Goal: Task Accomplishment & Management: Manage account settings

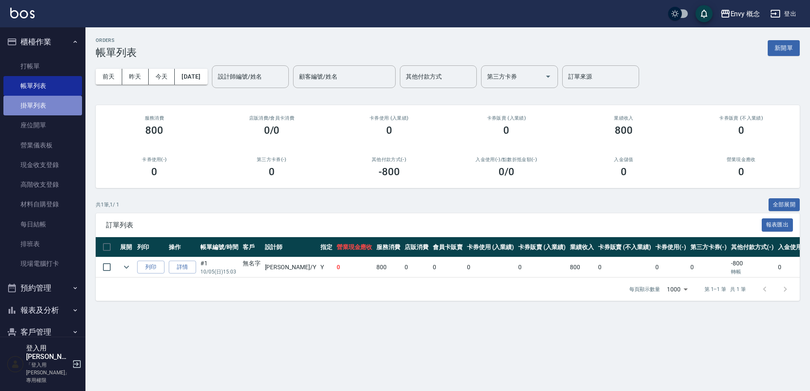
click at [47, 104] on link "掛單列表" at bounding box center [42, 106] width 79 height 20
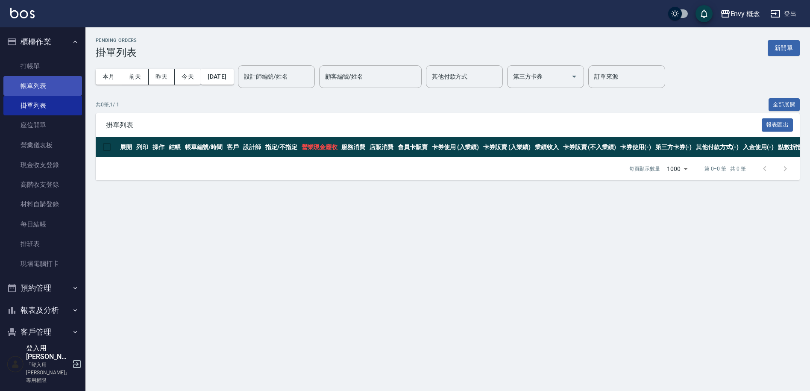
click at [48, 84] on link "帳單列表" at bounding box center [42, 86] width 79 height 20
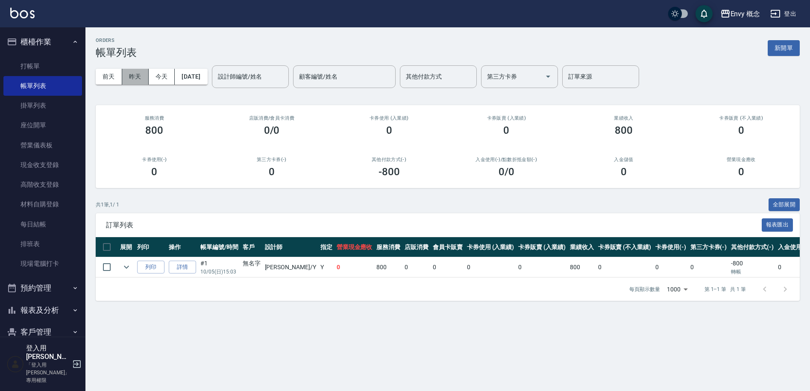
click at [135, 80] on button "昨天" at bounding box center [135, 77] width 26 height 16
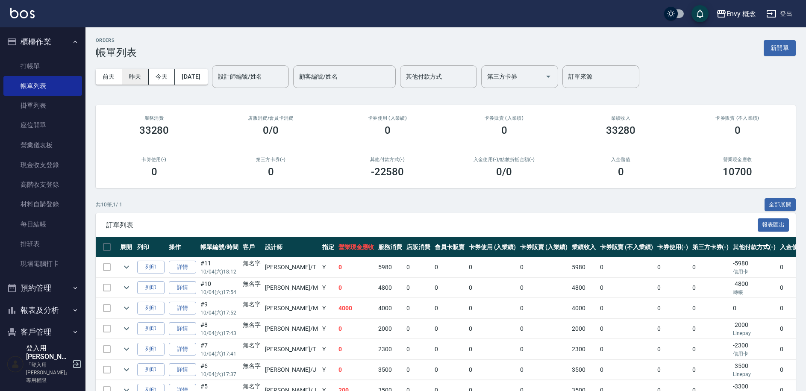
click at [136, 81] on button "昨天" at bounding box center [135, 77] width 26 height 16
click at [106, 84] on div "[DATE] [DATE] [DATE] [DATE] 設計師編號/姓名 設計師編號/姓名 顧客編號/姓名 顧客編號/姓名 其他付款方式 其他付款方式 第三方…" at bounding box center [446, 77] width 700 height 36
click at [111, 78] on button "前天" at bounding box center [109, 77] width 26 height 16
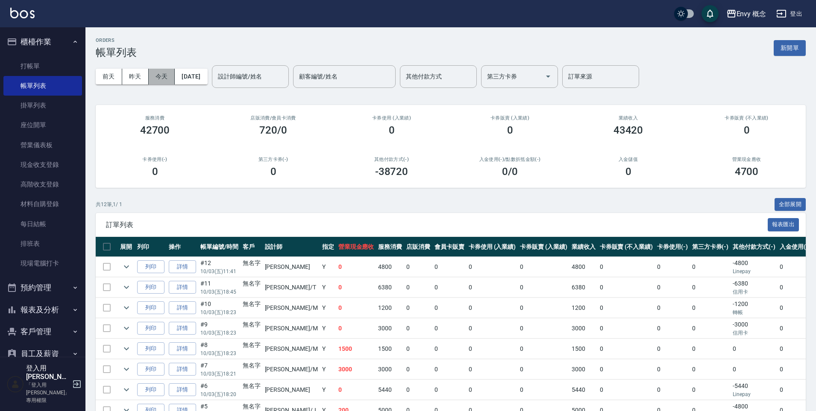
click at [154, 76] on button "今天" at bounding box center [162, 77] width 26 height 16
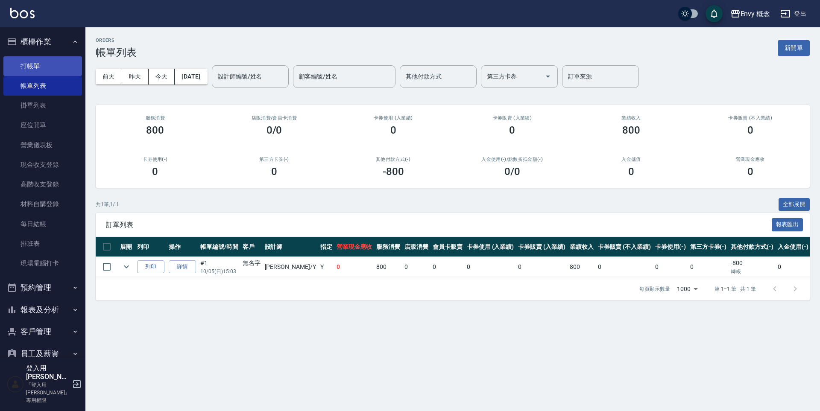
click at [77, 64] on link "打帳單" at bounding box center [42, 66] width 79 height 20
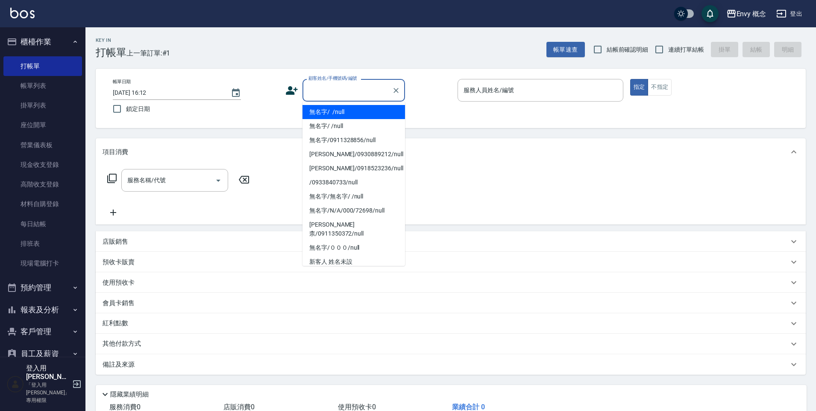
click at [360, 92] on input "顧客姓名/手機號碼/編號" at bounding box center [347, 90] width 82 height 15
click at [364, 114] on li "無名字/ /null" at bounding box center [353, 112] width 103 height 14
type input "無名字/ /null"
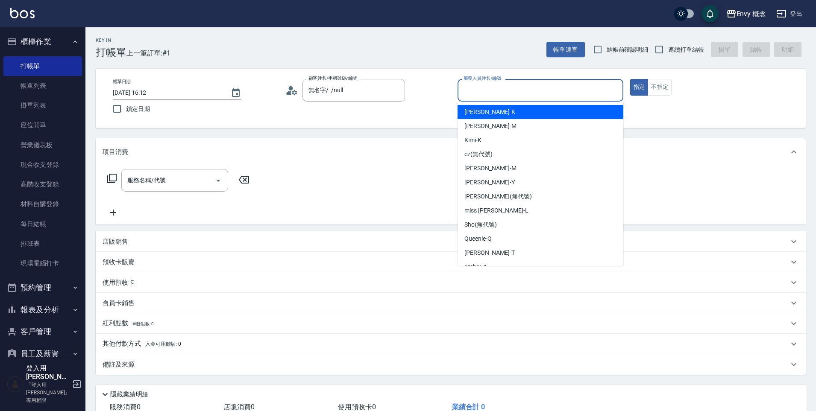
click at [487, 93] on input "服務人員姓名/編號" at bounding box center [540, 90] width 158 height 15
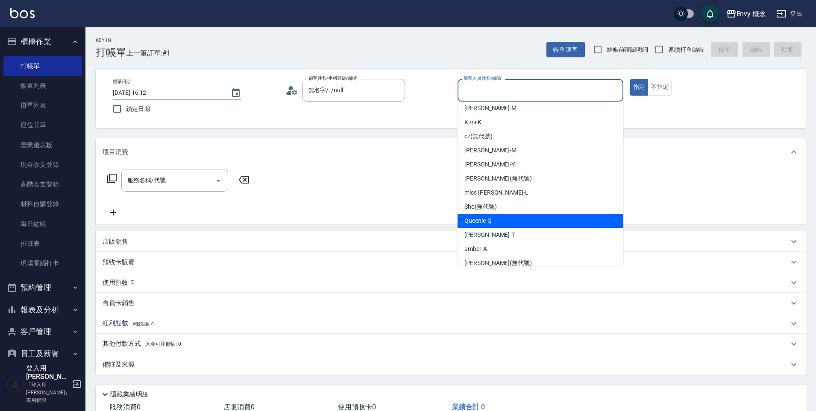
scroll to position [54, 0]
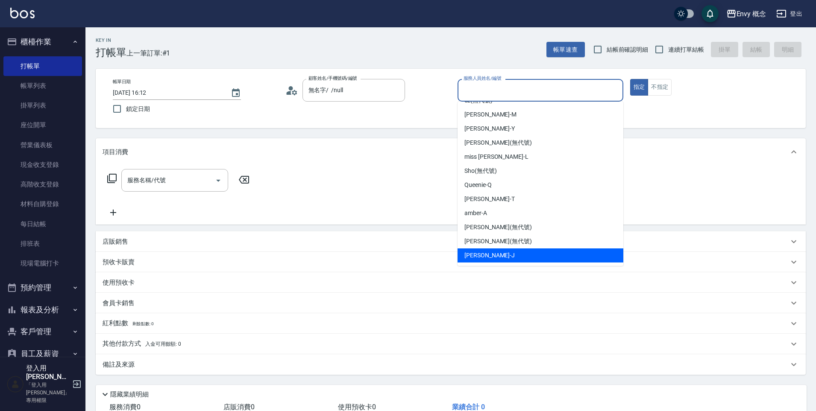
click at [478, 254] on span "[PERSON_NAME]" at bounding box center [489, 255] width 50 height 9
type input "[PERSON_NAME]"
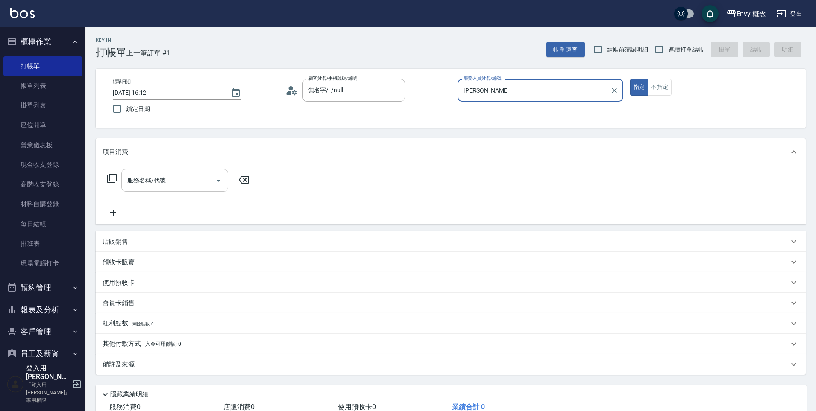
click at [185, 176] on input "服務名稱/代號" at bounding box center [168, 180] width 86 height 15
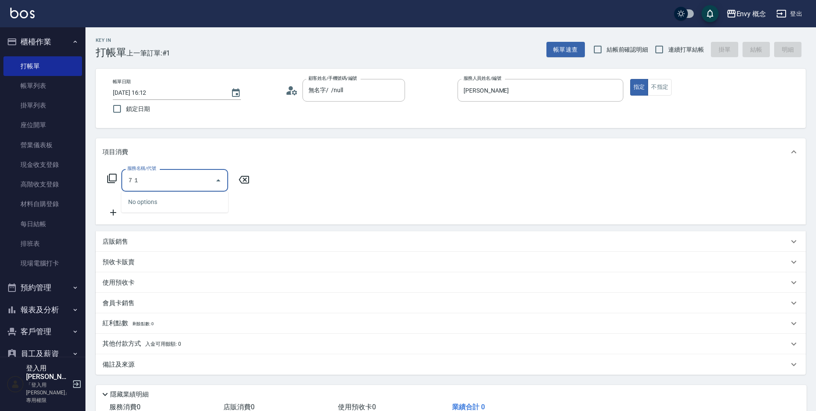
type input "７"
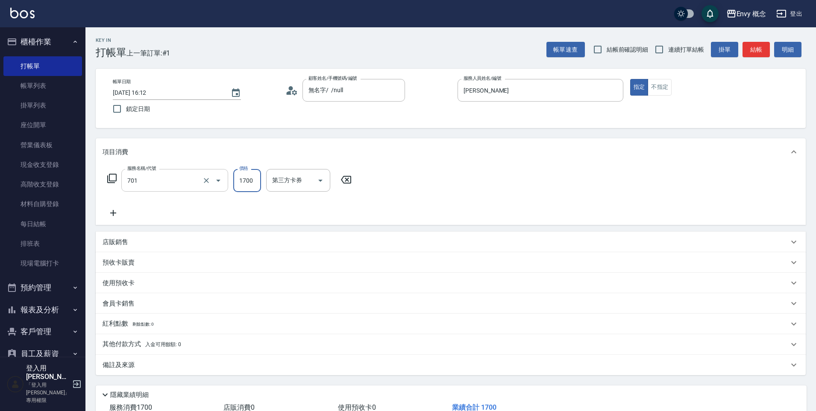
type input "701 染髮(701)"
type input "3500"
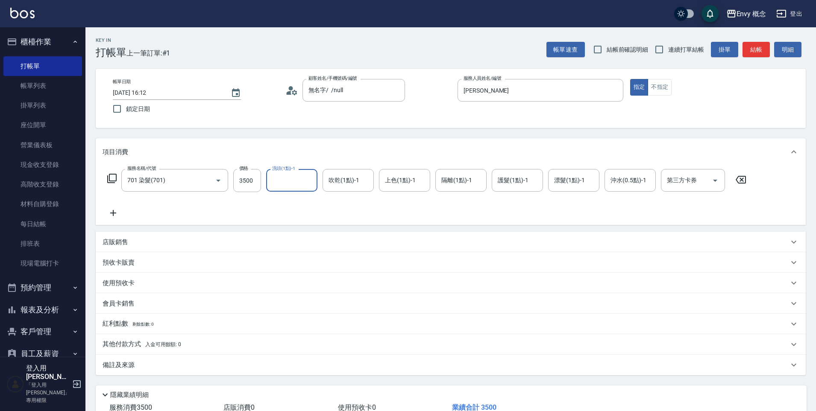
click at [117, 342] on p "其他付款方式 入金可用餘額: 0" at bounding box center [142, 344] width 79 height 9
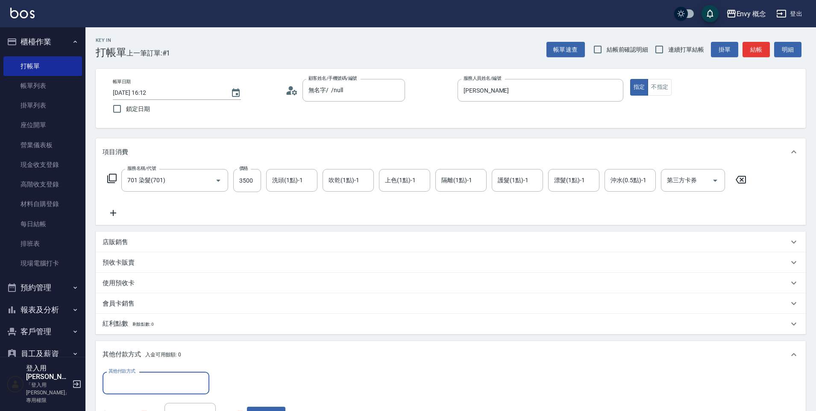
scroll to position [0, 0]
click at [152, 380] on input "其他付款方式" at bounding box center [155, 383] width 99 height 15
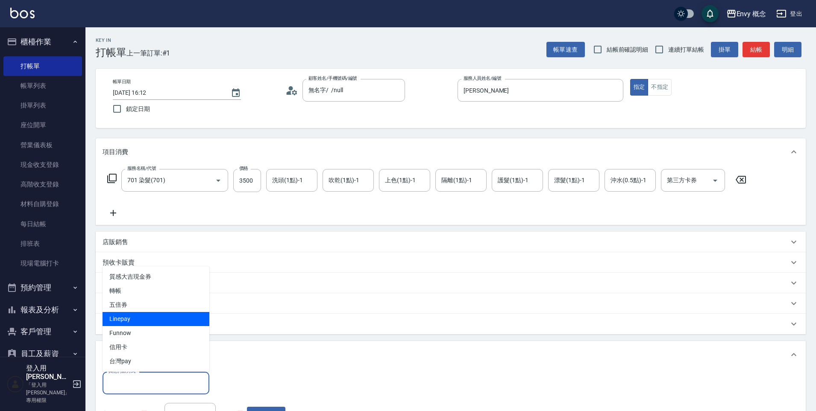
click at [129, 321] on span "Linepay" at bounding box center [156, 319] width 107 height 14
type input "Linepay"
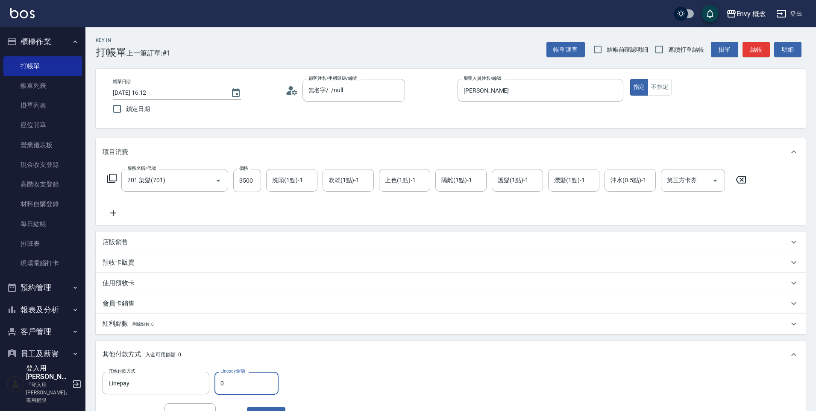
click at [226, 381] on input "0" at bounding box center [246, 383] width 64 height 23
type input "3500"
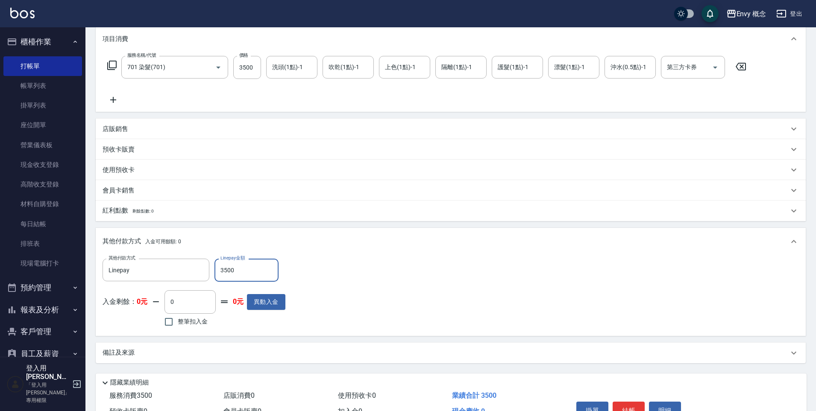
scroll to position [162, 0]
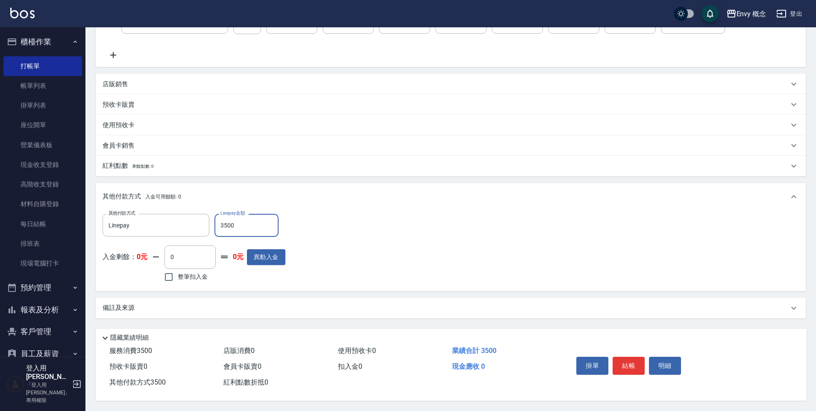
click at [635, 363] on button "結帳" at bounding box center [629, 366] width 32 height 18
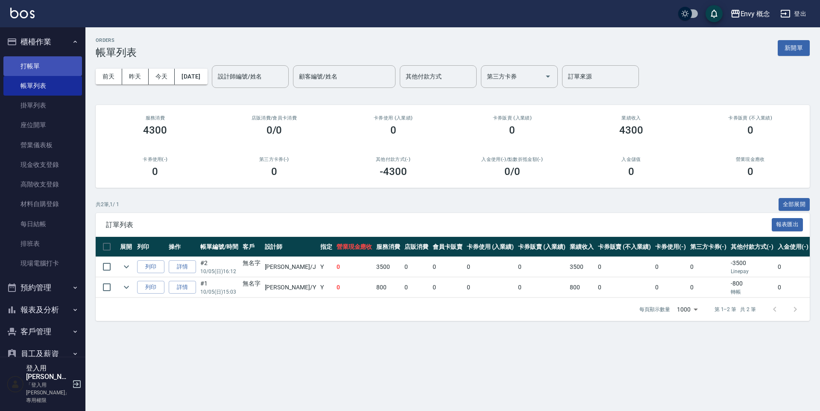
click at [63, 62] on link "打帳單" at bounding box center [42, 66] width 79 height 20
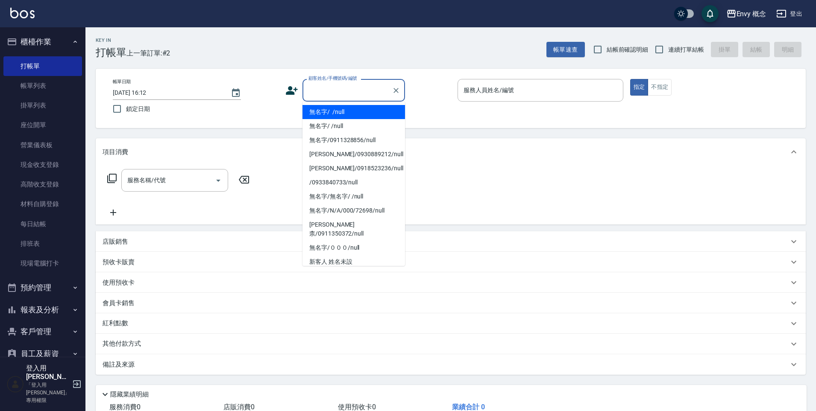
click at [337, 92] on input "顧客姓名/手機號碼/編號" at bounding box center [347, 90] width 82 height 15
click at [349, 114] on li "無名字/ /null" at bounding box center [353, 112] width 103 height 14
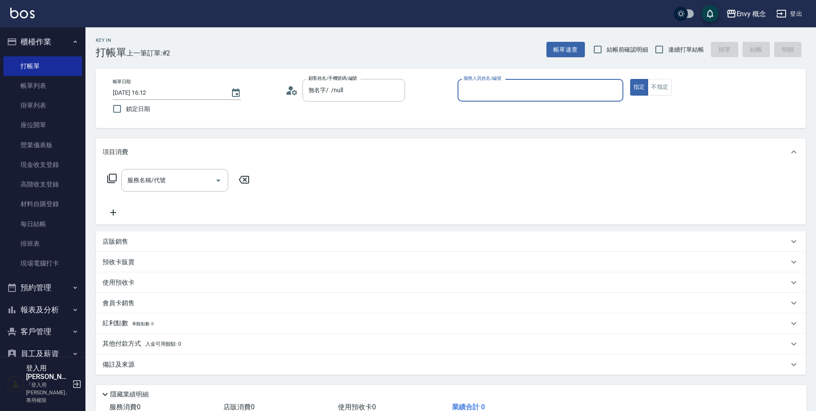
type input "無名字/ /null"
click at [512, 85] on input "服務人員姓名/編號" at bounding box center [540, 90] width 158 height 15
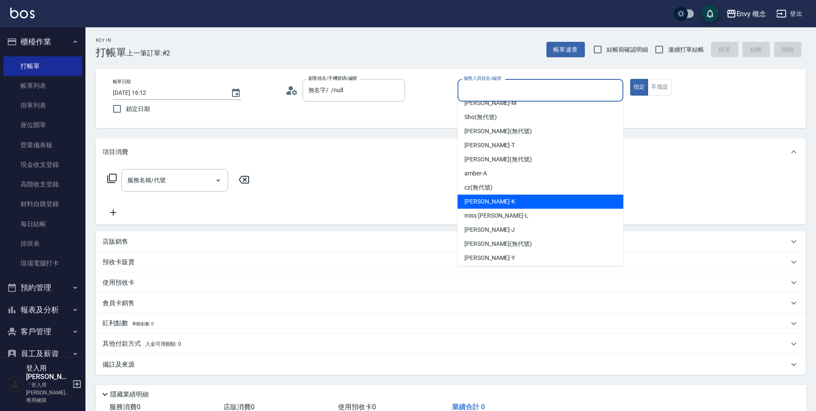
scroll to position [54, 0]
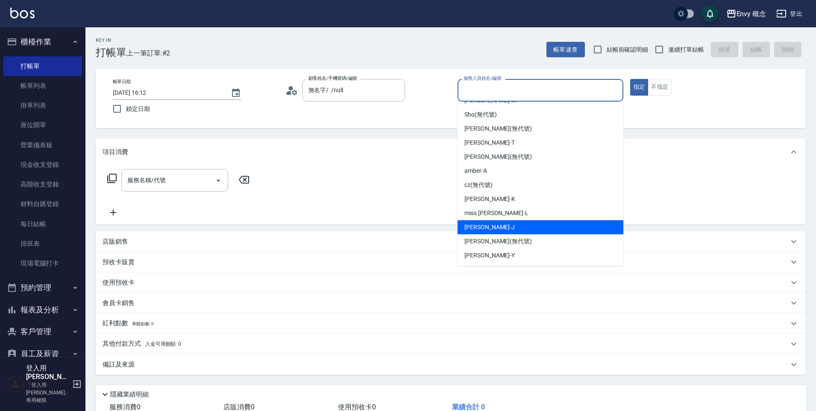
click at [484, 226] on span "[PERSON_NAME]" at bounding box center [489, 227] width 50 height 9
type input "[PERSON_NAME]"
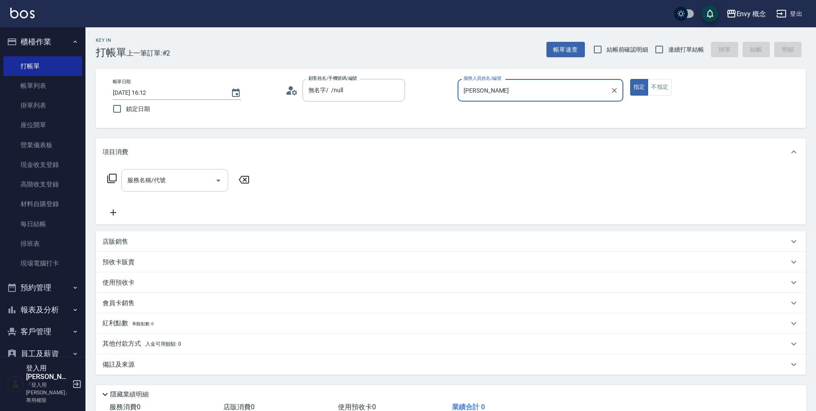
click at [158, 184] on div "服務名稱/代號 服務名稱/代號" at bounding box center [174, 180] width 107 height 23
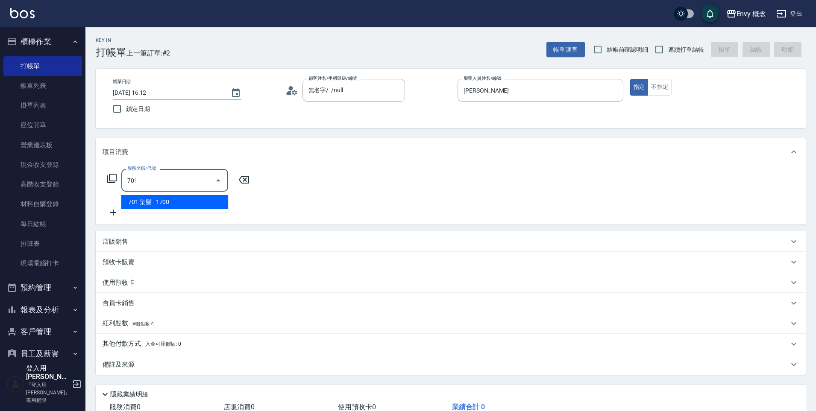
type input "701 染髮(701)"
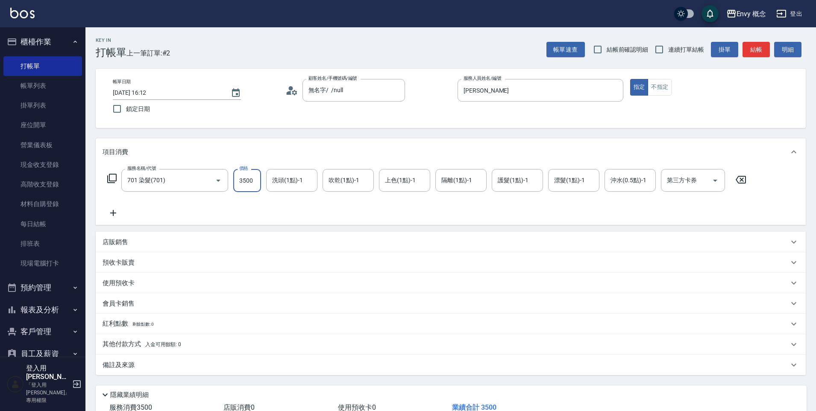
type input "3500"
click at [126, 345] on p "其他付款方式 入金可用餘額: 0" at bounding box center [142, 344] width 79 height 9
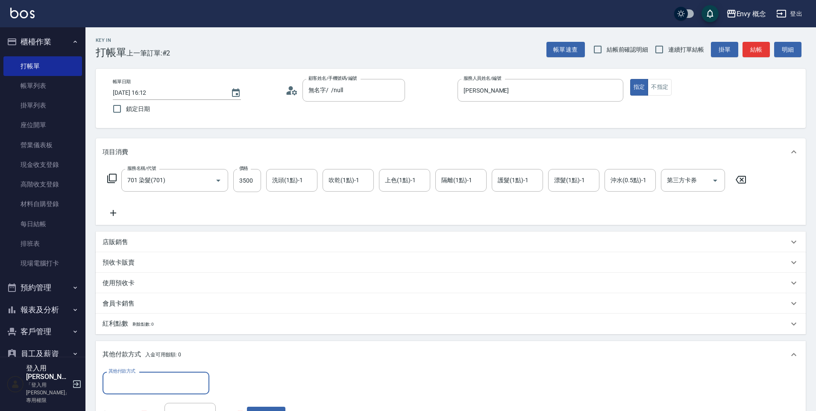
scroll to position [0, 0]
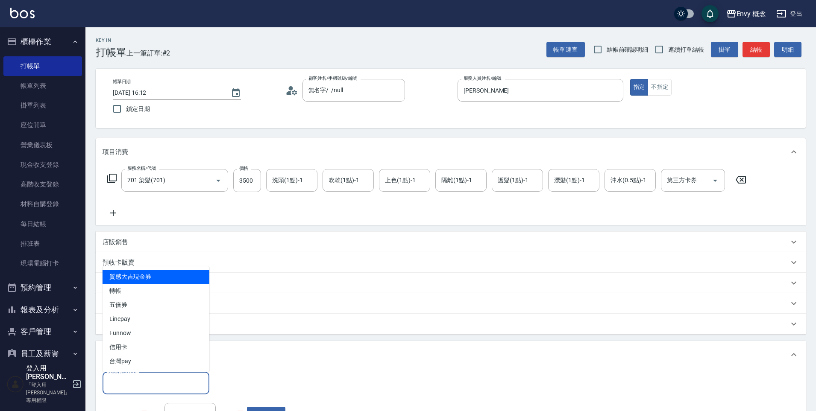
click at [150, 382] on input "其他付款方式" at bounding box center [155, 383] width 99 height 15
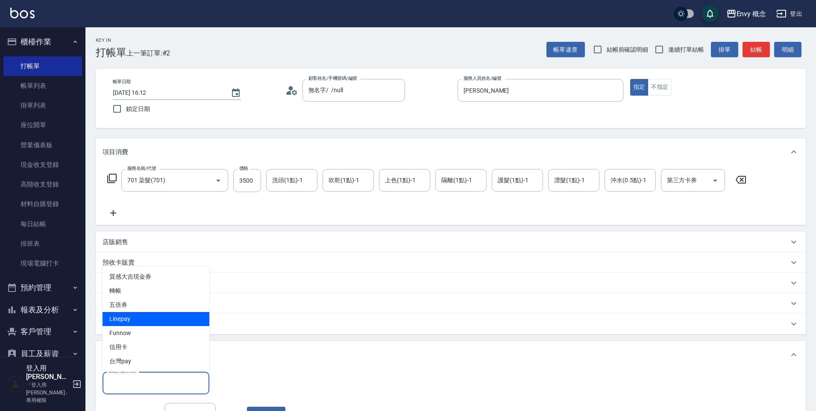
click at [149, 317] on span "Linepay" at bounding box center [156, 319] width 107 height 14
type input "Linepay"
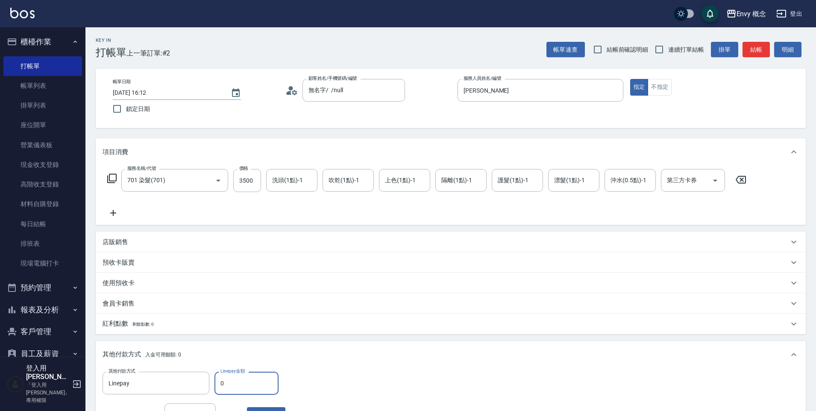
click at [258, 385] on input "0" at bounding box center [246, 383] width 64 height 23
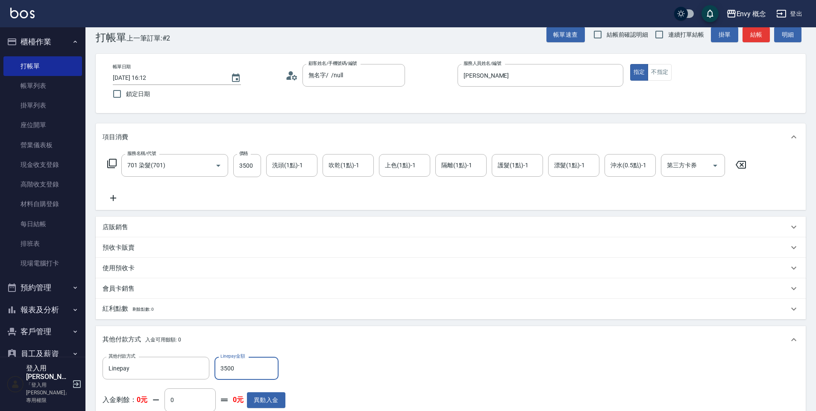
type input "3500"
drag, startPoint x: 557, startPoint y: 302, endPoint x: 555, endPoint y: 321, distance: 18.4
click at [557, 302] on div "紅利點數 剩餘點數: 0" at bounding box center [451, 309] width 710 height 21
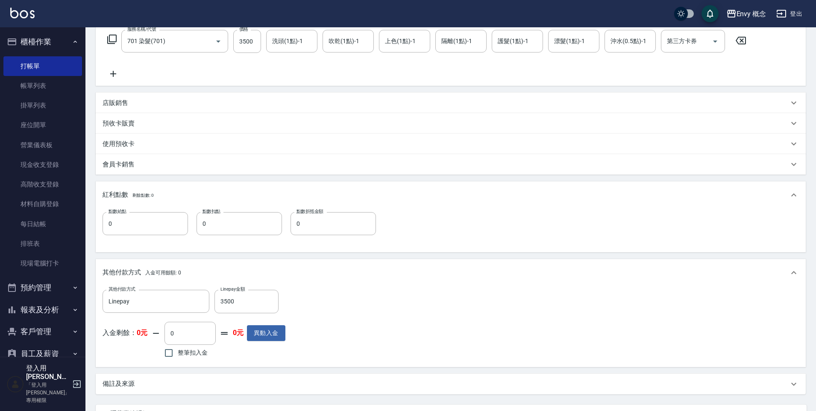
scroll to position [192, 0]
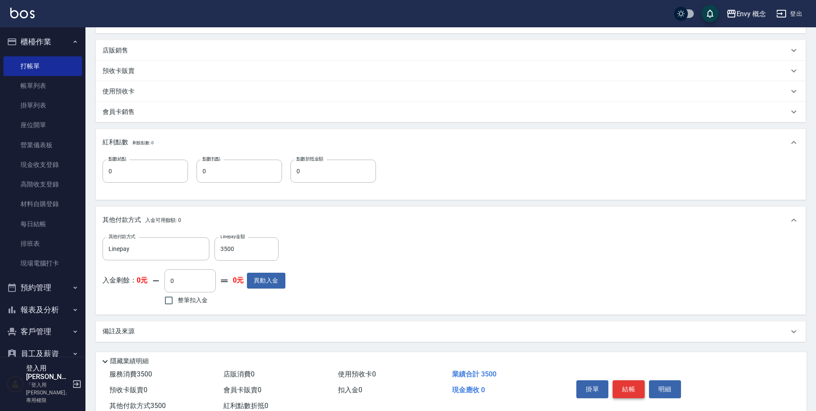
click at [625, 387] on button "結帳" at bounding box center [629, 390] width 32 height 18
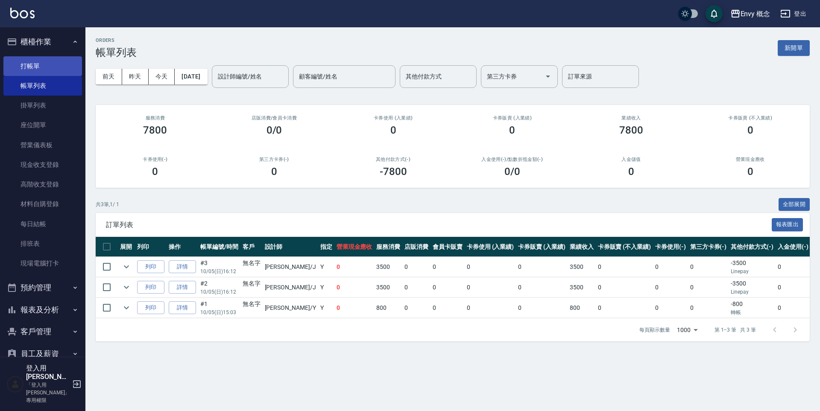
click at [40, 67] on link "打帳單" at bounding box center [42, 66] width 79 height 20
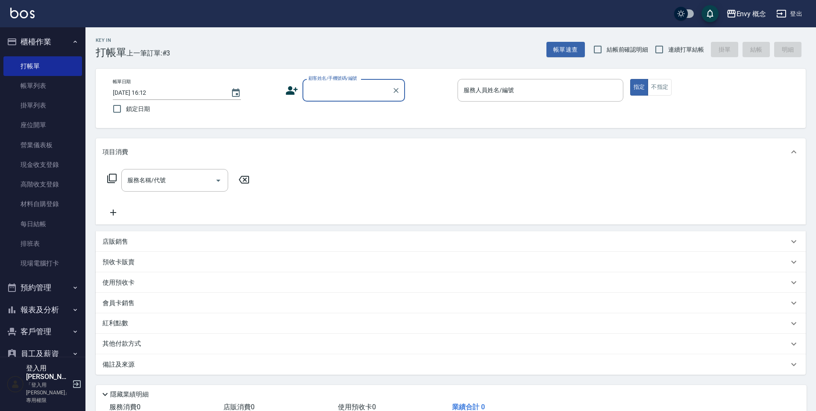
click at [339, 85] on input "顧客姓名/手機號碼/編號" at bounding box center [347, 90] width 82 height 15
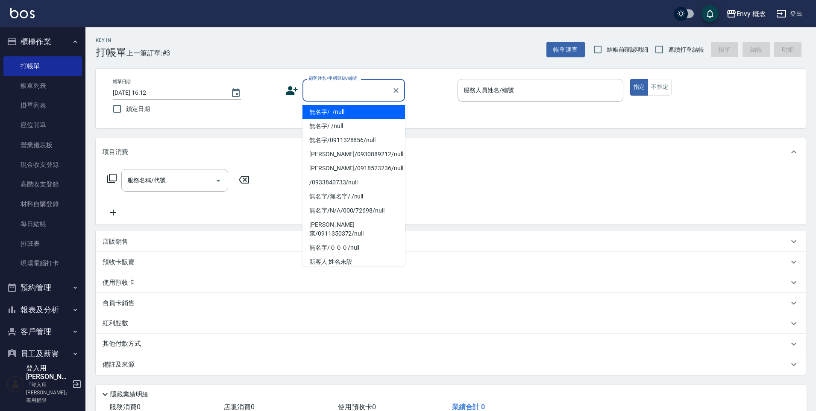
drag, startPoint x: 356, startPoint y: 114, endPoint x: 501, endPoint y: 82, distance: 148.1
click at [356, 114] on li "無名字/ /null" at bounding box center [353, 112] width 103 height 14
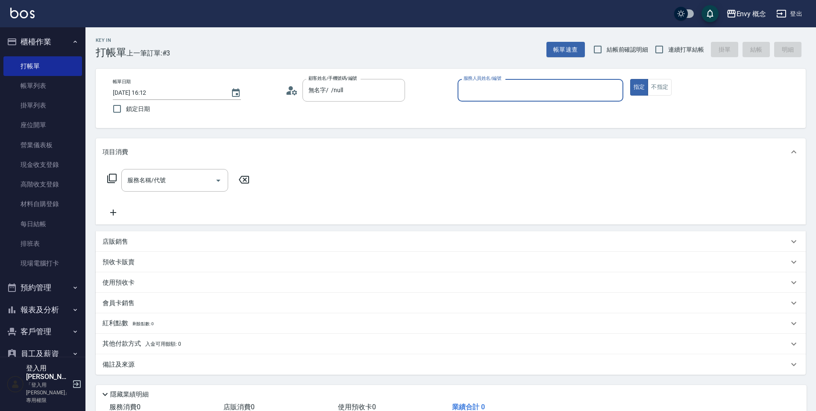
type input "無名字/ /null"
click at [502, 84] on input "服務人員姓名/編號" at bounding box center [540, 90] width 158 height 15
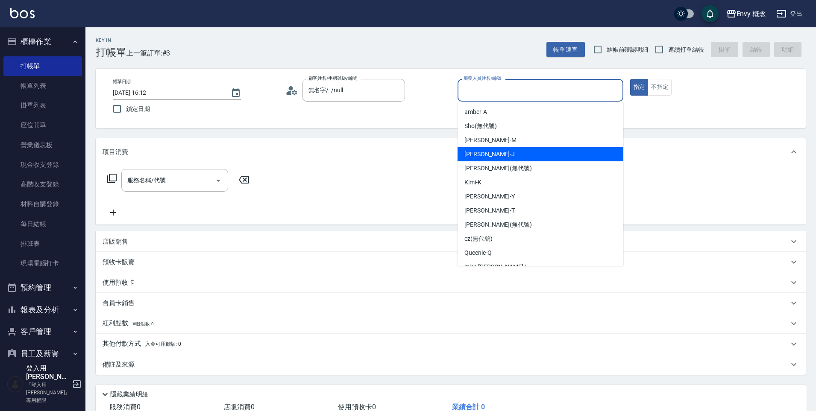
click at [482, 148] on div "[PERSON_NAME]" at bounding box center [540, 154] width 166 height 14
type input "[PERSON_NAME]"
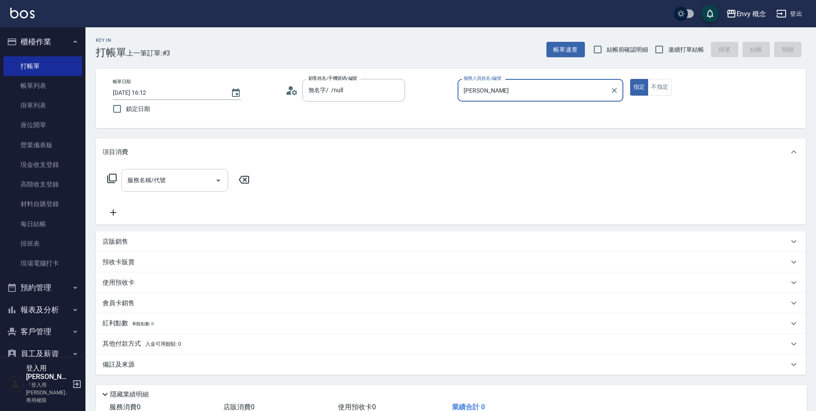
click at [191, 187] on input "服務名稱/代號" at bounding box center [168, 180] width 86 height 15
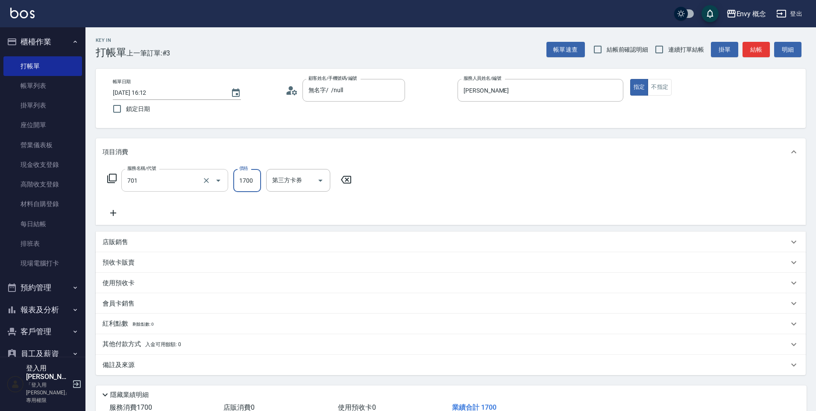
type input "701 染髮(701)"
type input "3500"
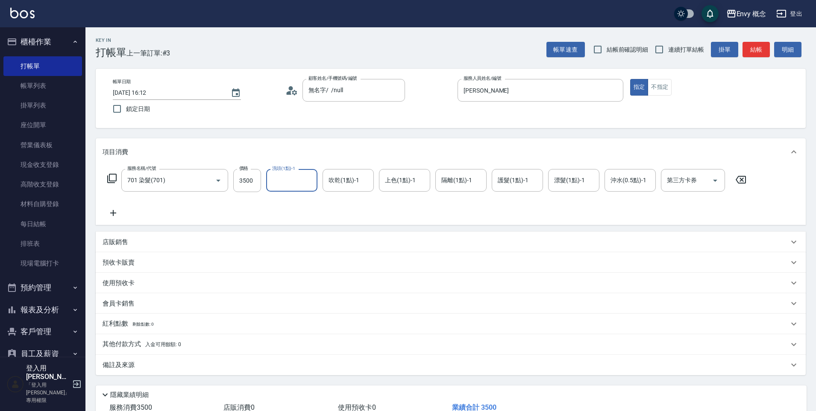
click at [127, 349] on div "其他付款方式 入金可用餘額: 0" at bounding box center [451, 344] width 710 height 21
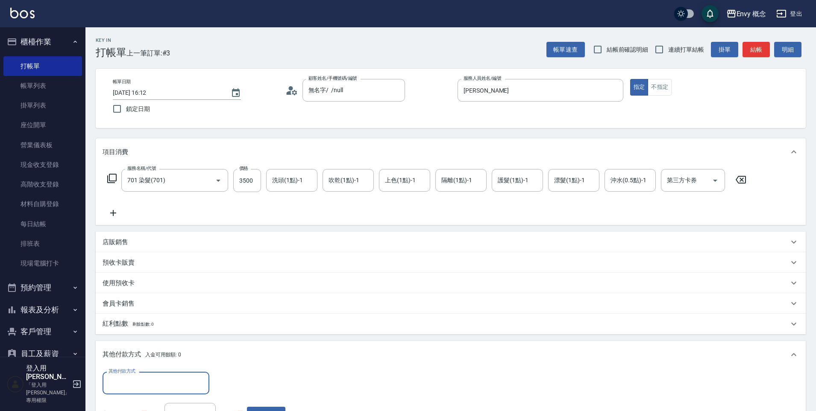
click at [149, 380] on input "其他付款方式" at bounding box center [155, 383] width 99 height 15
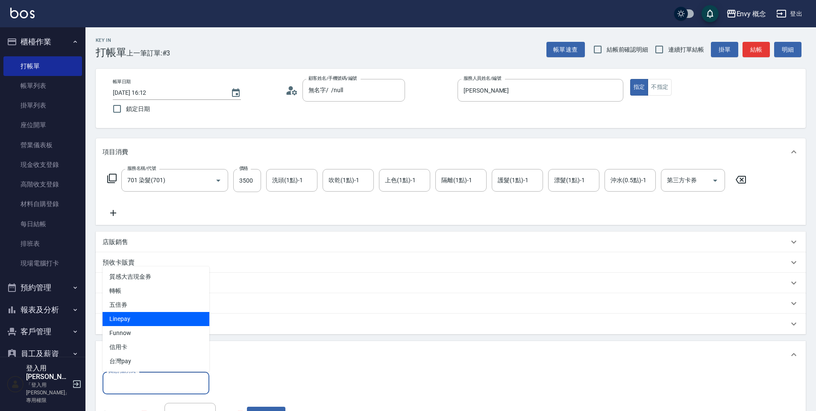
drag, startPoint x: 144, startPoint y: 322, endPoint x: 150, endPoint y: 321, distance: 7.0
click at [144, 322] on span "Linepay" at bounding box center [156, 319] width 107 height 14
type input "Linepay"
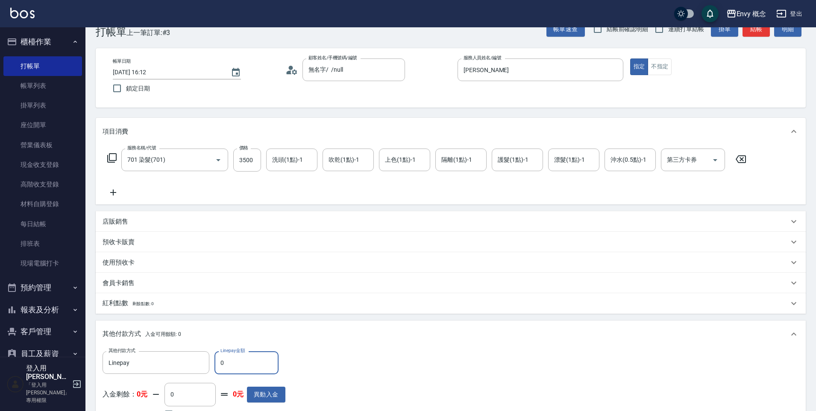
scroll to position [72, 0]
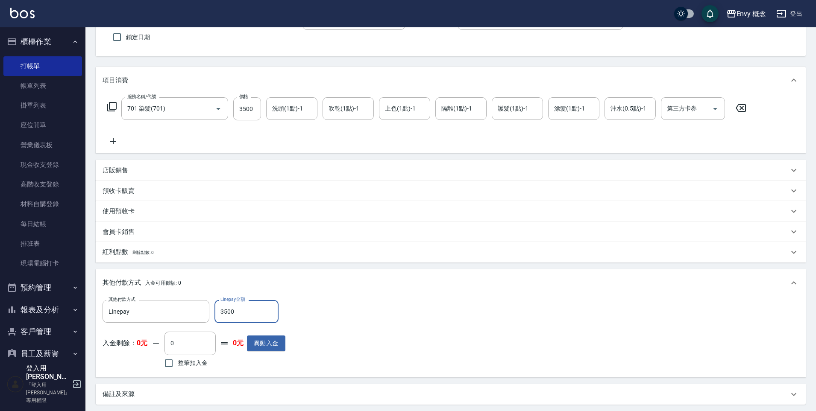
type input "3500"
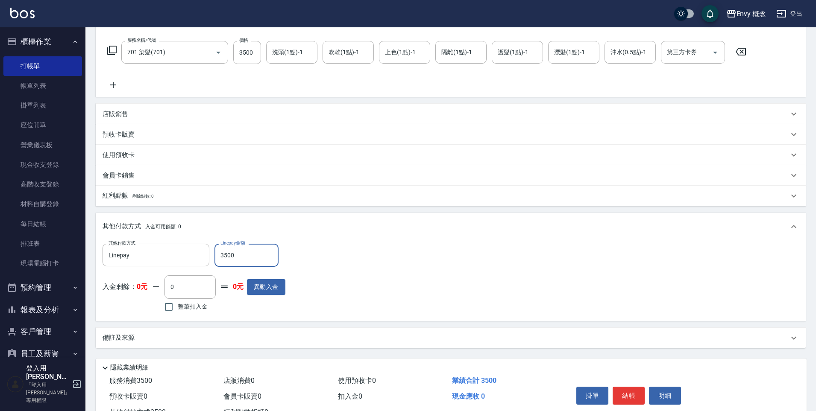
scroll to position [162, 0]
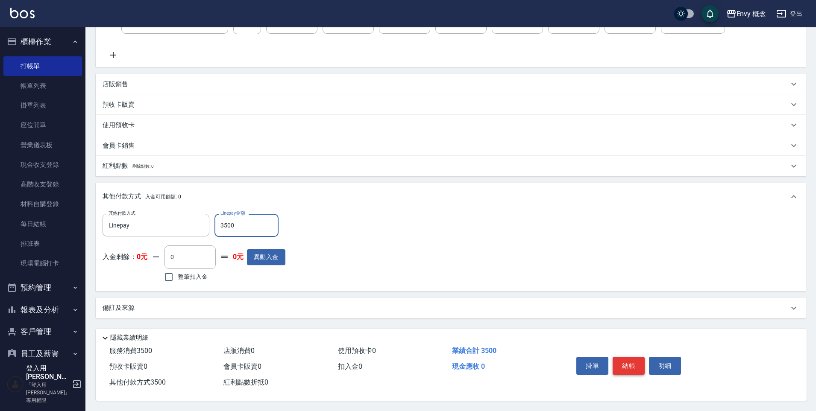
click at [624, 362] on button "結帳" at bounding box center [629, 366] width 32 height 18
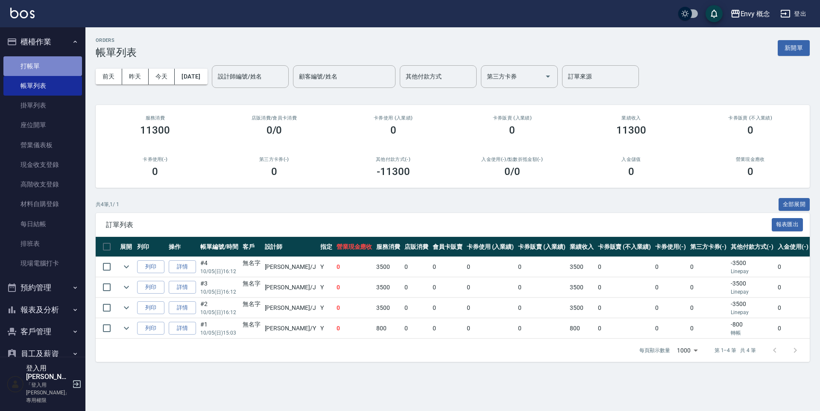
click at [47, 66] on link "打帳單" at bounding box center [42, 66] width 79 height 20
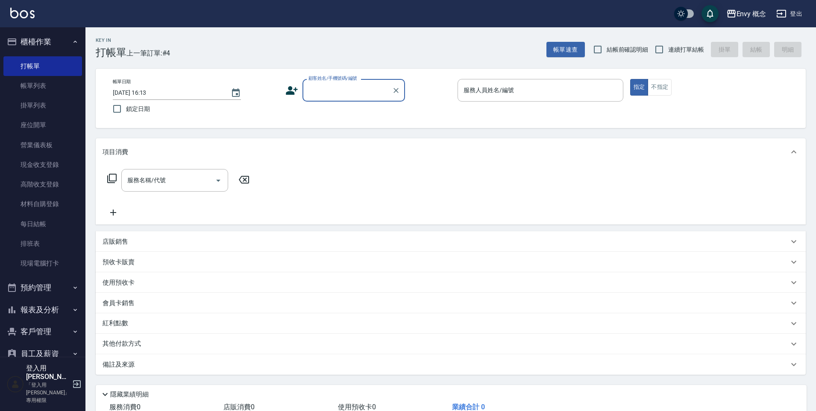
click at [354, 85] on input "顧客姓名/手機號碼/編號" at bounding box center [347, 90] width 82 height 15
type input "701"
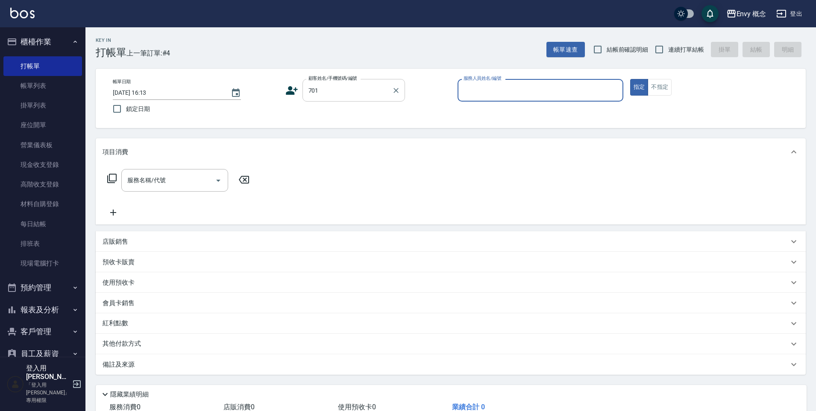
click at [630, 79] on button "指定" at bounding box center [639, 87] width 18 height 17
type button "true"
click at [356, 93] on input "701" at bounding box center [347, 90] width 82 height 15
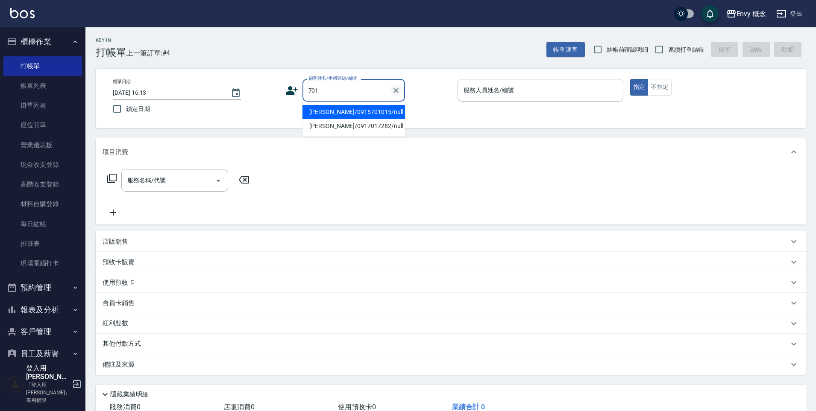
click at [396, 91] on icon "Clear" at bounding box center [395, 90] width 5 height 5
click at [351, 95] on input "顧客姓名/手機號碼/編號" at bounding box center [347, 90] width 82 height 15
click at [353, 94] on input "顧客姓名/手機號碼/編號" at bounding box center [342, 90] width 73 height 15
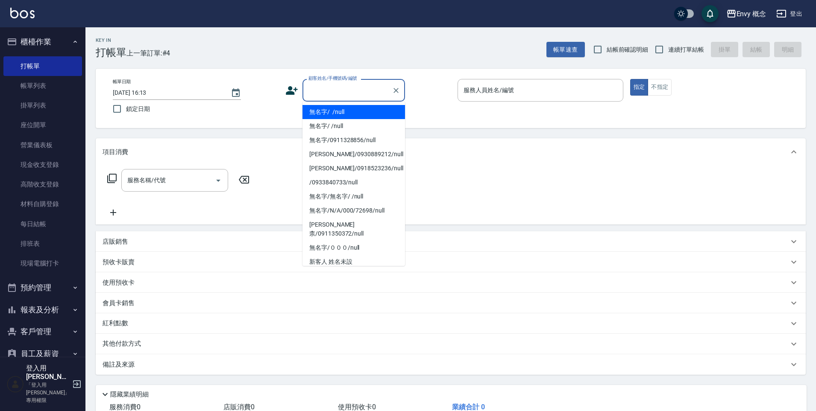
click at [349, 108] on li "無名字/ /null" at bounding box center [353, 112] width 103 height 14
type input "無名字/ /null"
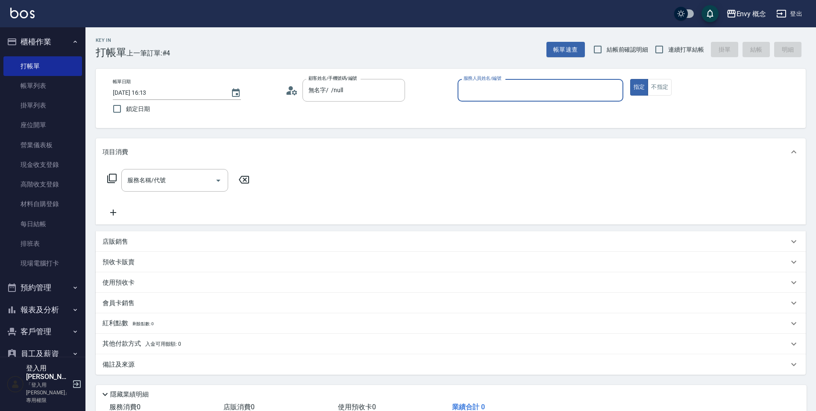
click at [491, 96] on input "服務人員姓名/編號" at bounding box center [540, 90] width 158 height 15
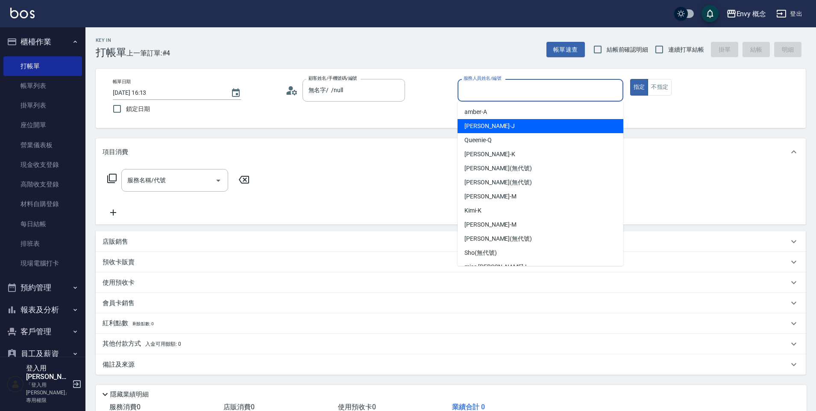
click at [491, 129] on div "[PERSON_NAME]" at bounding box center [540, 126] width 166 height 14
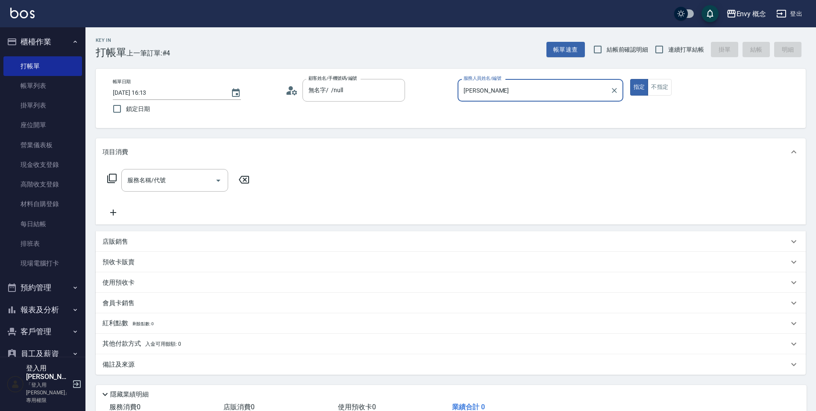
type input "[PERSON_NAME]"
click at [182, 185] on input "服務名稱/代號" at bounding box center [168, 180] width 86 height 15
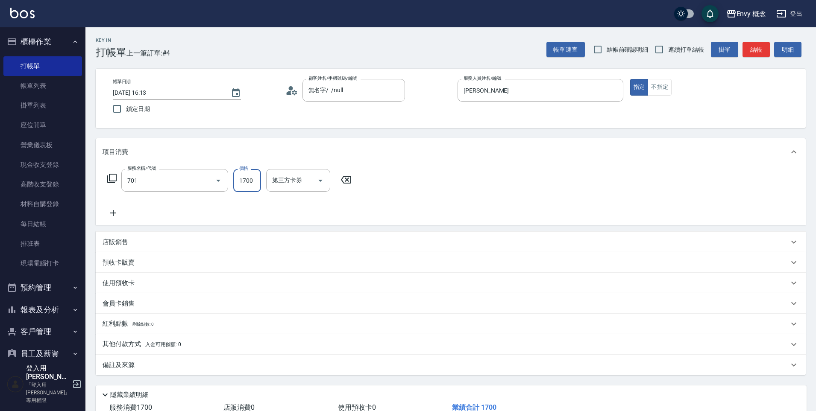
type input "701 染髮(701)"
type input "2700"
drag, startPoint x: 373, startPoint y: 364, endPoint x: 376, endPoint y: 358, distance: 6.7
click at [373, 364] on div "備註及來源" at bounding box center [446, 365] width 686 height 9
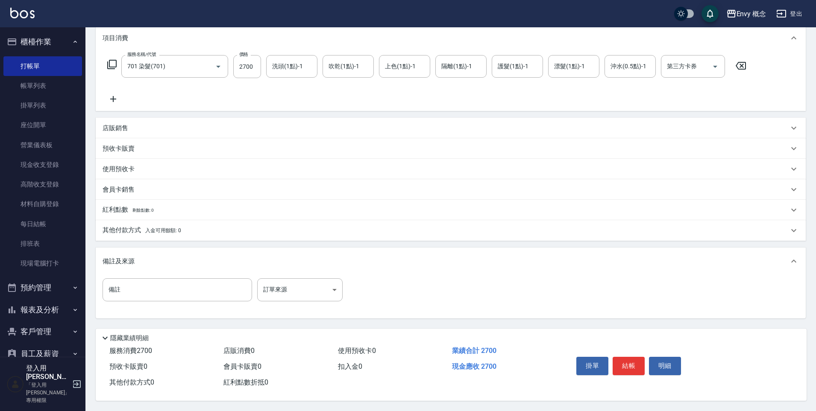
scroll to position [118, 0]
click at [627, 368] on button "結帳" at bounding box center [629, 366] width 32 height 18
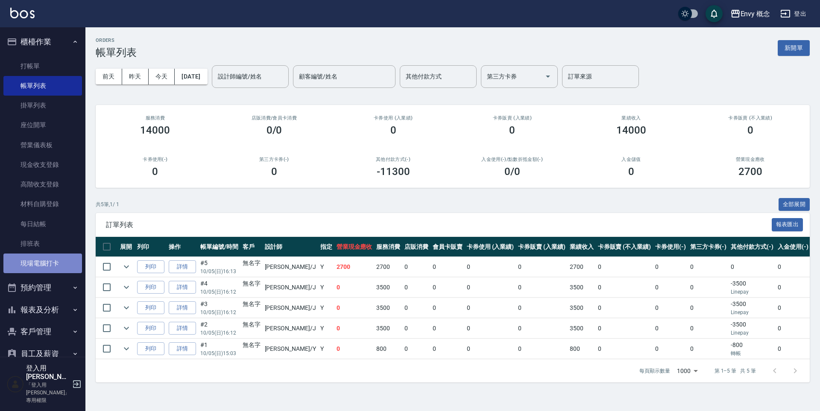
click at [50, 264] on link "現場電腦打卡" at bounding box center [42, 264] width 79 height 20
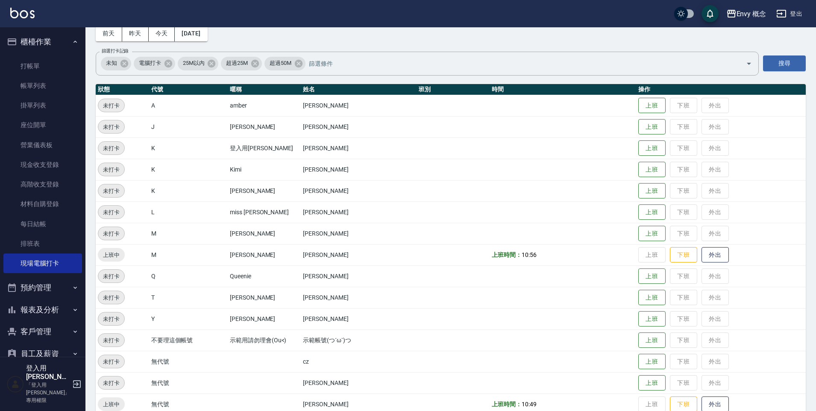
scroll to position [38, 0]
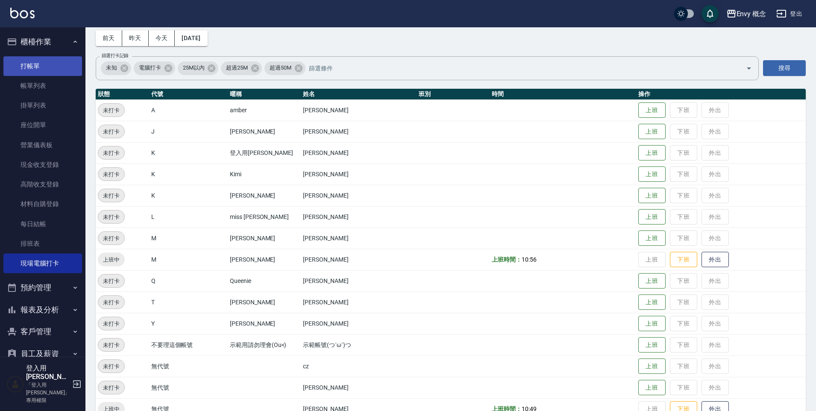
click at [54, 69] on link "打帳單" at bounding box center [42, 66] width 79 height 20
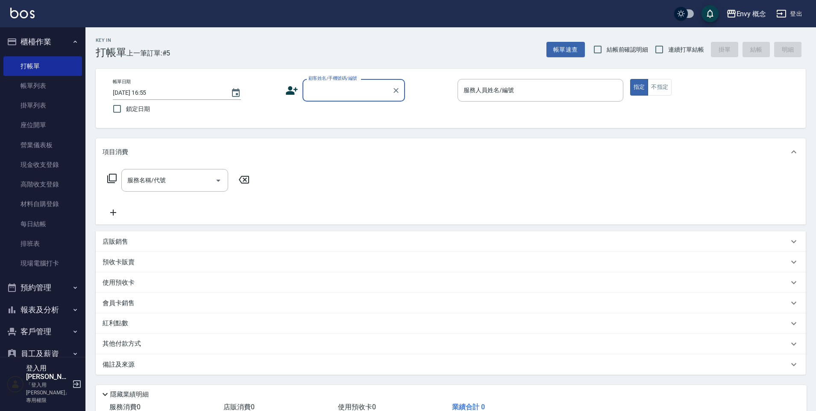
click at [331, 93] on input "顧客姓名/手機號碼/編號" at bounding box center [347, 90] width 82 height 15
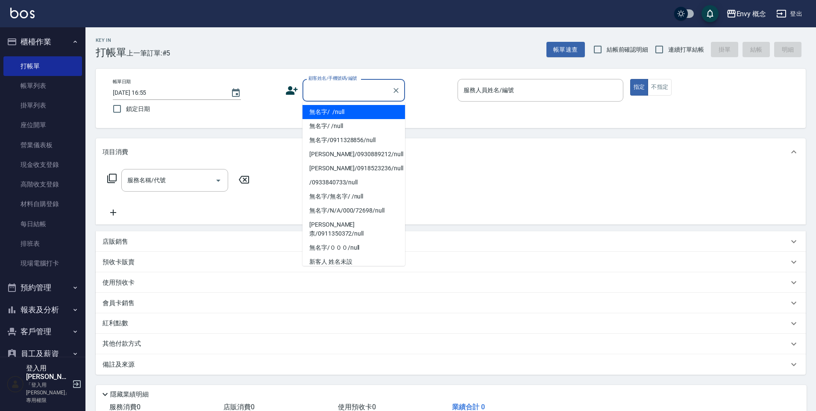
click at [345, 110] on li "無名字/ /null" at bounding box center [353, 112] width 103 height 14
type input "無名字/ /null"
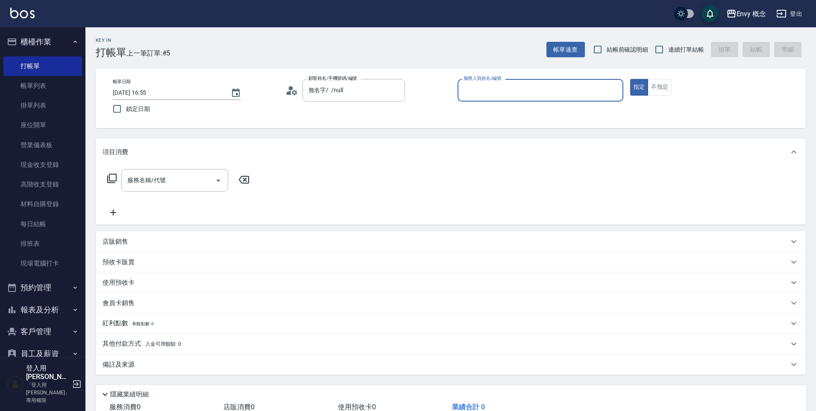
click at [527, 90] on input "服務人員姓名/編號" at bounding box center [540, 90] width 158 height 15
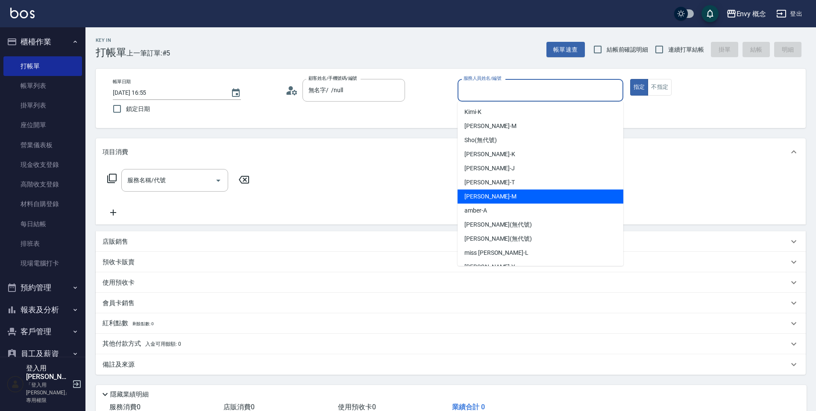
click at [488, 196] on div "[PERSON_NAME]" at bounding box center [540, 197] width 166 height 14
type input "[PERSON_NAME]"
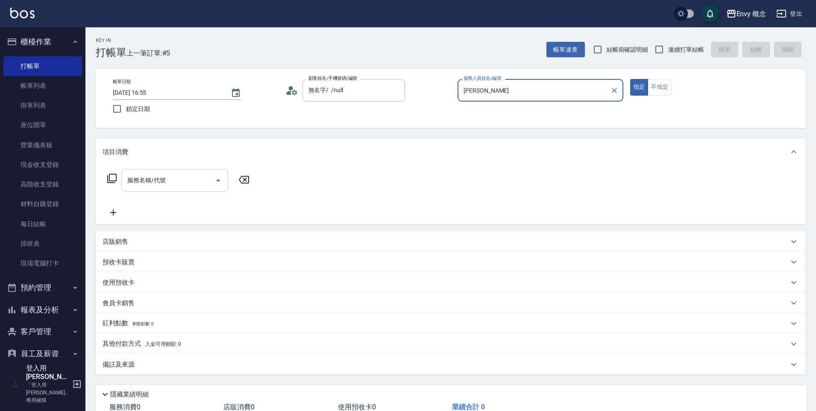
click at [178, 180] on input "服務名稱/代號" at bounding box center [168, 180] width 86 height 15
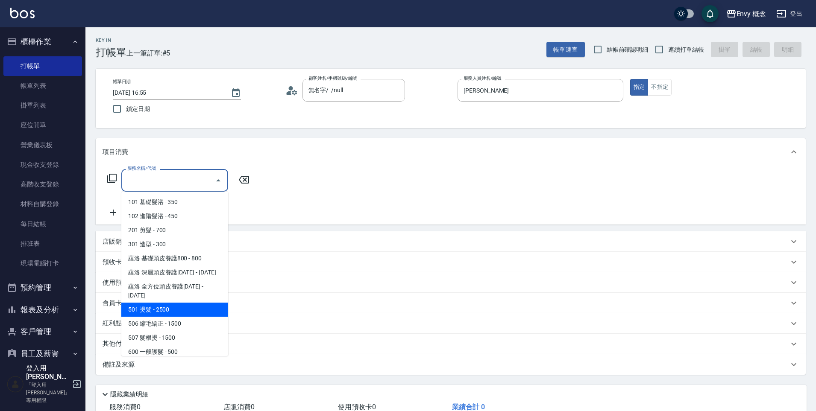
click at [176, 303] on span "501 燙髮 - 2500" at bounding box center [174, 310] width 107 height 14
type input "501 燙髮(501)"
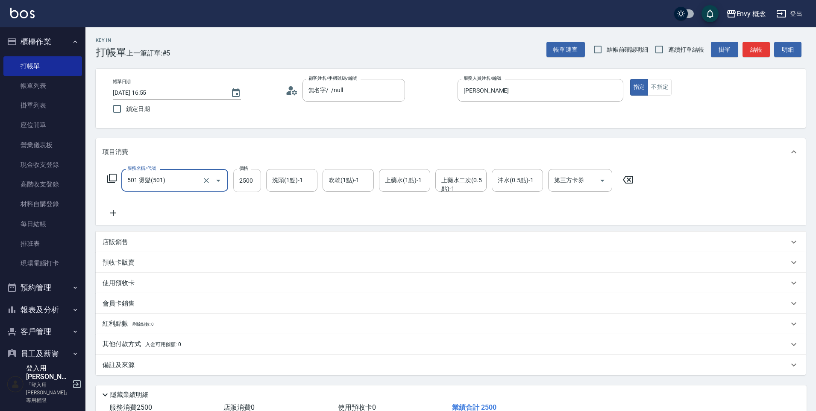
click at [254, 179] on input "2500" at bounding box center [247, 180] width 28 height 23
type input "6000"
click at [125, 344] on p "其他付款方式 入金可用餘額: 0" at bounding box center [142, 344] width 79 height 9
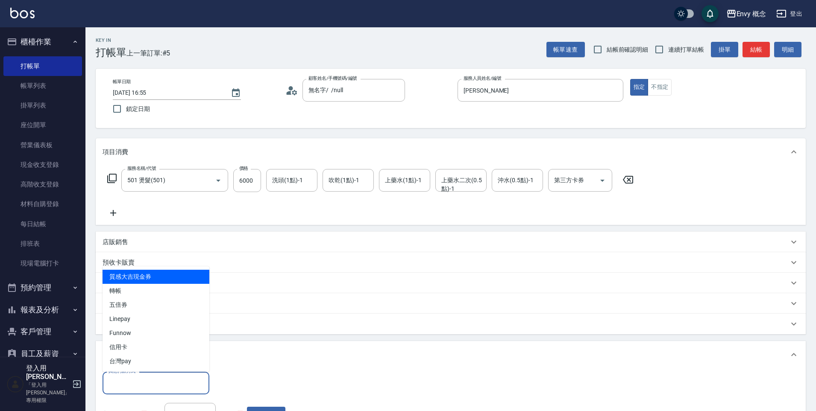
click at [155, 378] on input "其他付款方式" at bounding box center [155, 383] width 99 height 15
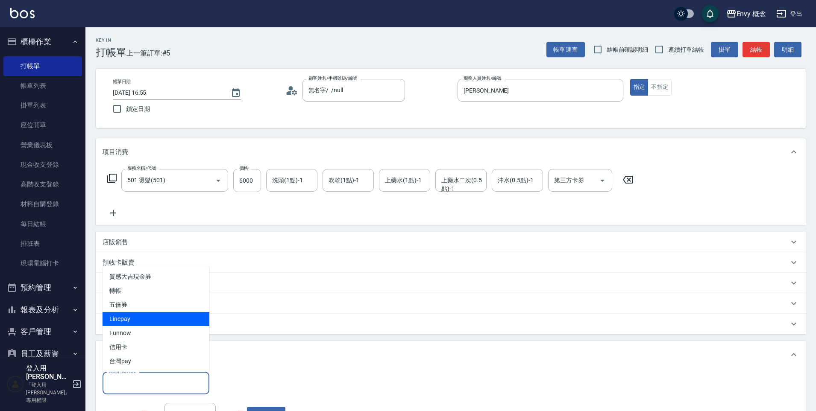
drag, startPoint x: 158, startPoint y: 314, endPoint x: 201, endPoint y: 333, distance: 46.7
click at [158, 314] on span "Linepay" at bounding box center [156, 319] width 107 height 14
type input "Linepay"
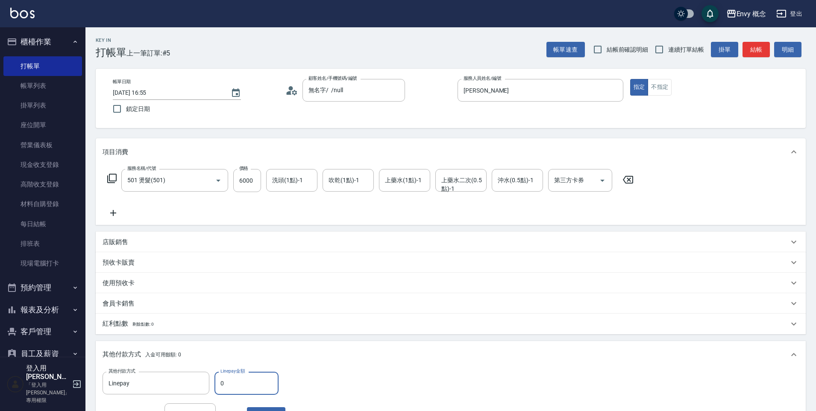
click at [248, 390] on input "0" at bounding box center [246, 383] width 64 height 23
type input "6000"
click at [394, 358] on div "其他付款方式 入金可用餘額: 0" at bounding box center [446, 354] width 686 height 9
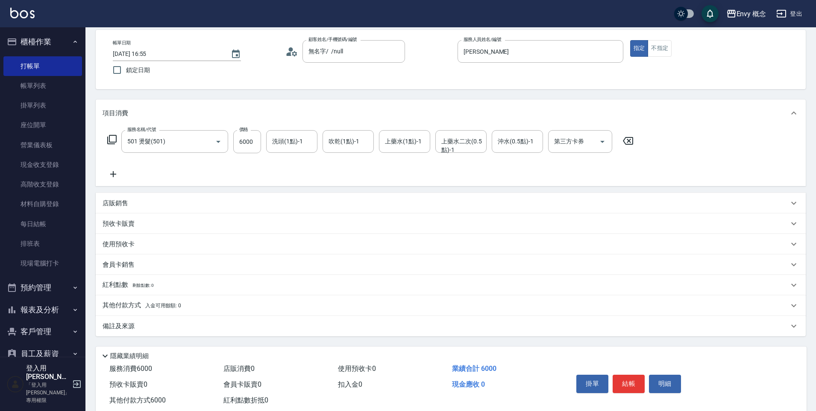
scroll to position [61, 0]
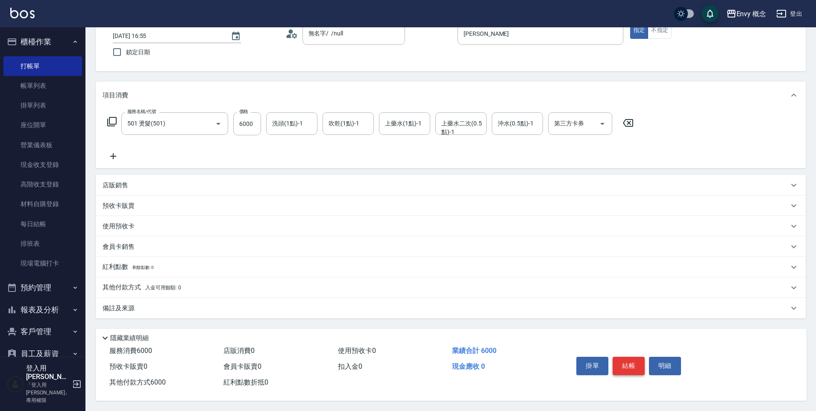
click at [634, 361] on button "結帳" at bounding box center [629, 366] width 32 height 18
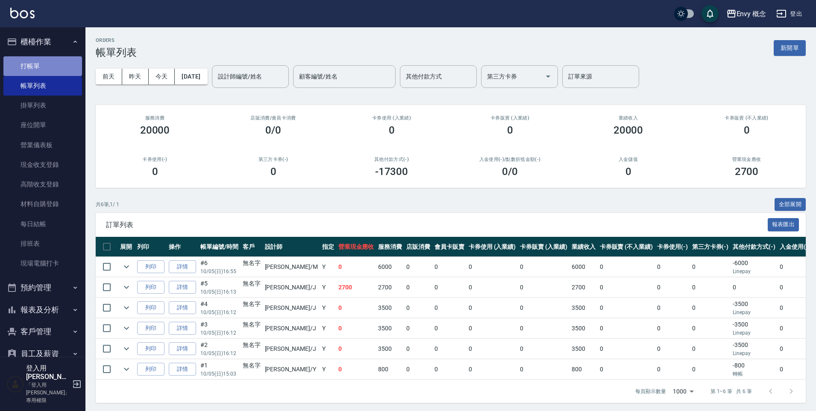
click at [77, 70] on link "打帳單" at bounding box center [42, 66] width 79 height 20
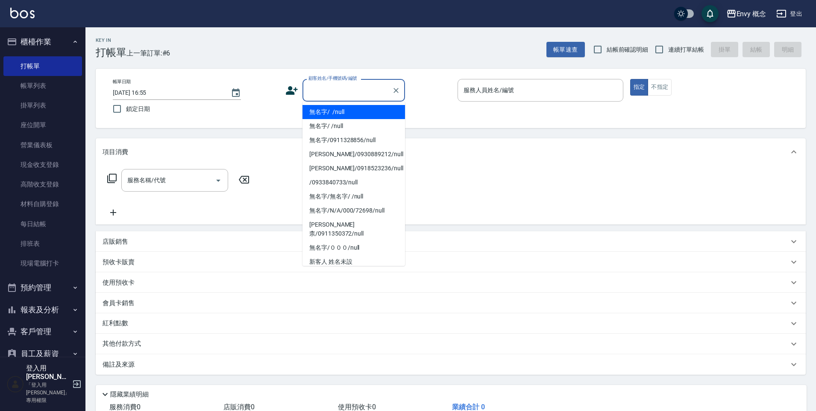
click at [337, 83] on input "顧客姓名/手機號碼/編號" at bounding box center [347, 90] width 82 height 15
drag, startPoint x: 364, startPoint y: 115, endPoint x: 497, endPoint y: 76, distance: 138.0
click at [364, 116] on li "無名字/ /null" at bounding box center [353, 112] width 103 height 14
type input "無名字/ /null"
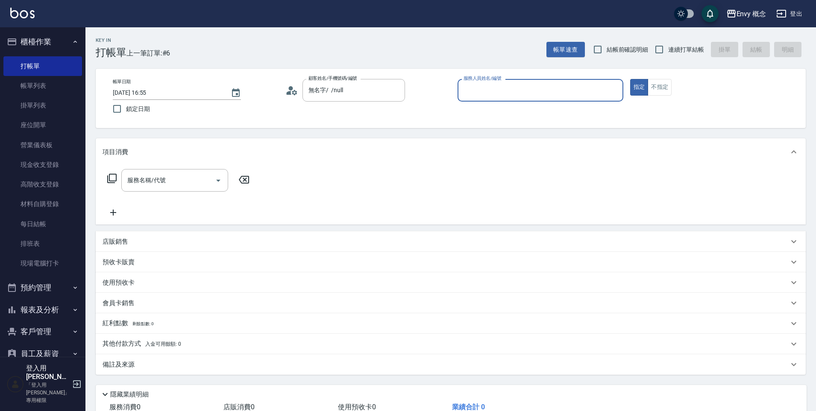
click at [499, 83] on input "服務人員姓名/編號" at bounding box center [540, 90] width 158 height 15
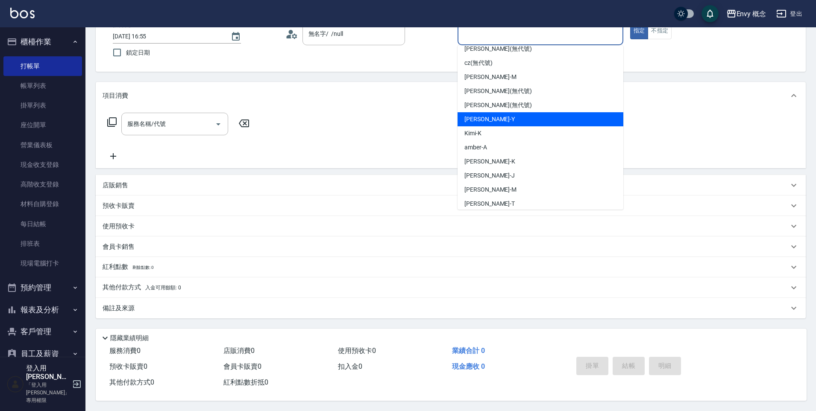
scroll to position [54, 0]
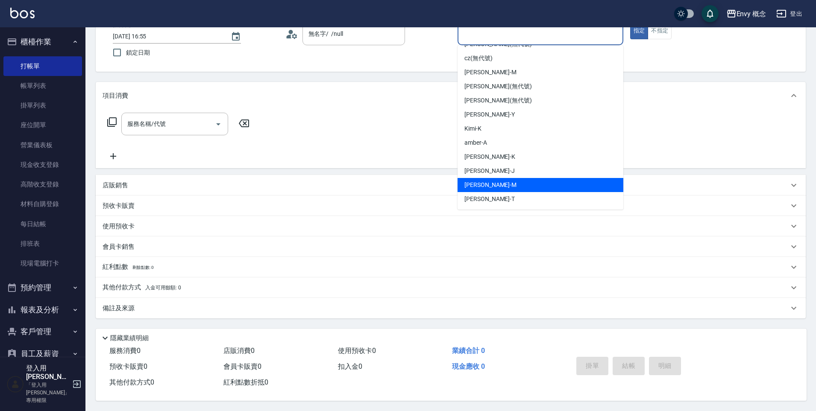
click at [486, 181] on div "[PERSON_NAME]" at bounding box center [540, 185] width 166 height 14
type input "[PERSON_NAME]"
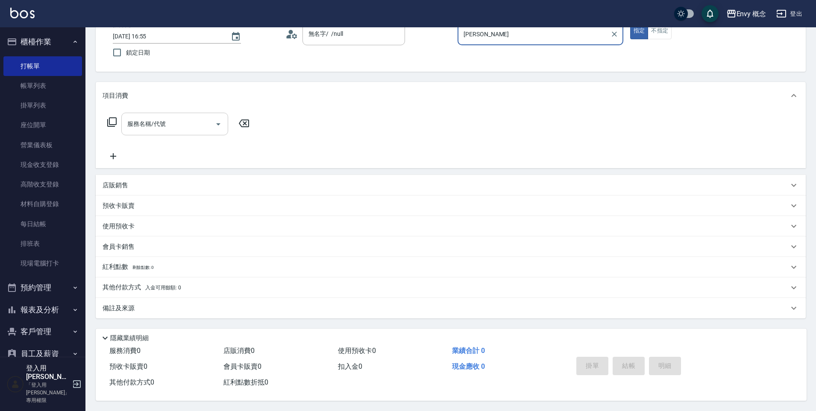
click at [191, 121] on input "服務名稱/代號" at bounding box center [168, 124] width 86 height 15
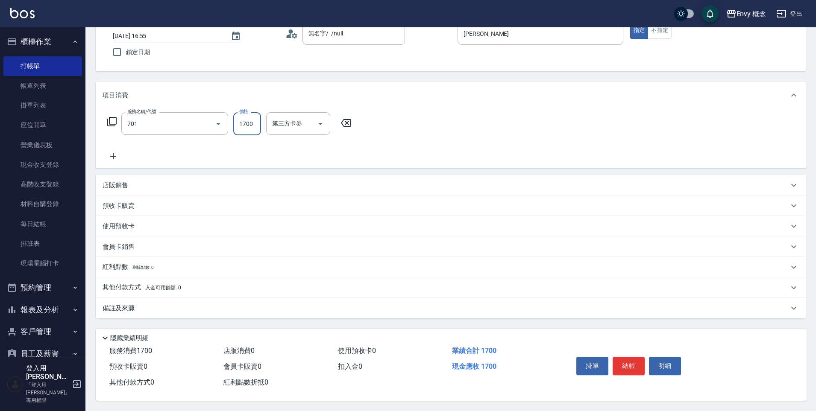
type input "701 染髮(701)"
type input "3500"
click at [141, 283] on p "其他付款方式 入金可用餘額: 0" at bounding box center [142, 287] width 79 height 9
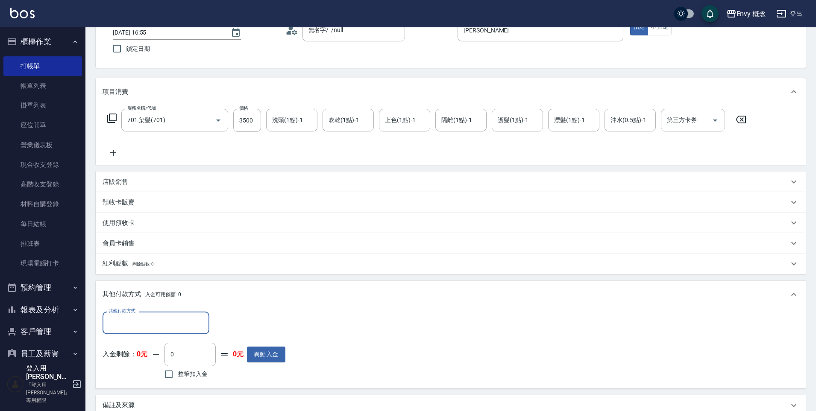
scroll to position [0, 0]
click at [135, 322] on input "其他付款方式" at bounding box center [155, 323] width 99 height 15
click at [133, 290] on span "信用卡" at bounding box center [156, 287] width 107 height 14
type input "信用卡"
click at [239, 317] on input "0" at bounding box center [246, 323] width 64 height 23
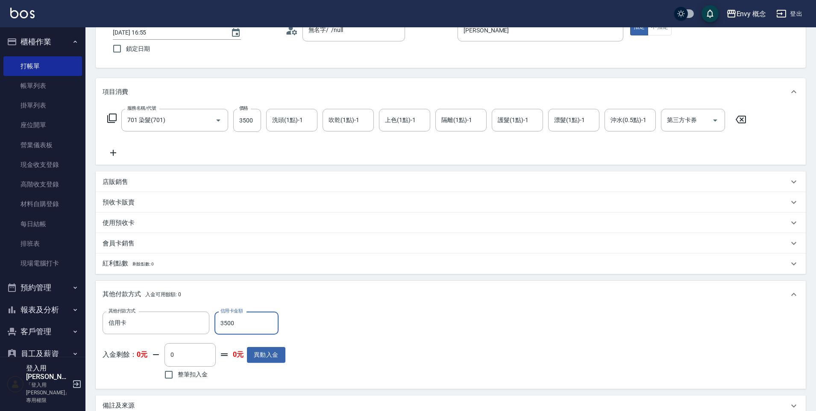
type input "3500"
drag, startPoint x: 437, startPoint y: 320, endPoint x: 460, endPoint y: 335, distance: 27.3
click at [437, 321] on div "其他付款方式 信用卡 其他付款方式 信用卡金額 3500 信用卡金額 入金剩餘： 0元 0 ​ 整筆扣入金 0元 異動入金" at bounding box center [451, 347] width 696 height 70
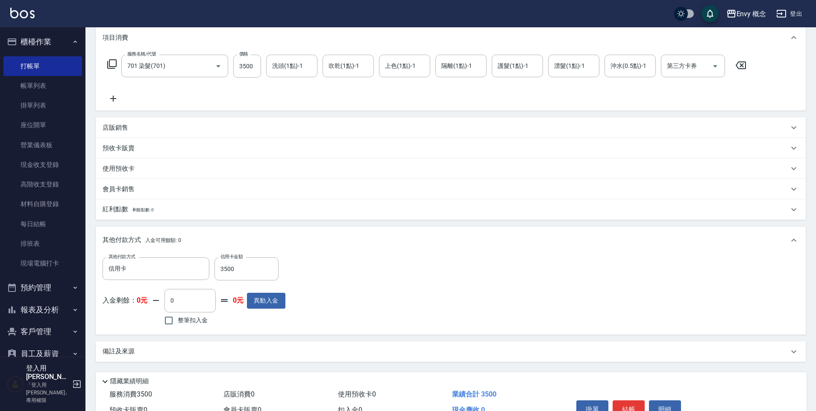
scroll to position [162, 0]
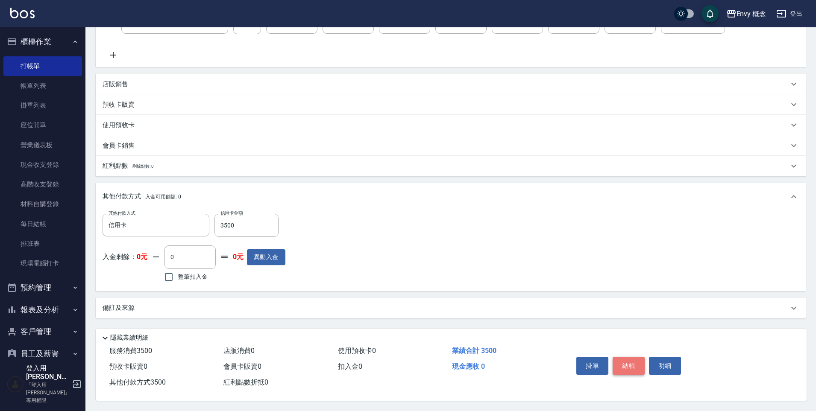
click at [625, 364] on button "結帳" at bounding box center [629, 366] width 32 height 18
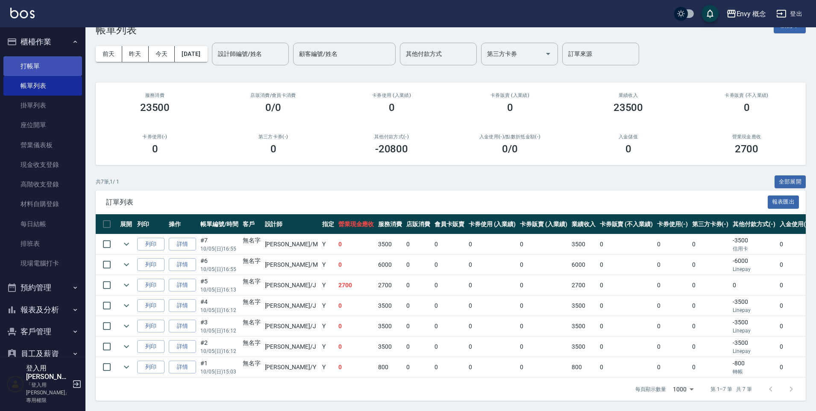
click at [44, 66] on link "打帳單" at bounding box center [42, 66] width 79 height 20
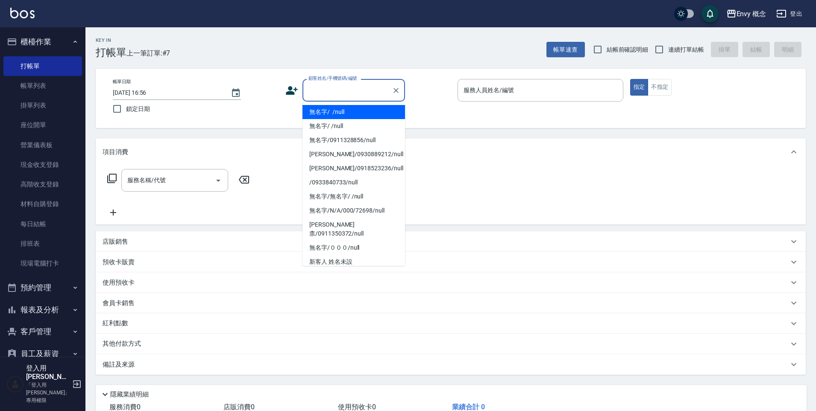
click at [313, 93] on input "顧客姓名/手機號碼/編號" at bounding box center [347, 90] width 82 height 15
click at [361, 90] on input "顧客姓名/手機號碼/編號" at bounding box center [347, 90] width 82 height 15
click at [368, 111] on li "無名字/ /null" at bounding box center [353, 112] width 103 height 14
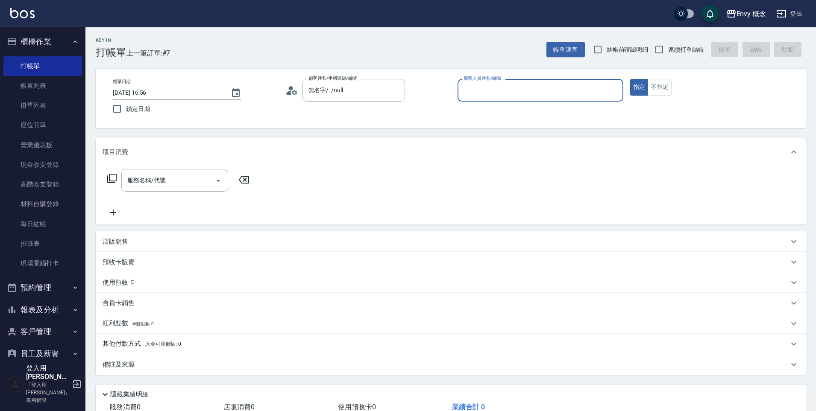
type input "無名字/ /null"
click at [521, 82] on div "服務人員姓名/編號" at bounding box center [540, 90] width 166 height 23
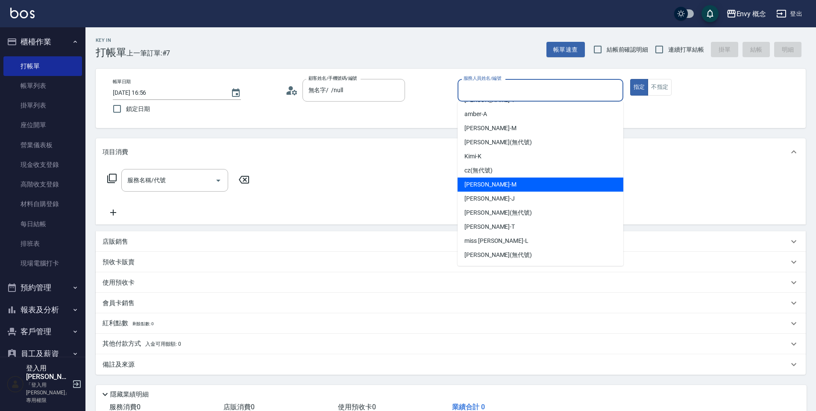
scroll to position [42, 0]
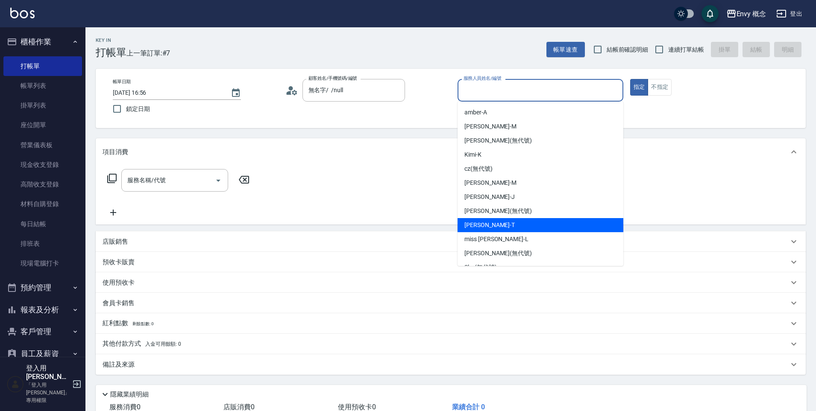
click at [484, 225] on div "[PERSON_NAME]" at bounding box center [540, 225] width 166 height 14
type input "[PERSON_NAME]"
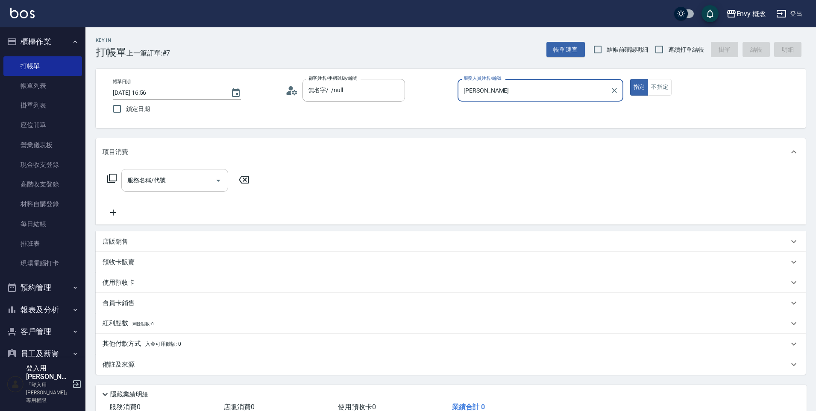
click at [182, 187] on input "服務名稱/代號" at bounding box center [168, 180] width 86 height 15
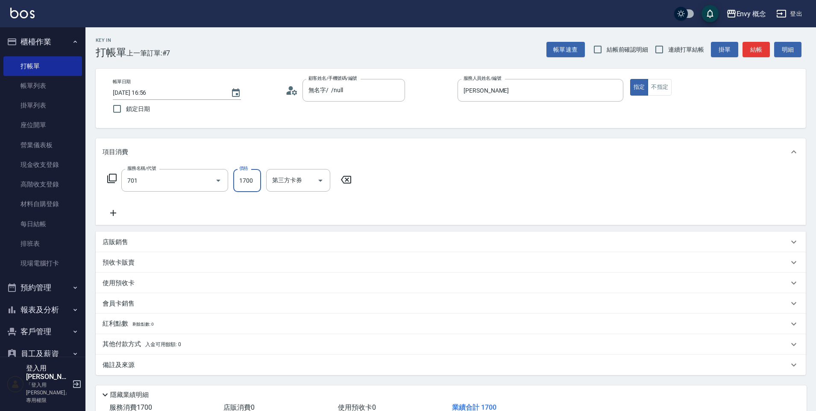
type input "701 染髮(701)"
type input "5980"
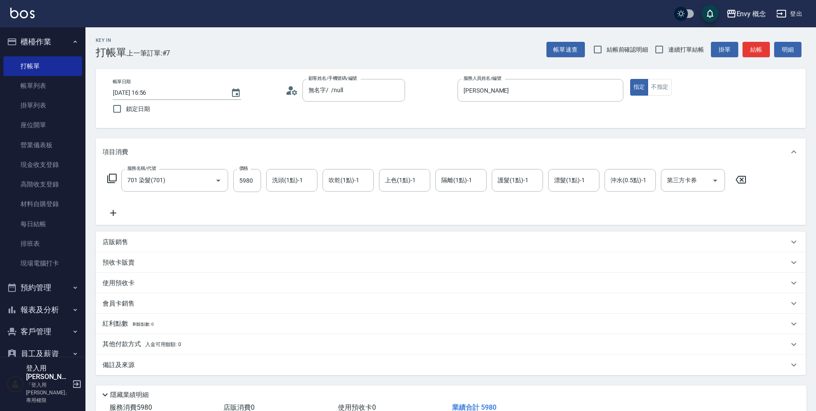
click at [117, 346] on p "其他付款方式 入金可用餘額: 0" at bounding box center [142, 344] width 79 height 9
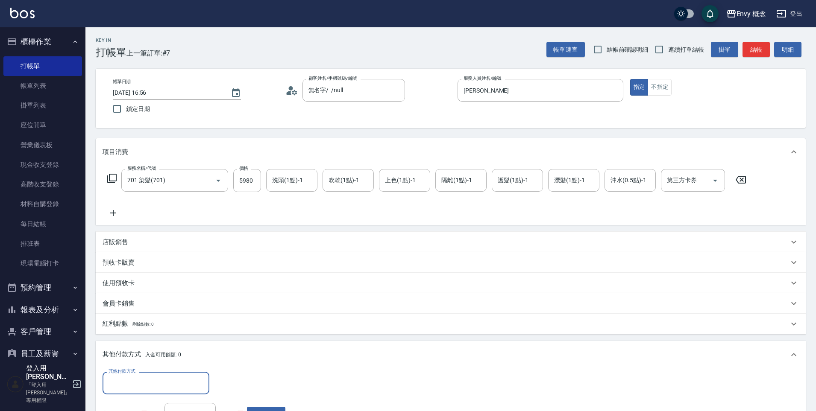
scroll to position [0, 0]
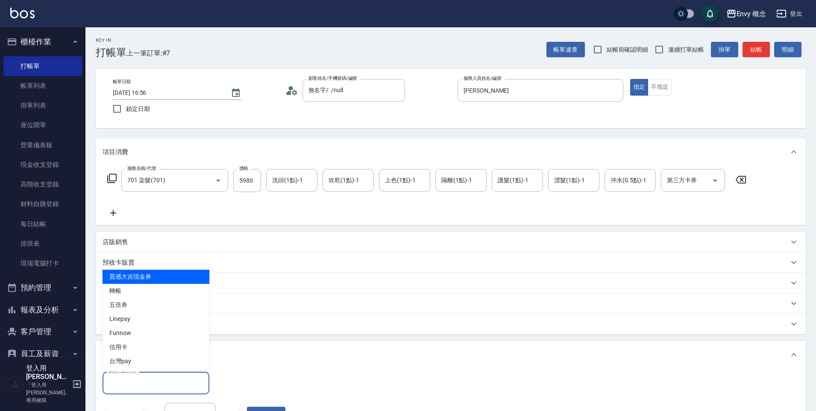
click at [138, 387] on input "其他付款方式" at bounding box center [155, 383] width 99 height 15
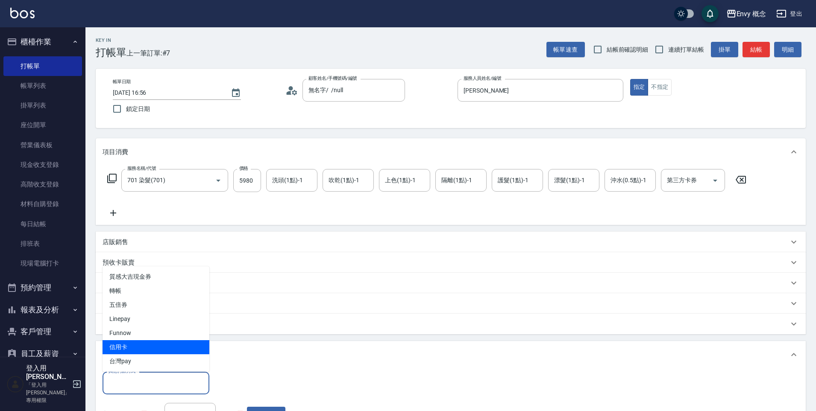
click at [125, 346] on span "信用卡" at bounding box center [156, 347] width 107 height 14
type input "信用卡"
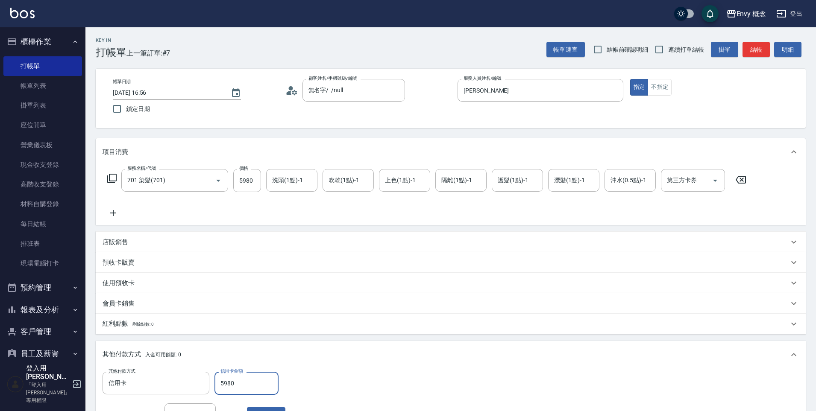
type input "5980"
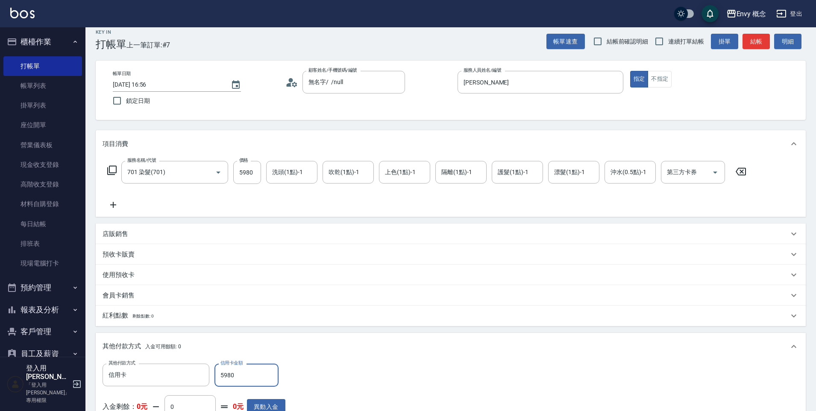
scroll to position [162, 0]
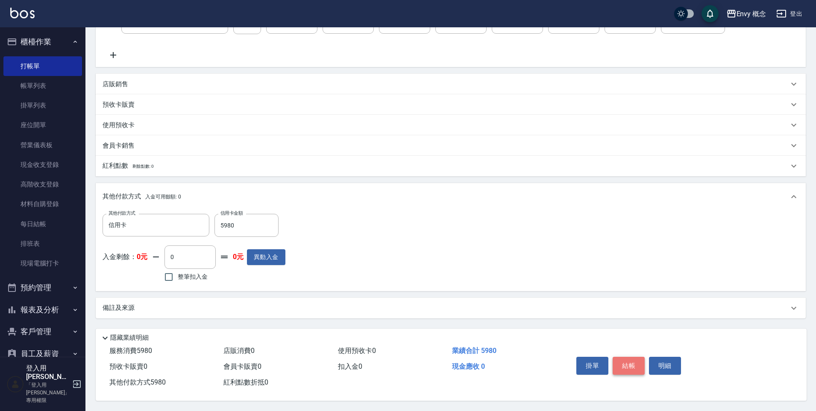
click at [623, 361] on button "結帳" at bounding box center [629, 366] width 32 height 18
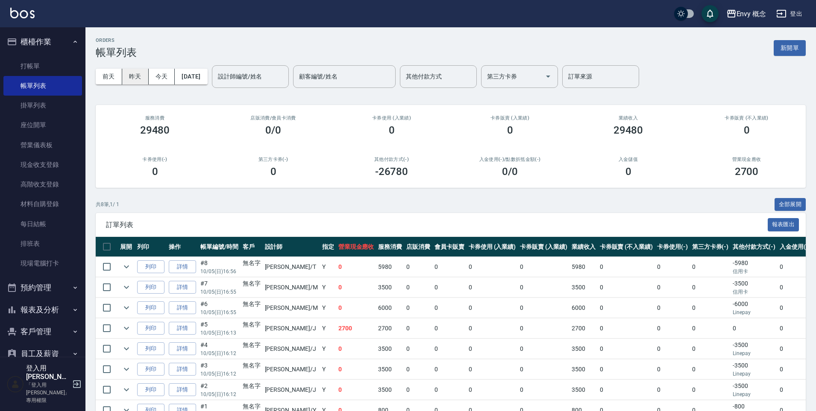
click at [135, 76] on button "昨天" at bounding box center [135, 77] width 26 height 16
click at [790, 45] on button "新開單" at bounding box center [790, 48] width 32 height 16
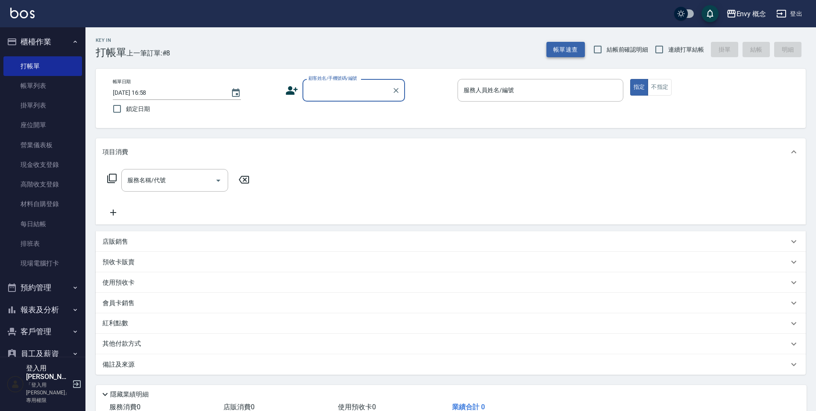
click at [563, 43] on button "帳單速查" at bounding box center [565, 50] width 38 height 16
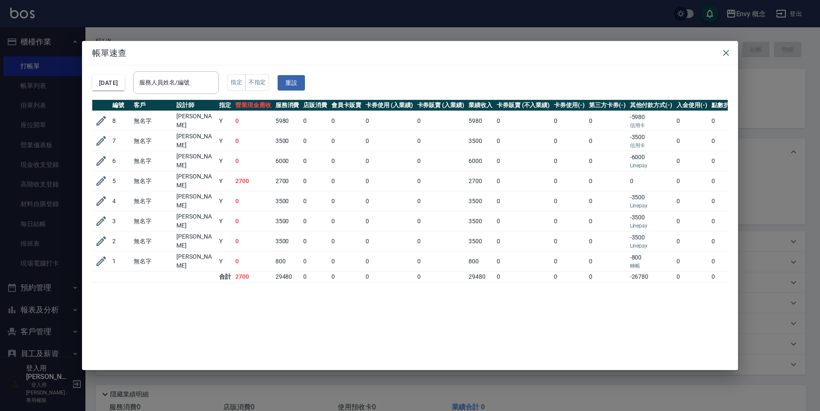
click at [771, 233] on div "帳單速查 [DATE] 服務人員姓名/編號 服務人員姓名/編號 指定 不指定 重設 編號 客戶 設計師 指定 營業現金應收 服務消費 店販消費 會員卡販賣 卡…" at bounding box center [410, 205] width 820 height 411
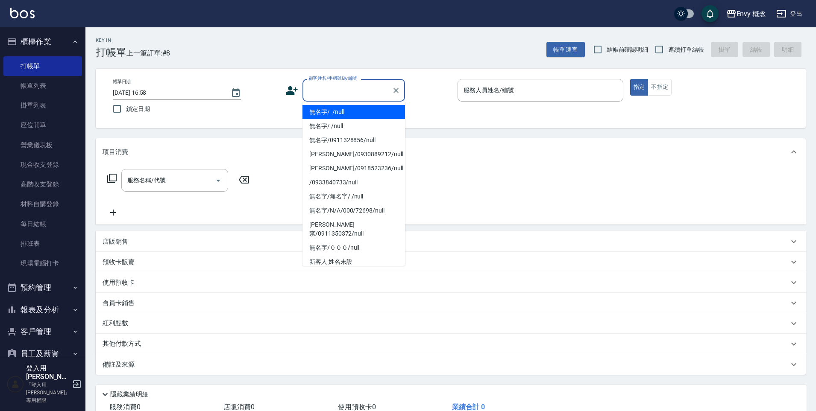
click at [366, 92] on input "顧客姓名/手機號碼/編號" at bounding box center [347, 90] width 82 height 15
click at [351, 114] on li "無名字/ /null" at bounding box center [353, 112] width 103 height 14
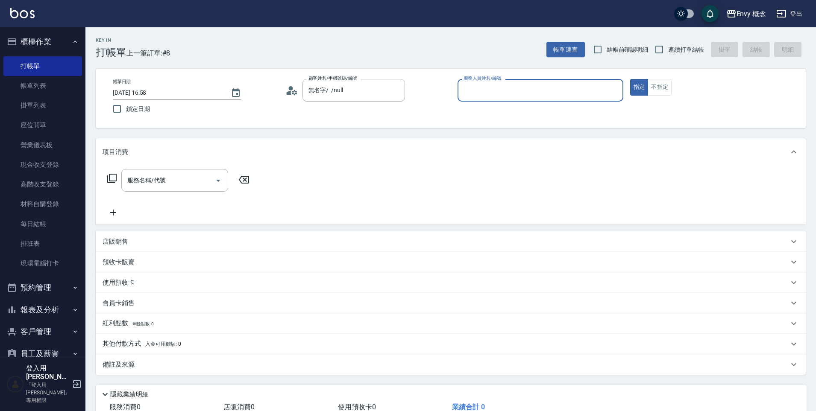
type input "無名字/ /null"
click at [478, 93] on input "服務人員姓名/編號" at bounding box center [540, 90] width 158 height 15
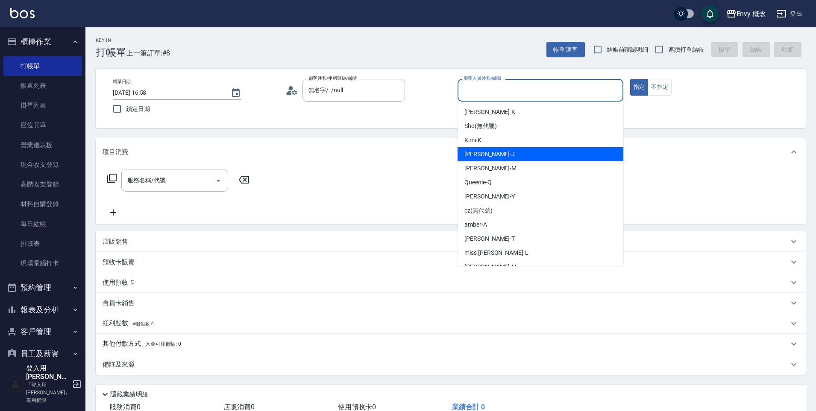
click at [492, 157] on div "[PERSON_NAME]" at bounding box center [540, 154] width 166 height 14
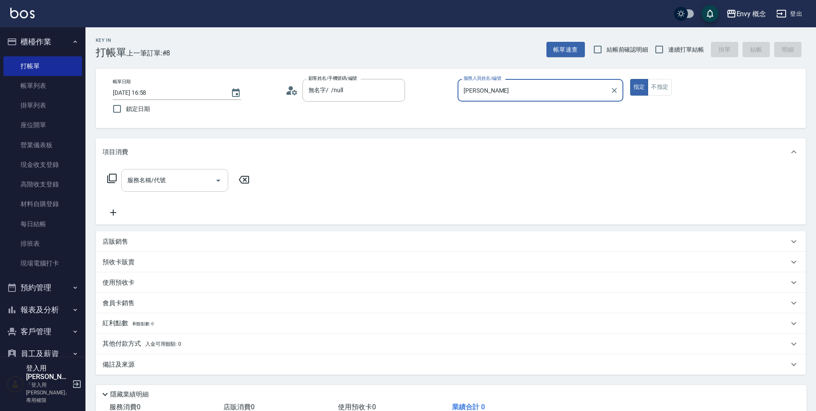
click at [191, 183] on input "服務名稱/代號" at bounding box center [168, 180] width 86 height 15
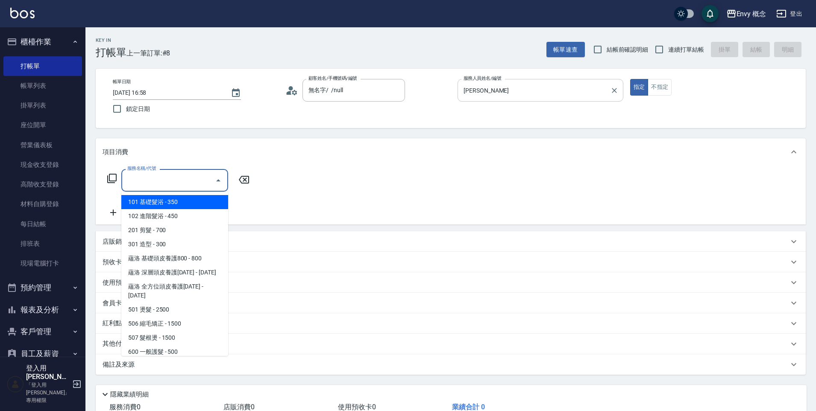
click at [510, 90] on input "[PERSON_NAME]" at bounding box center [533, 90] width 145 height 15
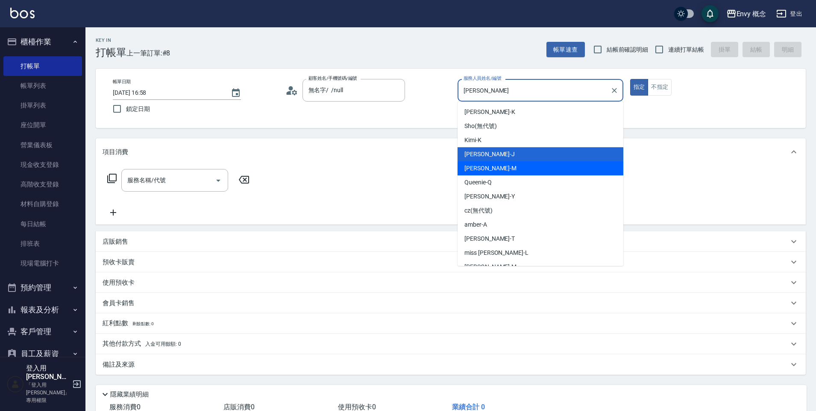
click at [519, 161] on div "[PERSON_NAME]" at bounding box center [540, 154] width 166 height 14
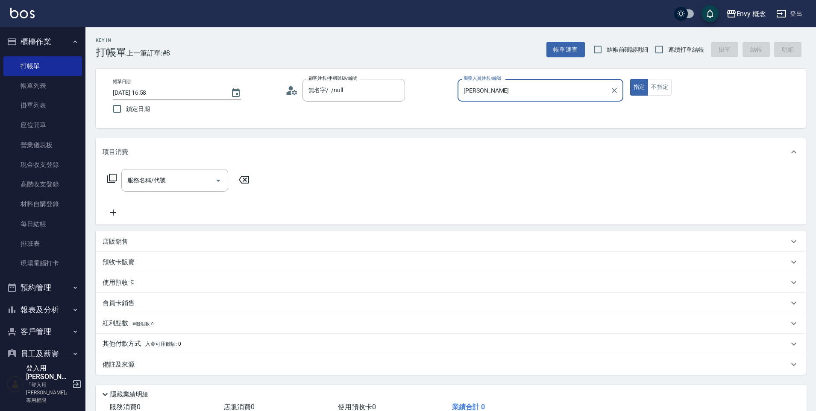
click at [516, 95] on input "[PERSON_NAME]" at bounding box center [533, 90] width 145 height 15
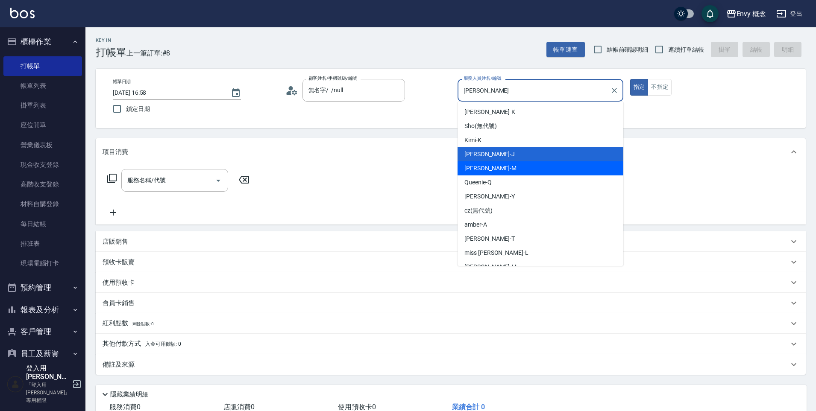
click at [498, 168] on div "[PERSON_NAME]" at bounding box center [540, 168] width 166 height 14
type input "[PERSON_NAME]"
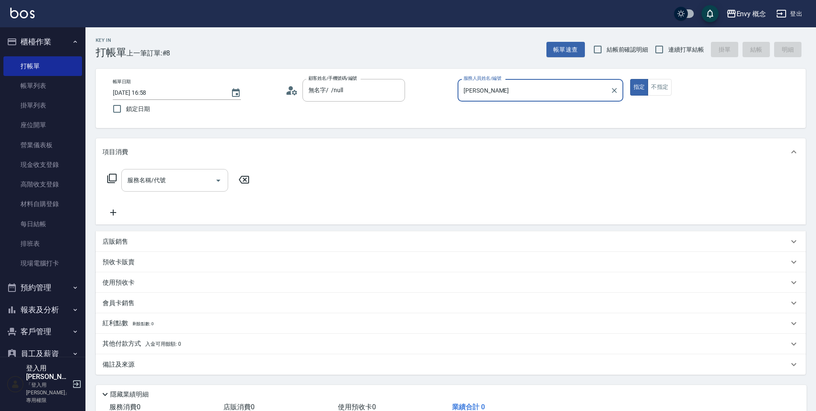
click at [176, 191] on div "服務名稱/代號" at bounding box center [174, 180] width 107 height 23
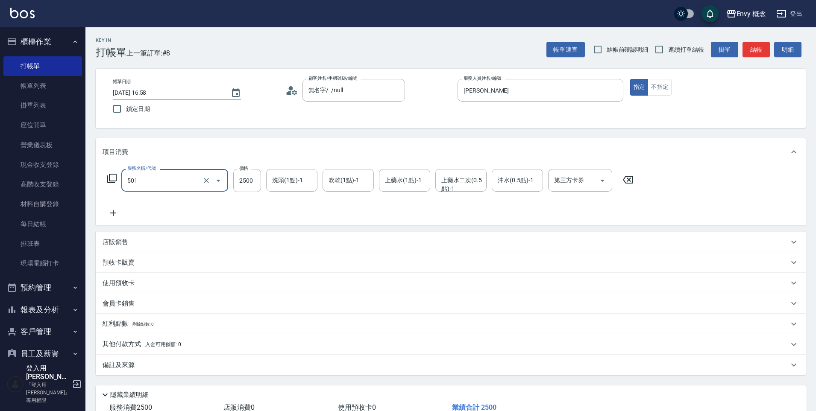
type input "501 燙髮(501)"
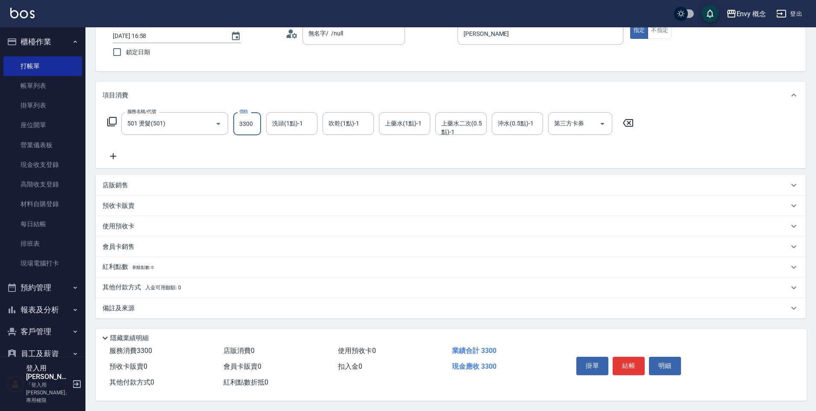
scroll to position [61, 0]
type input "3300"
click at [632, 363] on button "結帳" at bounding box center [629, 366] width 32 height 18
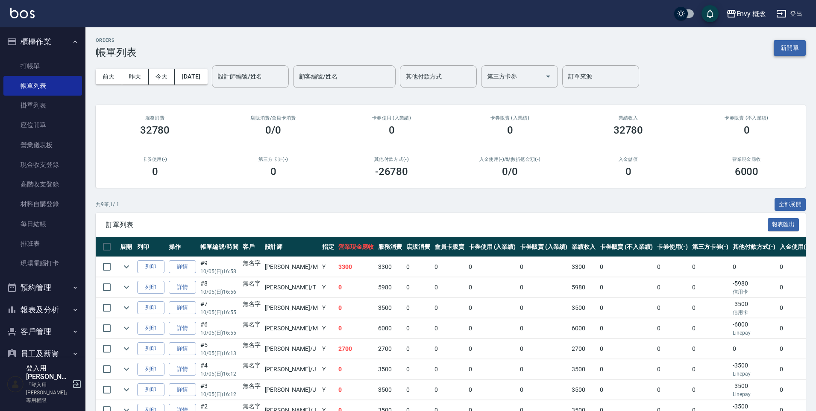
click at [784, 48] on button "新開單" at bounding box center [790, 48] width 32 height 16
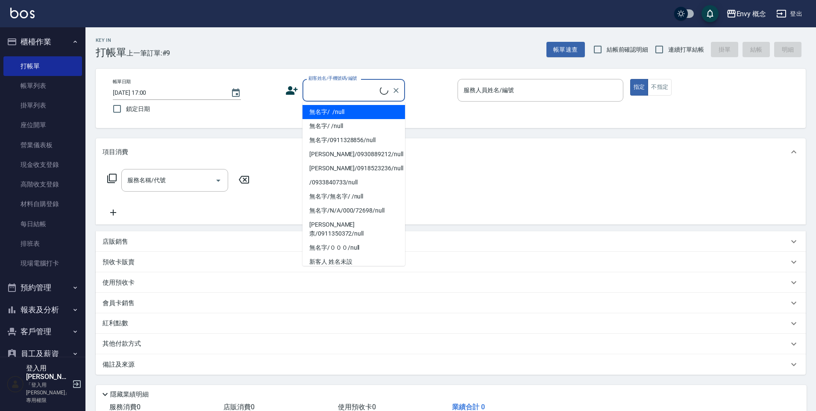
click at [328, 96] on input "顧客姓名/手機號碼/編號" at bounding box center [342, 90] width 73 height 15
drag, startPoint x: 326, startPoint y: 112, endPoint x: 566, endPoint y: 111, distance: 240.5
click at [326, 112] on li "無名字/ /null" at bounding box center [353, 112] width 103 height 14
type input "無名字/ /null"
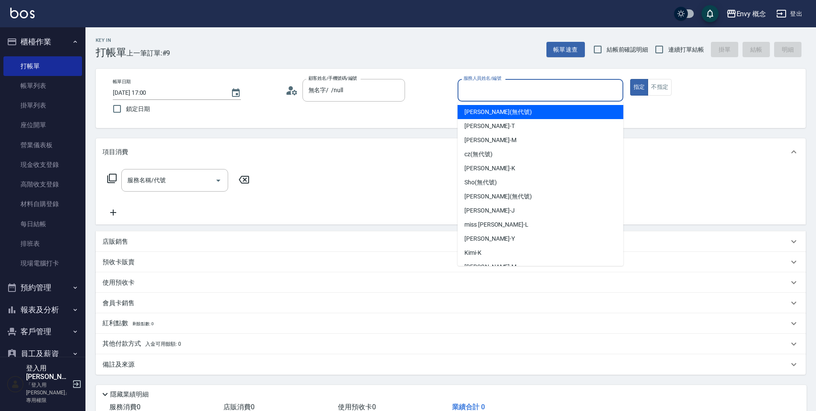
click at [566, 90] on input "服務人員姓名/編號" at bounding box center [540, 90] width 158 height 15
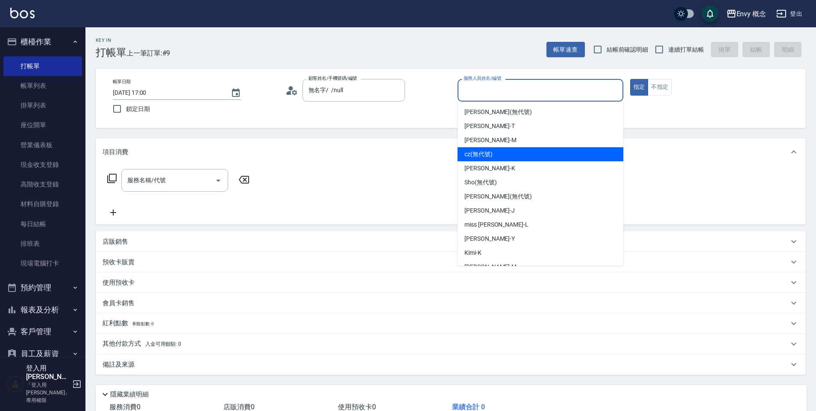
click at [504, 151] on div "cz (無代號)" at bounding box center [540, 154] width 166 height 14
type input "cz(無代號)"
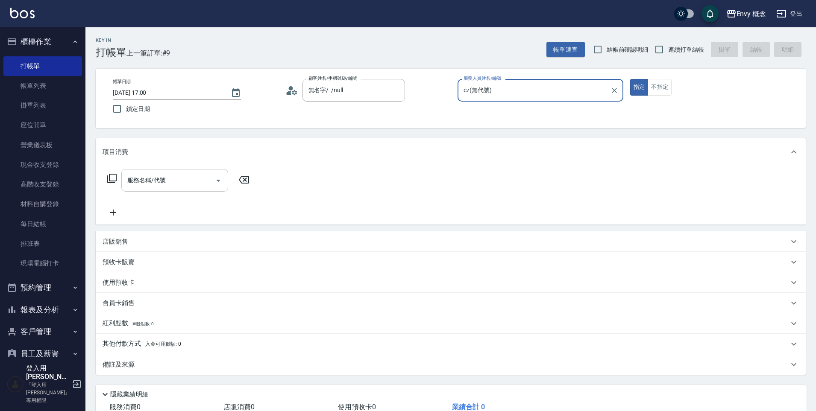
click at [152, 179] on div "服務名稱/代號 服務名稱/代號" at bounding box center [174, 180] width 107 height 23
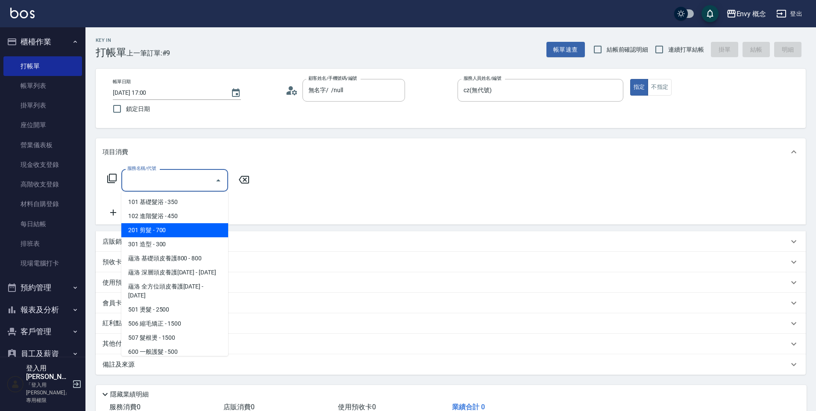
click at [145, 228] on span "201 剪髮 - 700" at bounding box center [174, 230] width 107 height 14
type input "201 剪髮(201)"
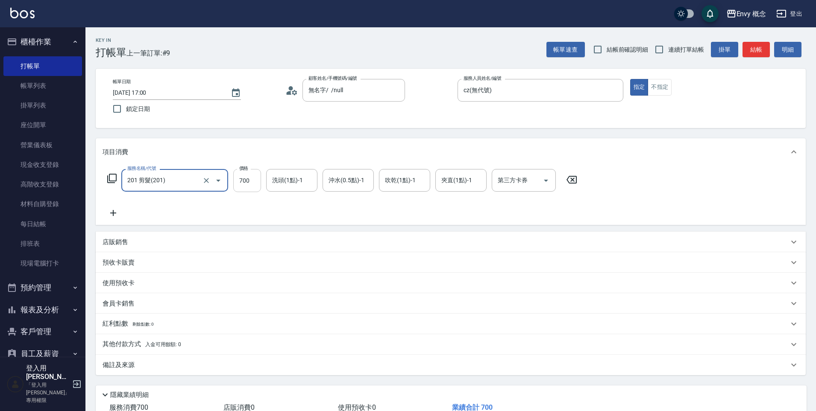
click at [255, 179] on input "700" at bounding box center [247, 180] width 28 height 23
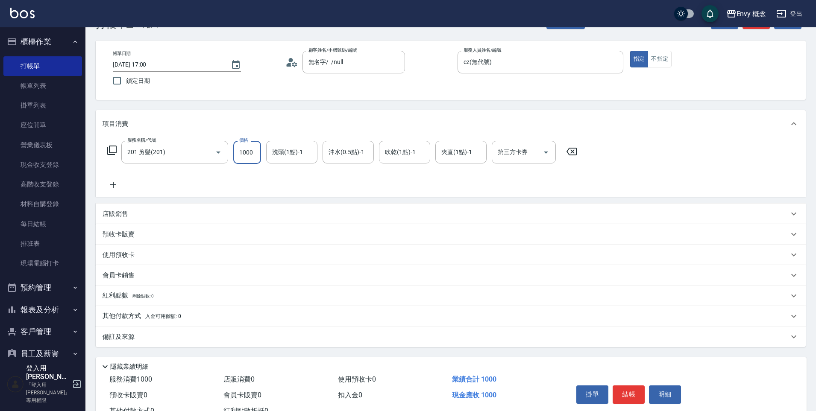
scroll to position [61, 0]
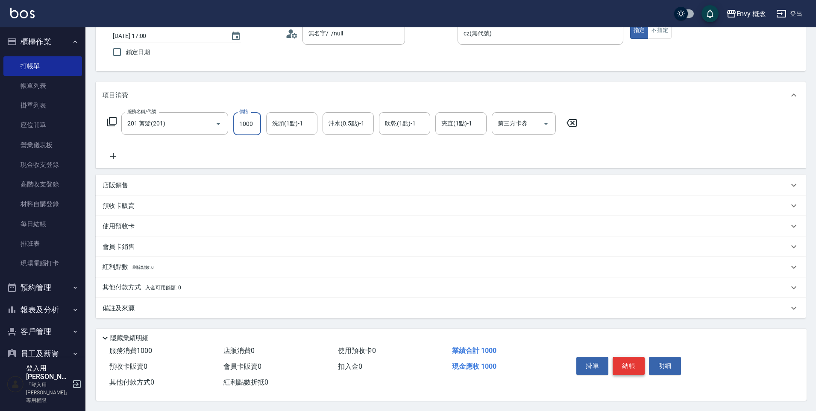
type input "1000"
click at [626, 361] on button "結帳" at bounding box center [629, 366] width 32 height 18
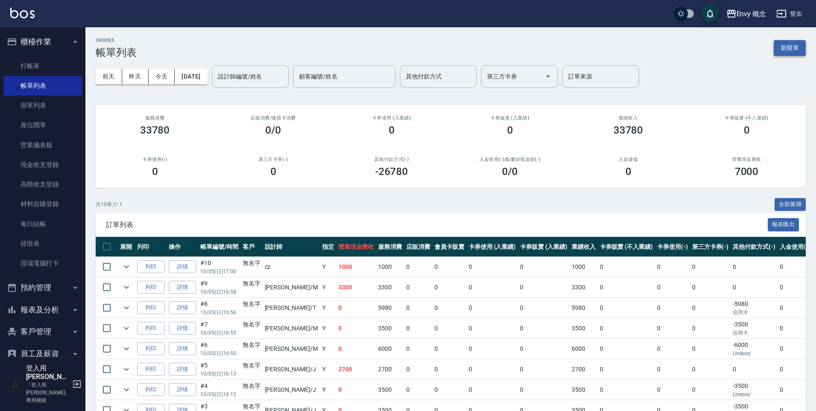
click at [775, 47] on button "新開單" at bounding box center [790, 48] width 32 height 16
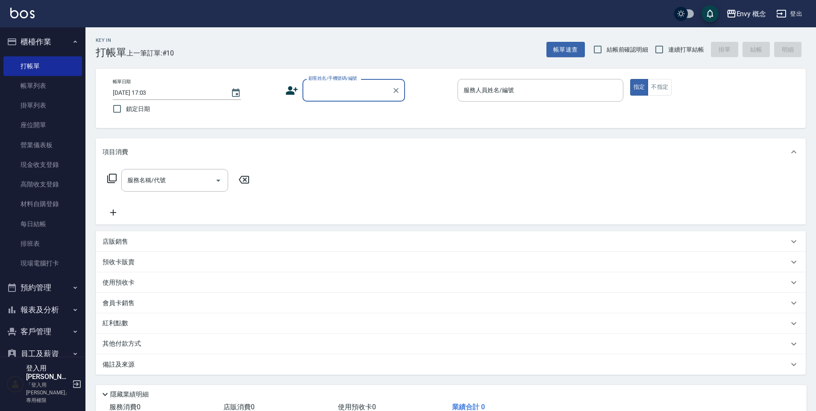
click at [335, 94] on input "顧客姓名/手機號碼/編號" at bounding box center [347, 90] width 82 height 15
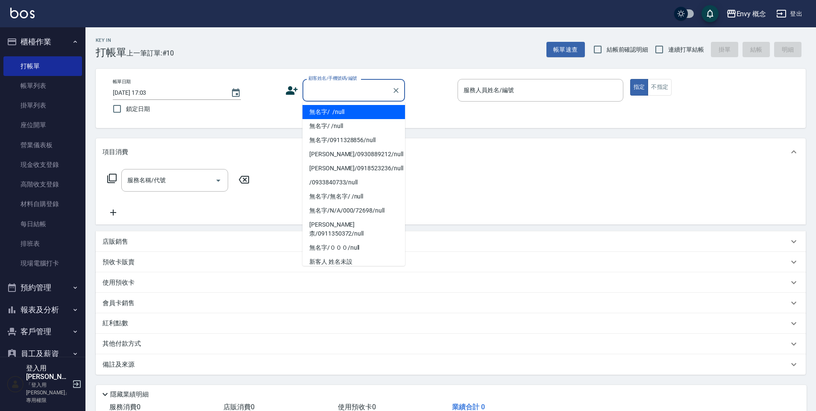
click at [340, 111] on li "無名字/ /null" at bounding box center [353, 112] width 103 height 14
type input "無名字/ /null"
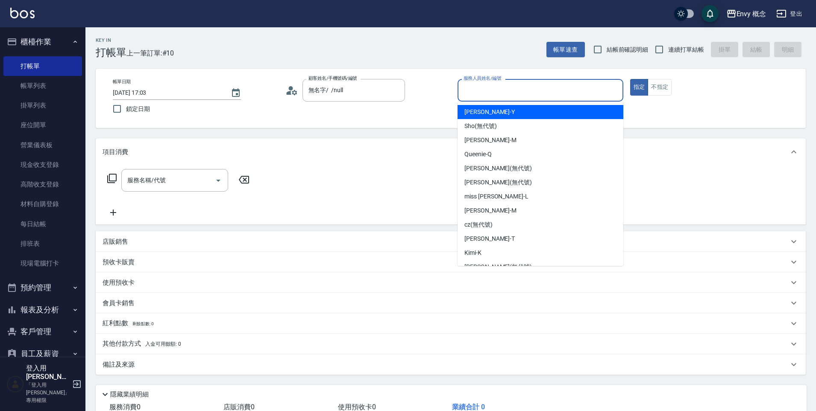
click at [516, 86] on input "服務人員姓名/編號" at bounding box center [540, 90] width 158 height 15
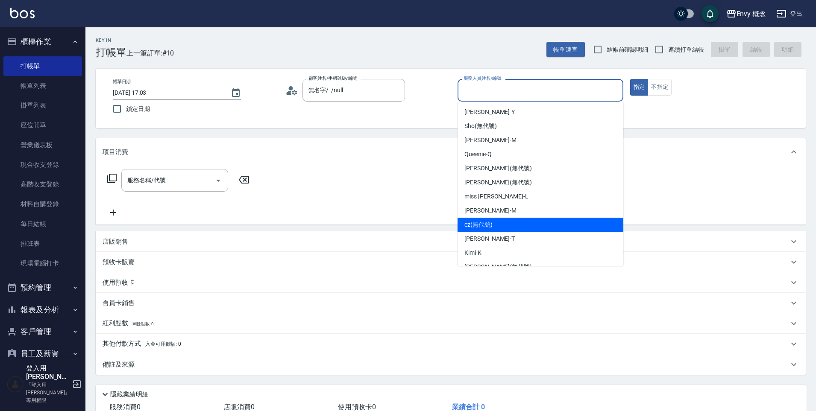
click at [545, 230] on div "cz (無代號)" at bounding box center [540, 225] width 166 height 14
type input "cz(無代號)"
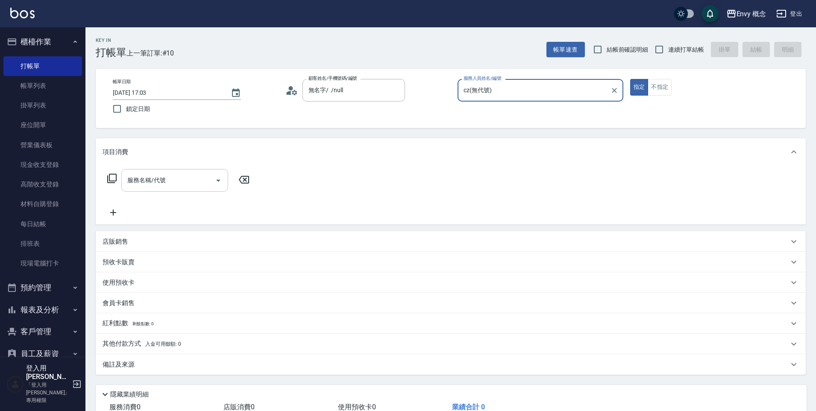
click at [178, 183] on input "服務名稱/代號" at bounding box center [168, 180] width 86 height 15
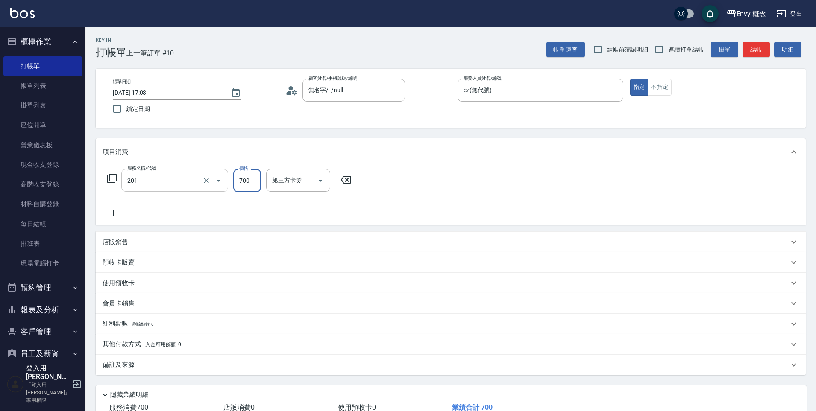
type input "201 剪髮(201)"
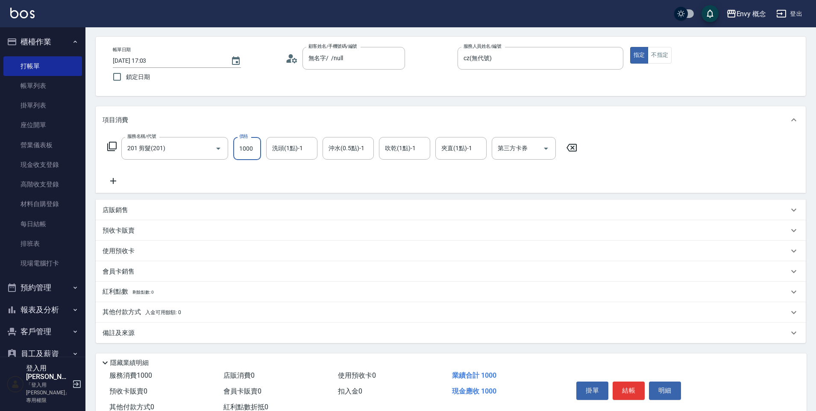
scroll to position [61, 0]
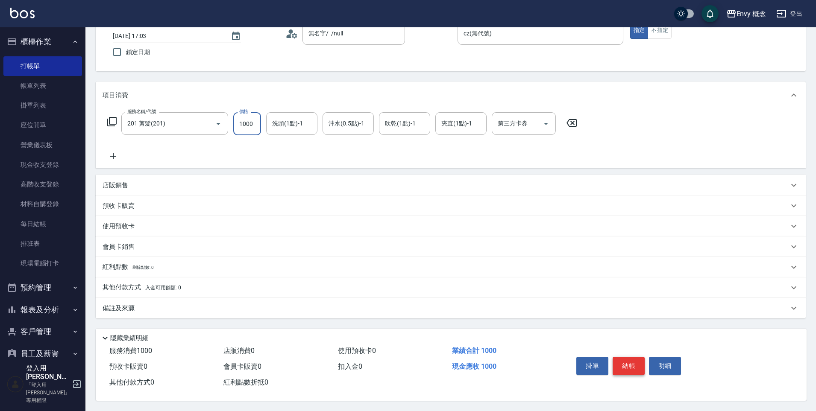
type input "1000"
click at [630, 361] on button "結帳" at bounding box center [629, 366] width 32 height 18
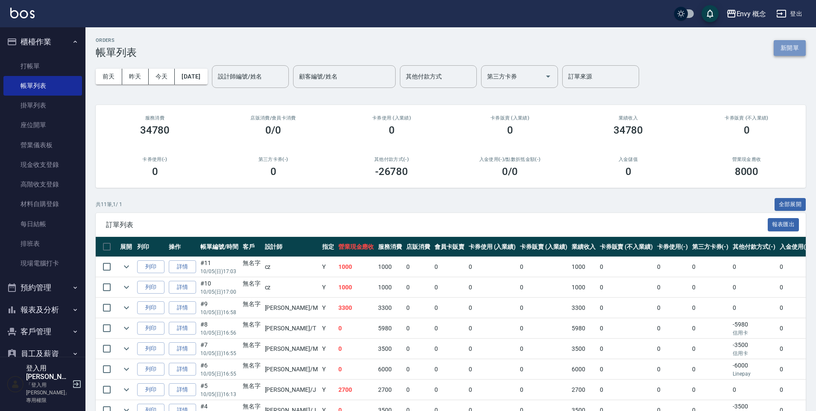
click at [785, 50] on button "新開單" at bounding box center [790, 48] width 32 height 16
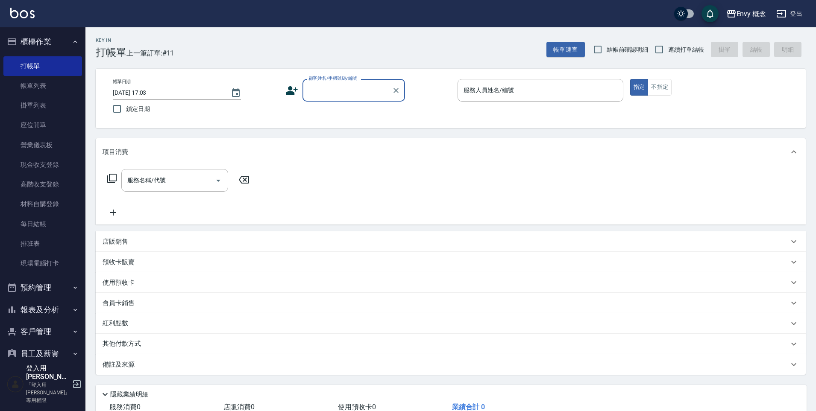
click at [331, 97] on input "顧客姓名/手機號碼/編號" at bounding box center [347, 90] width 82 height 15
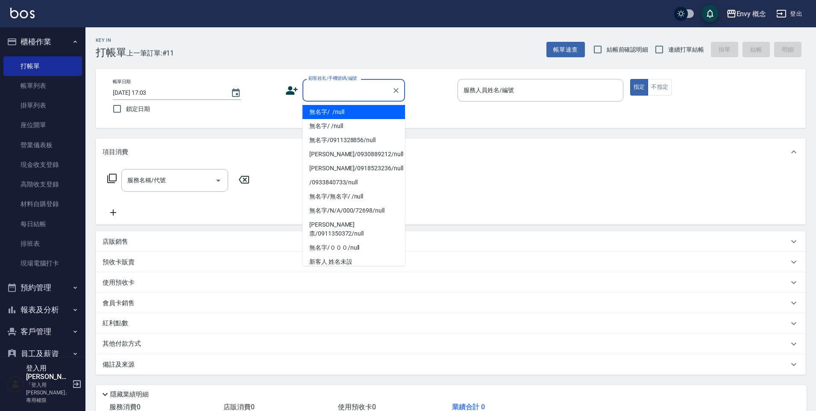
click at [334, 112] on li "無名字/ /null" at bounding box center [353, 112] width 103 height 14
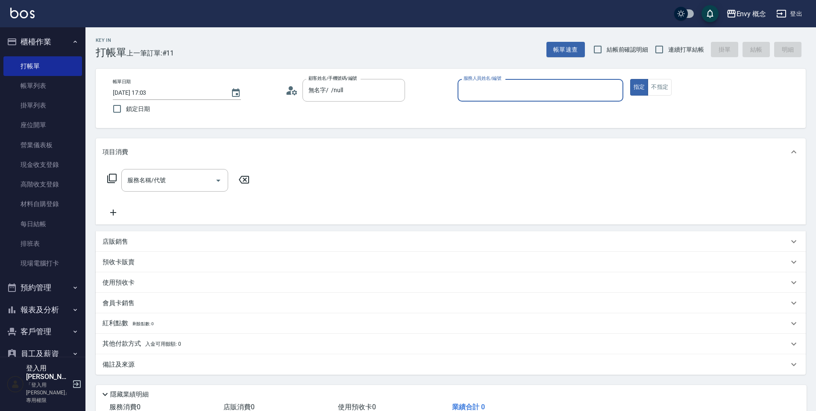
type input "無名字/ /null"
click at [555, 85] on input "服務人員姓名/編號" at bounding box center [540, 90] width 158 height 15
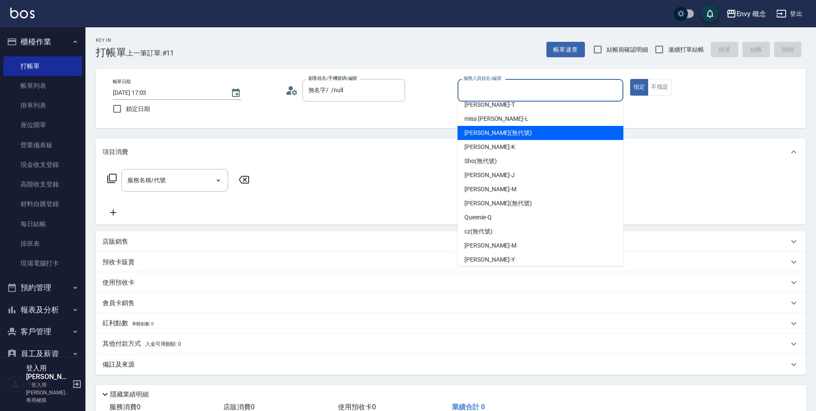
scroll to position [50, 0]
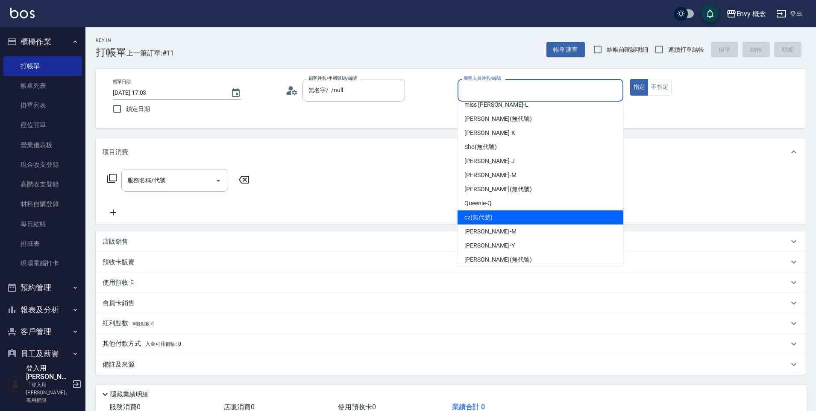
click at [499, 220] on div "cz (無代號)" at bounding box center [540, 218] width 166 height 14
type input "cz(無代號)"
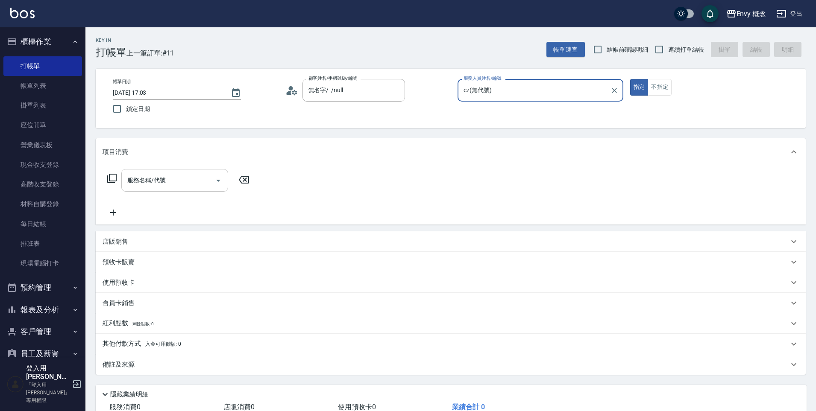
click at [170, 176] on input "服務名稱/代號" at bounding box center [168, 180] width 86 height 15
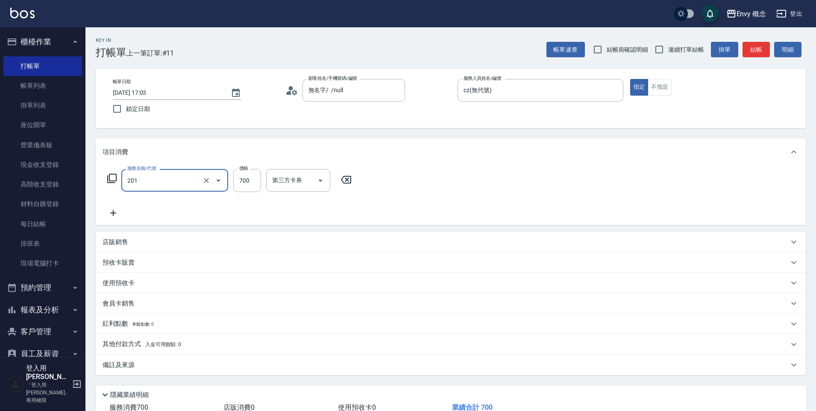
type input "201 剪髮(201)"
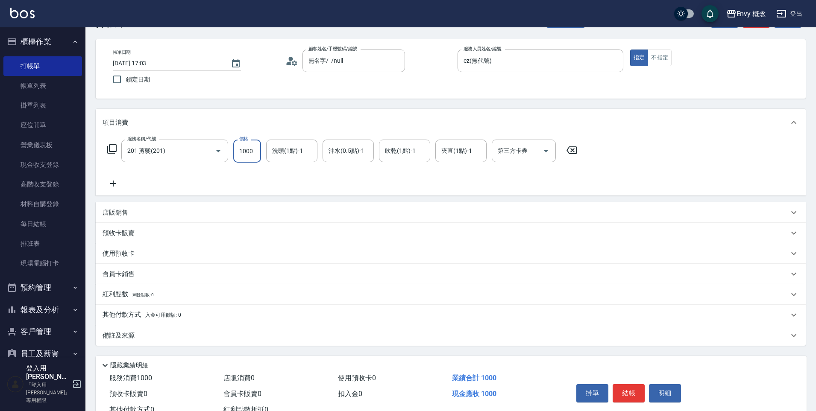
scroll to position [61, 0]
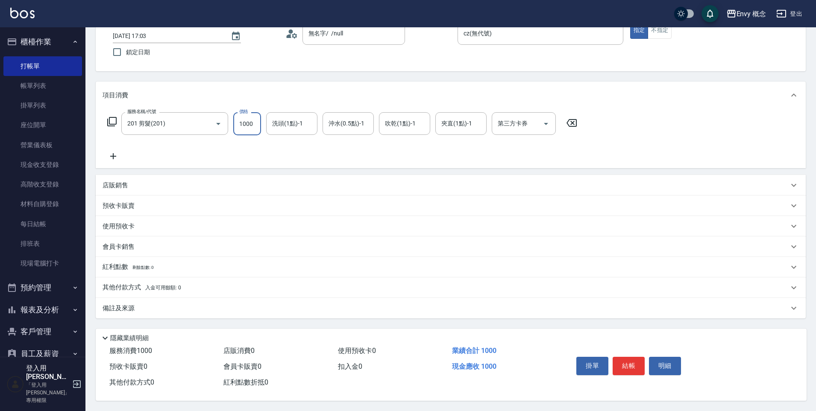
type input "1000"
click at [150, 285] on span "入金可用餘額: 0" at bounding box center [163, 288] width 36 height 6
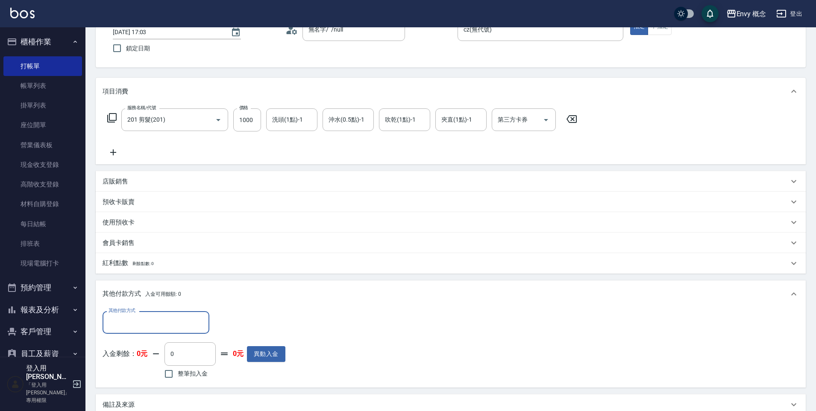
scroll to position [0, 0]
click at [187, 318] on input "其他付款方式" at bounding box center [155, 322] width 99 height 15
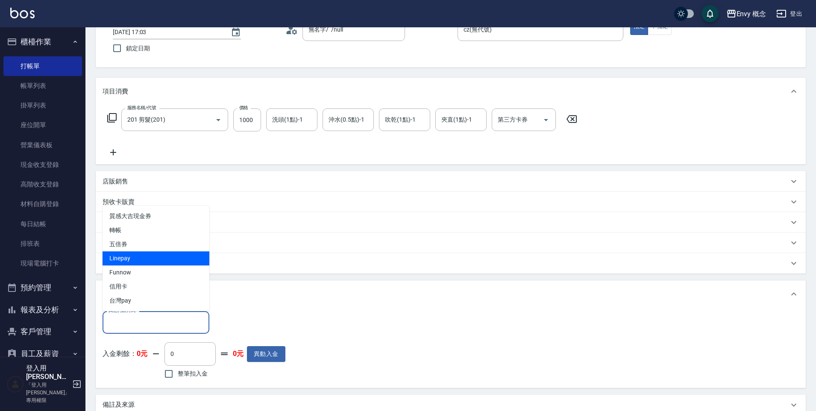
click at [169, 259] on span "Linepay" at bounding box center [156, 259] width 107 height 14
type input "Linepay"
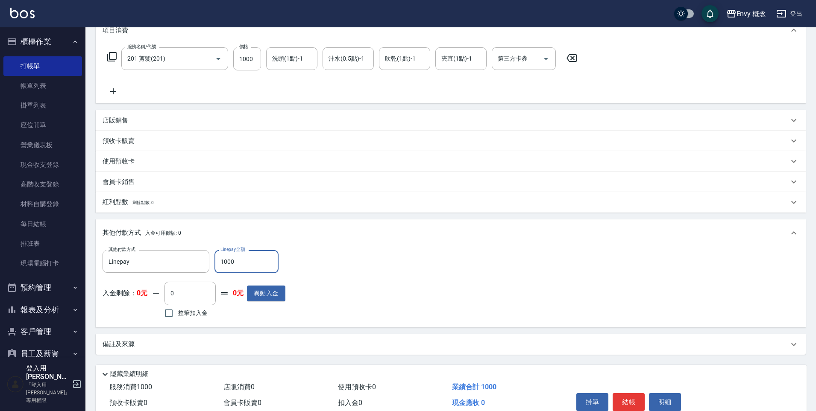
scroll to position [162, 0]
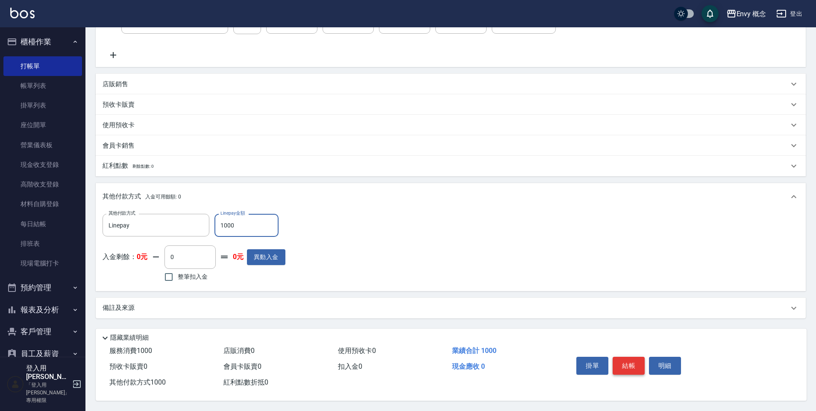
type input "1000"
click at [632, 362] on button "結帳" at bounding box center [629, 366] width 32 height 18
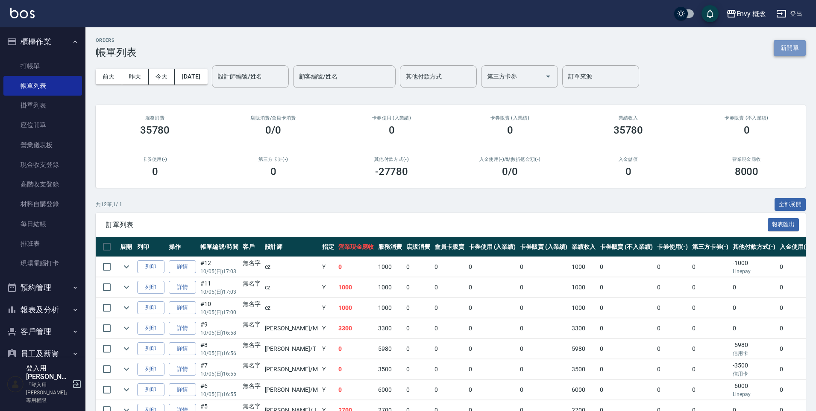
click at [792, 44] on button "新開單" at bounding box center [790, 48] width 32 height 16
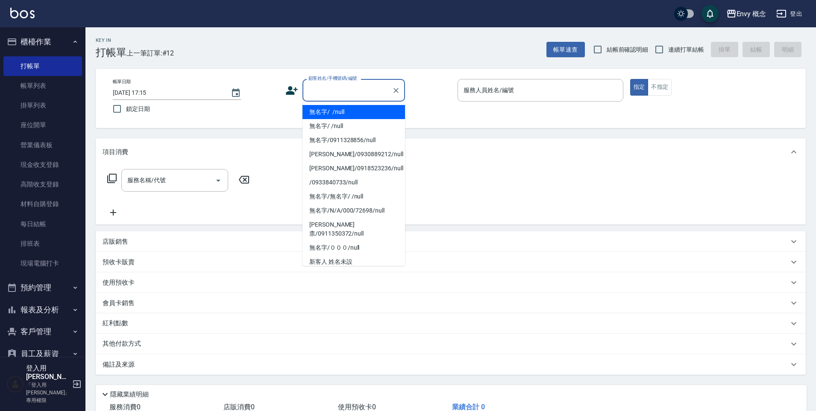
click at [343, 91] on input "顧客姓名/手機號碼/編號" at bounding box center [347, 90] width 82 height 15
click at [355, 111] on li "無名字/ /null" at bounding box center [353, 112] width 103 height 14
type input "無名字/ /null"
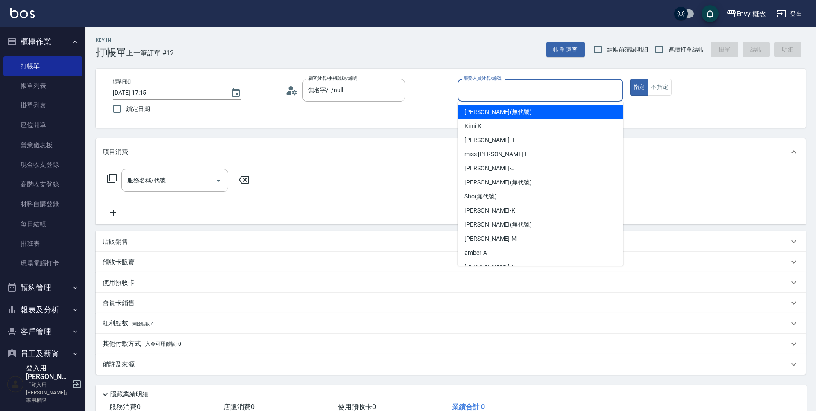
click at [507, 93] on input "服務人員姓名/編號" at bounding box center [540, 90] width 158 height 15
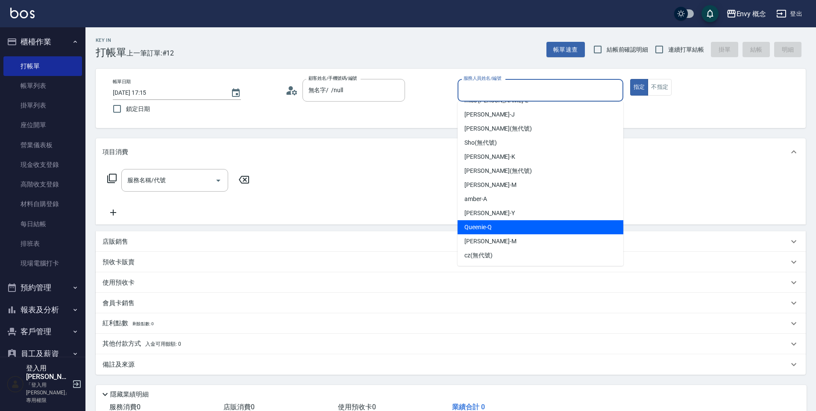
scroll to position [60, 0]
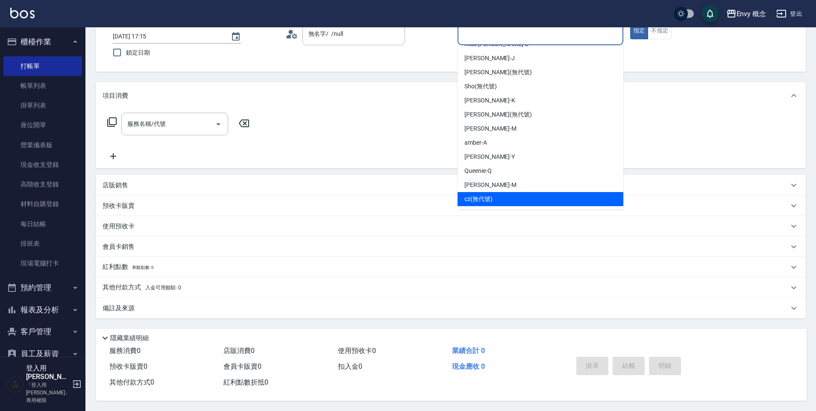
click at [509, 197] on div "cz (無代號)" at bounding box center [540, 199] width 166 height 14
type input "cz(無代號)"
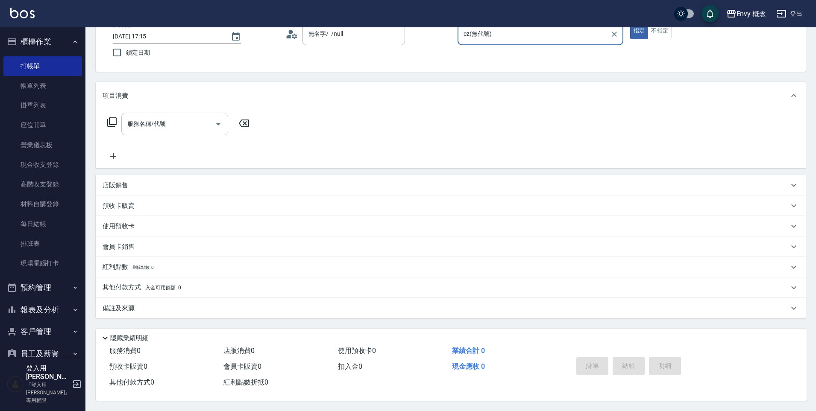
click at [174, 127] on input "服務名稱/代號" at bounding box center [168, 124] width 86 height 15
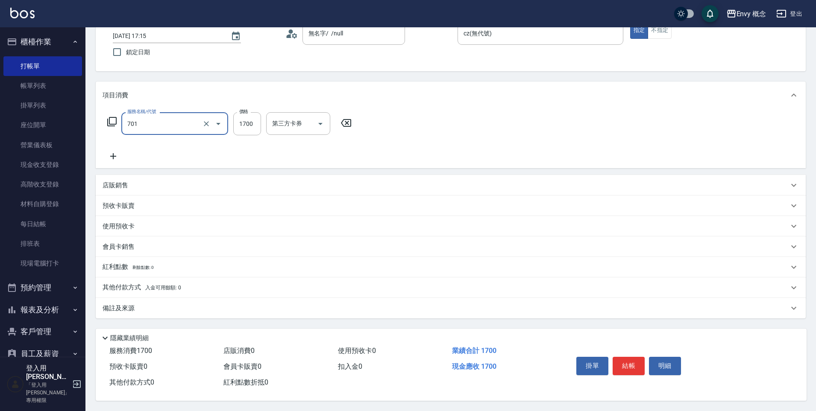
type input "701 染髮(701)"
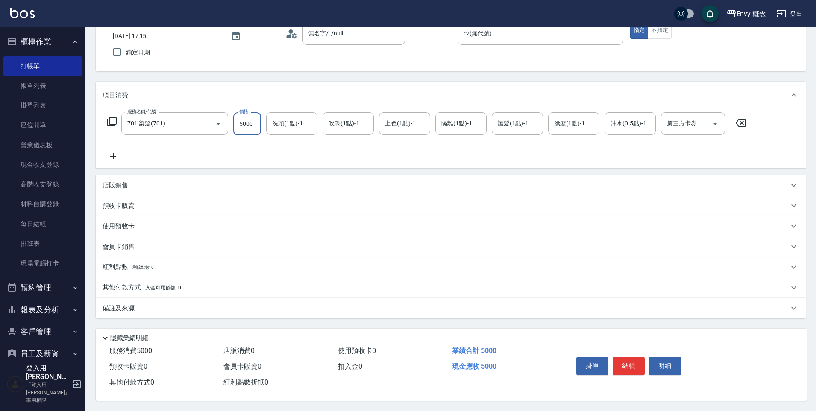
scroll to position [61, 0]
type input "5000"
click at [630, 358] on button "結帳" at bounding box center [629, 366] width 32 height 18
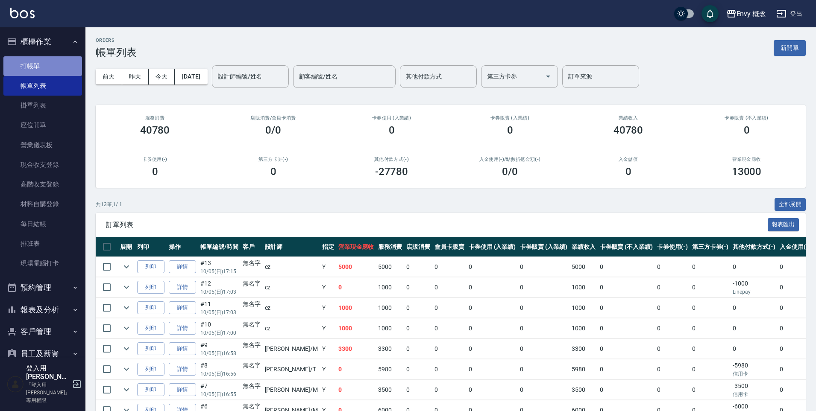
click at [55, 73] on link "打帳單" at bounding box center [42, 66] width 79 height 20
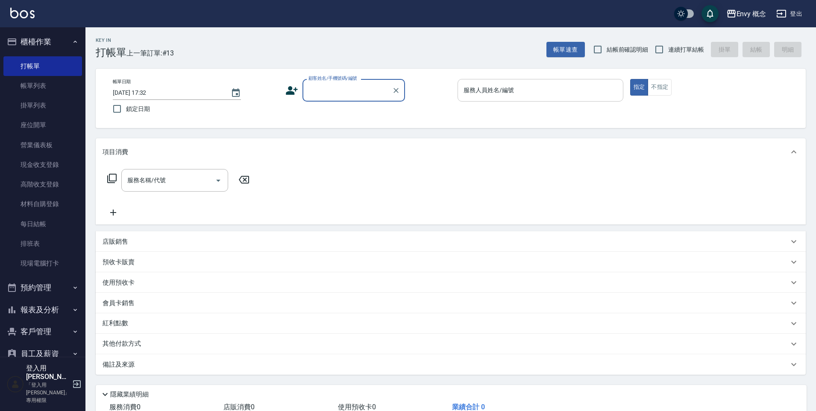
click at [544, 92] on input "服務人員姓名/編號" at bounding box center [540, 90] width 158 height 15
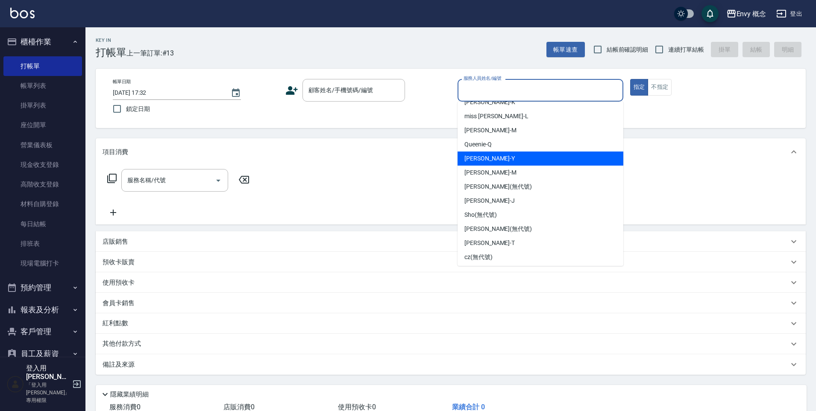
scroll to position [54, 0]
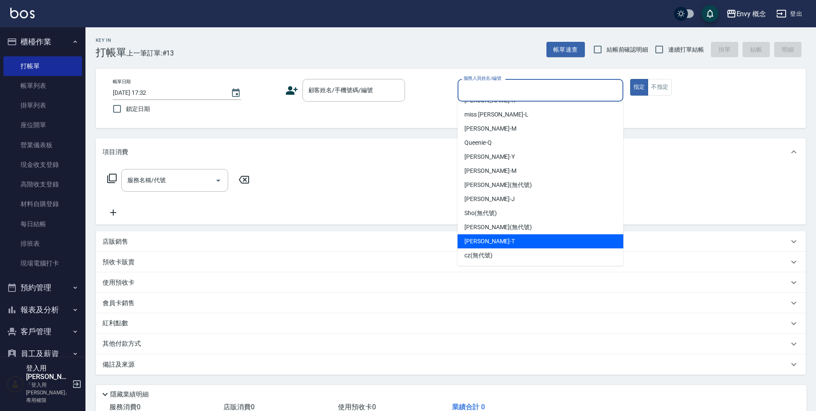
click at [522, 241] on div "[PERSON_NAME]" at bounding box center [540, 242] width 166 height 14
type input "[PERSON_NAME]"
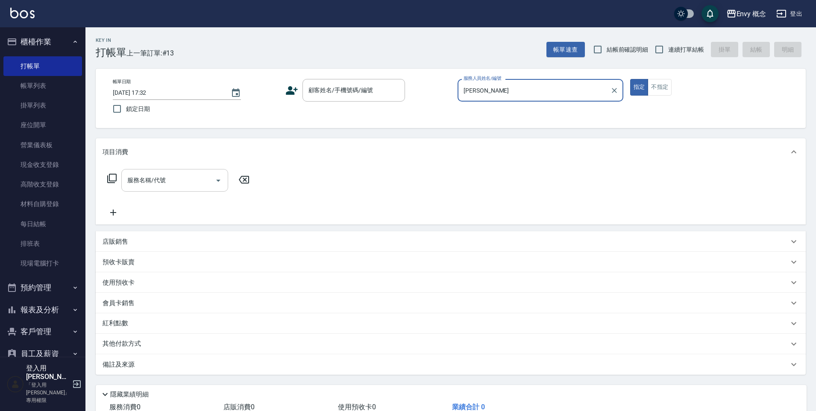
click at [197, 181] on input "服務名稱/代號" at bounding box center [168, 180] width 86 height 15
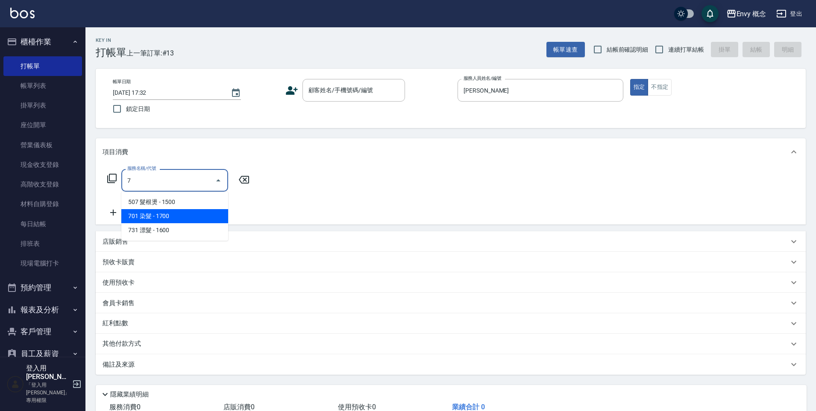
click at [202, 213] on span "701 染髮 - 1700" at bounding box center [174, 216] width 107 height 14
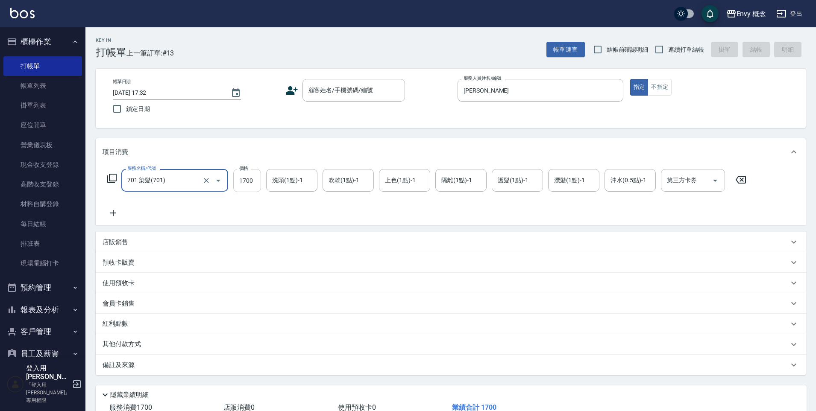
type input "701 染髮(701)"
click at [255, 184] on input "1700" at bounding box center [247, 180] width 28 height 23
type input "4800"
click at [126, 346] on p "其他付款方式" at bounding box center [124, 344] width 43 height 9
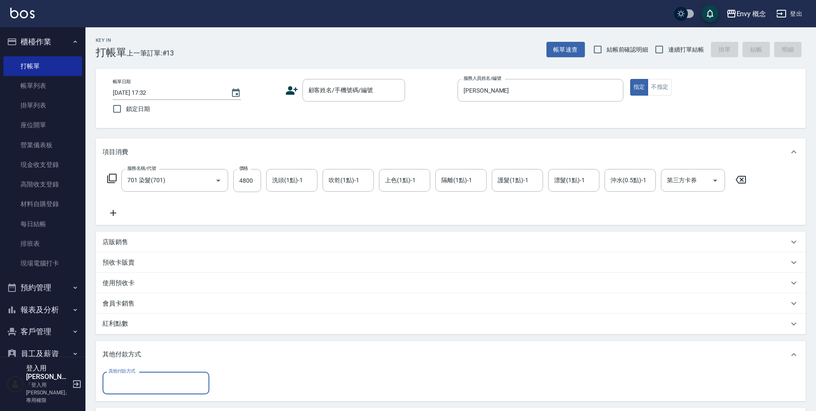
scroll to position [0, 0]
click at [149, 378] on input "其他付款方式" at bounding box center [155, 383] width 99 height 15
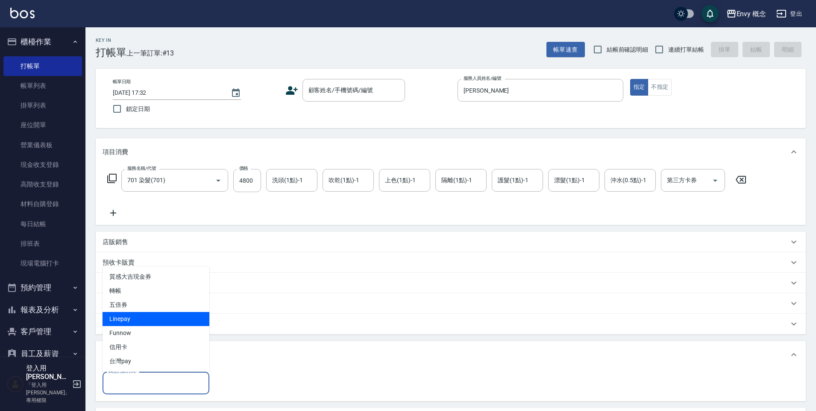
click at [163, 322] on span "Linepay" at bounding box center [156, 319] width 107 height 14
type input "Linepay"
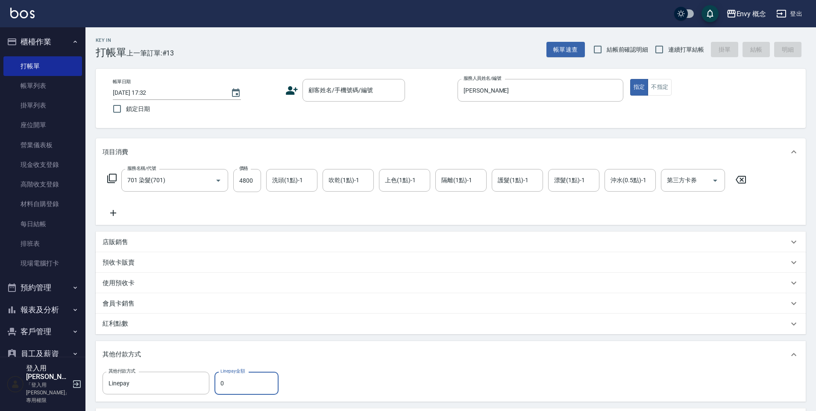
click at [246, 382] on input "0" at bounding box center [246, 383] width 64 height 23
type input "4800"
click at [330, 93] on input "顧客姓名/手機號碼/編號" at bounding box center [347, 88] width 82 height 15
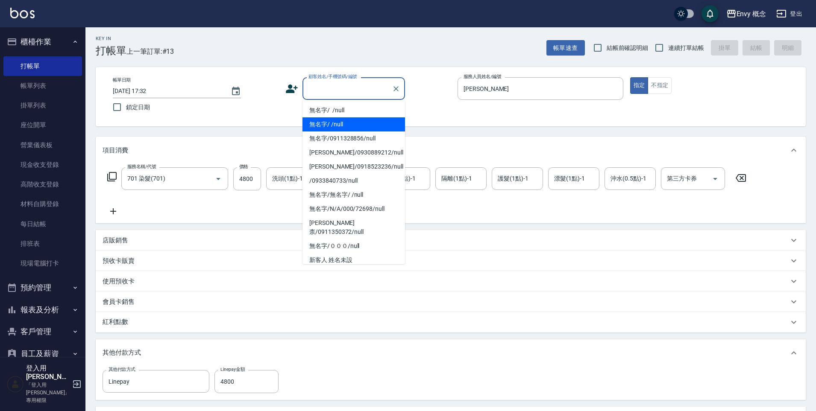
click at [337, 121] on li "無名字/ /null" at bounding box center [353, 124] width 103 height 14
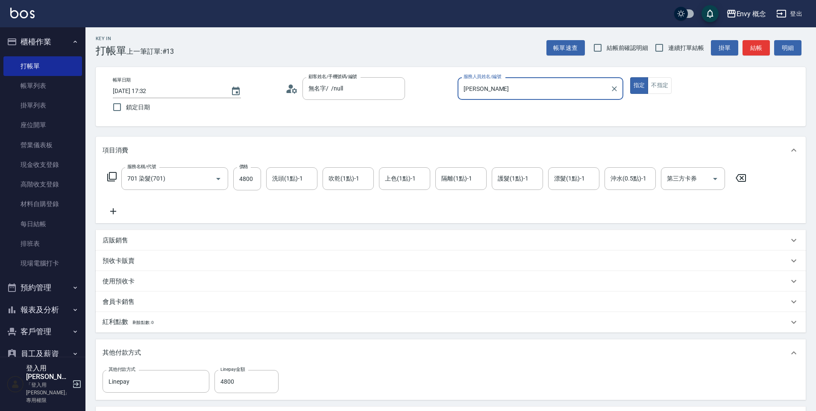
type input "無名字/ /null"
type input "0"
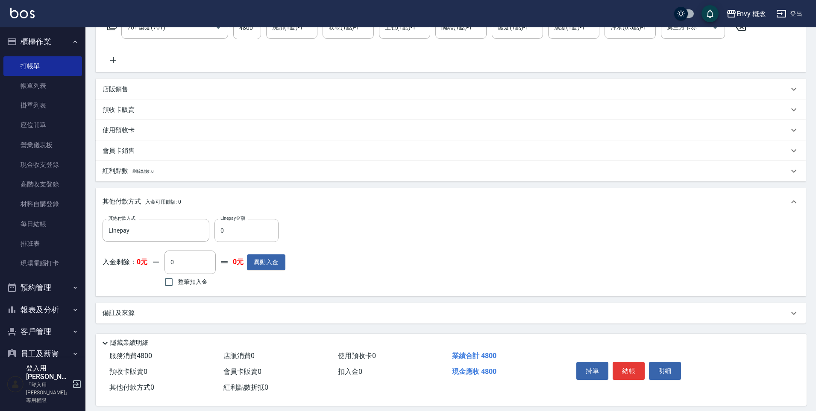
scroll to position [162, 0]
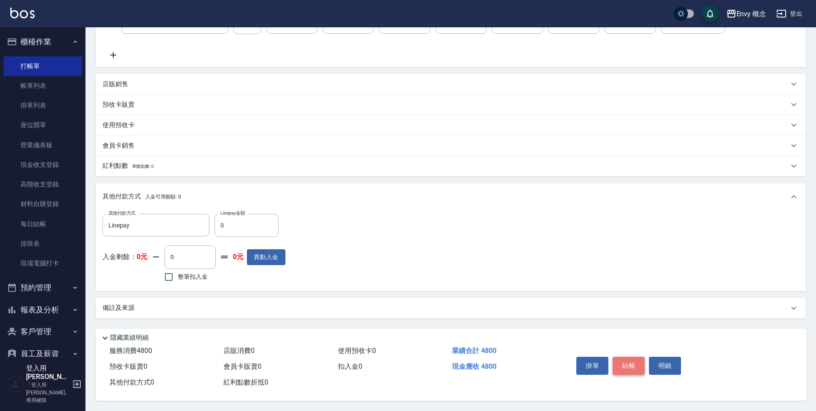
click at [633, 364] on button "結帳" at bounding box center [629, 366] width 32 height 18
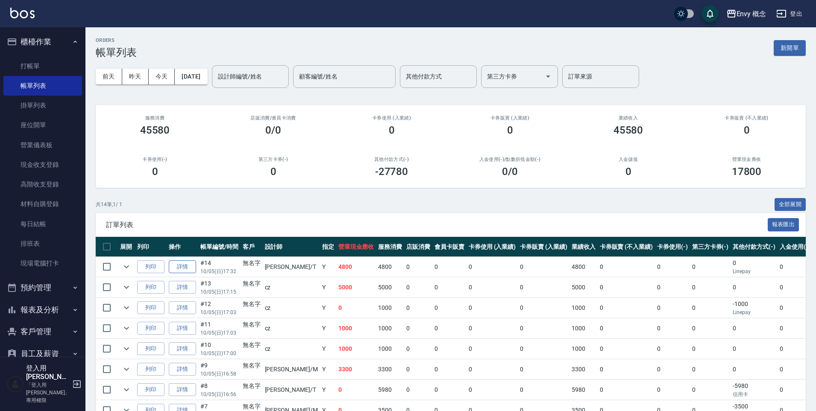
click at [190, 266] on link "詳情" at bounding box center [182, 267] width 27 height 13
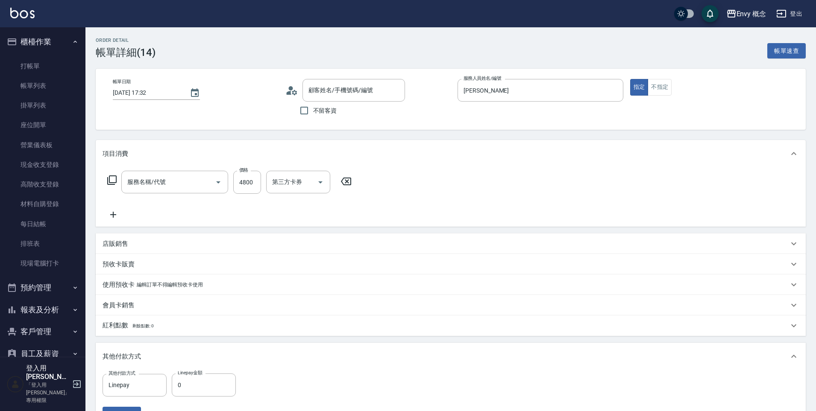
type input "[DATE] 17:32"
type input "[PERSON_NAME]"
type input "701 染髮(701)"
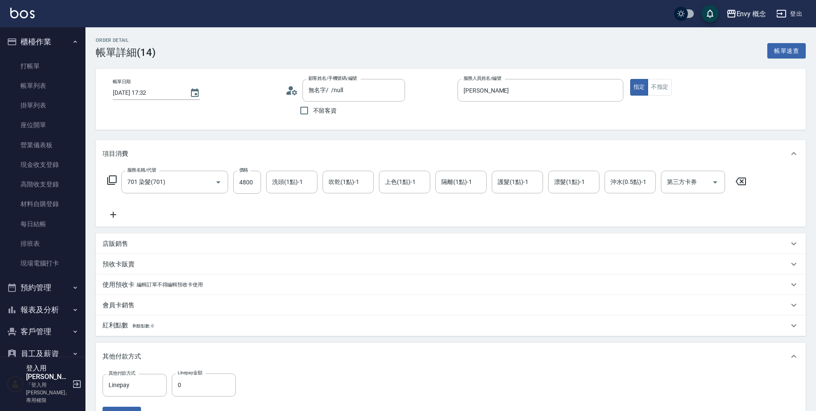
scroll to position [138, 0]
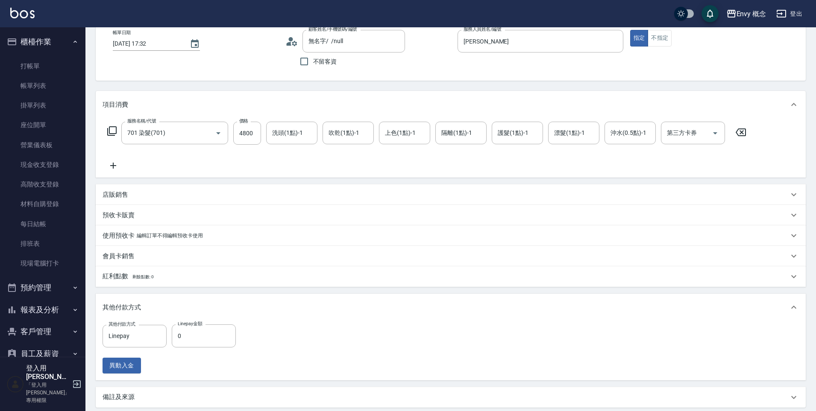
type input "無名字/ /null"
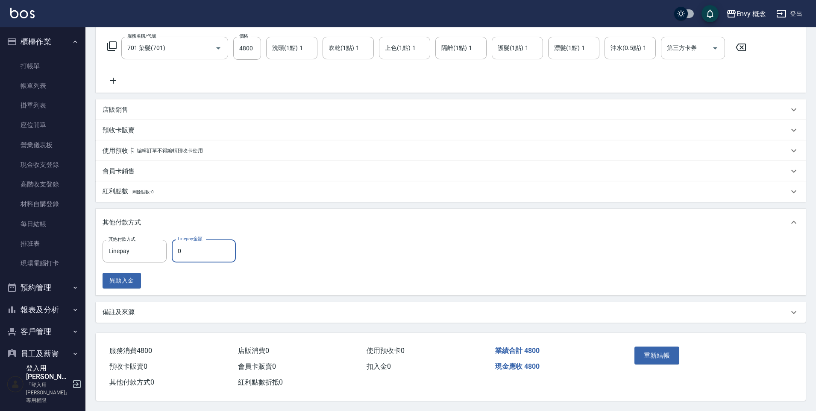
click at [203, 247] on input "0" at bounding box center [204, 251] width 64 height 23
type input "4800"
click at [661, 354] on button "重新結帳" at bounding box center [656, 356] width 45 height 18
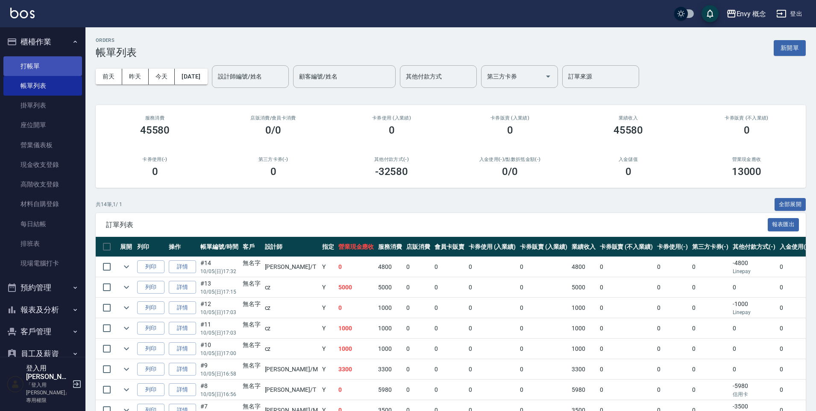
click at [31, 59] on link "打帳單" at bounding box center [42, 66] width 79 height 20
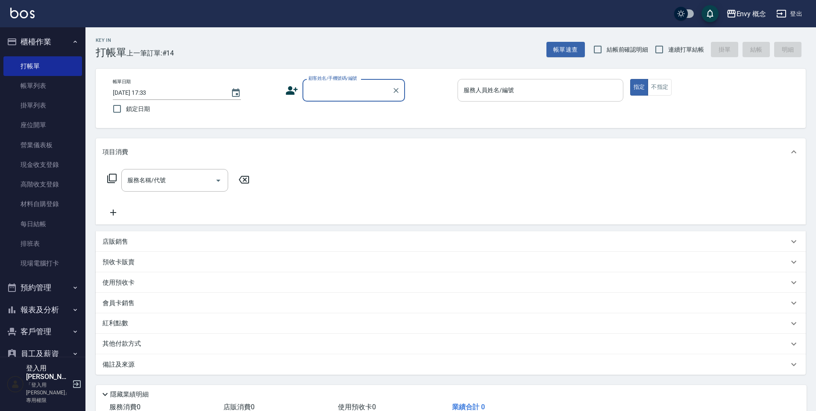
click at [557, 90] on input "服務人員姓名/編號" at bounding box center [540, 90] width 158 height 15
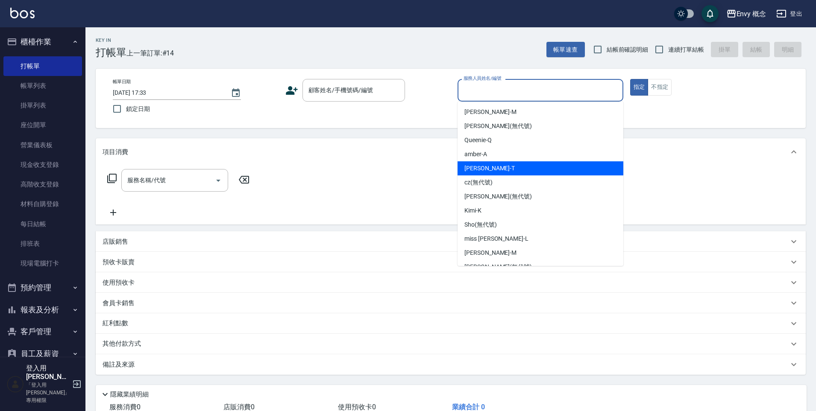
click at [531, 170] on div "[PERSON_NAME]" at bounding box center [540, 168] width 166 height 14
type input "[PERSON_NAME]"
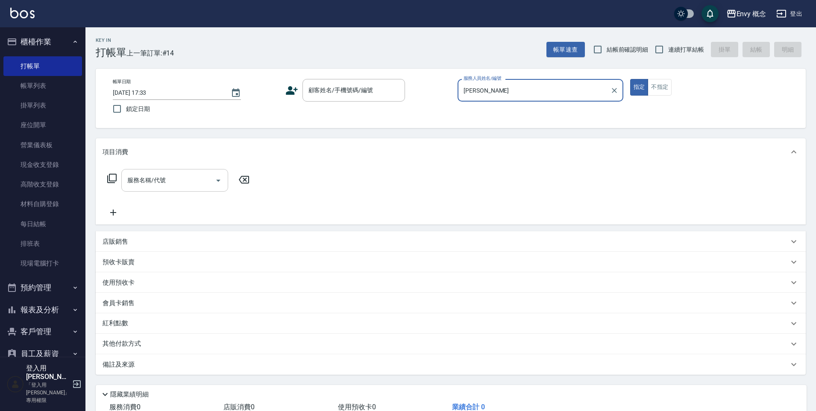
click at [182, 177] on input "服務名稱/代號" at bounding box center [168, 180] width 86 height 15
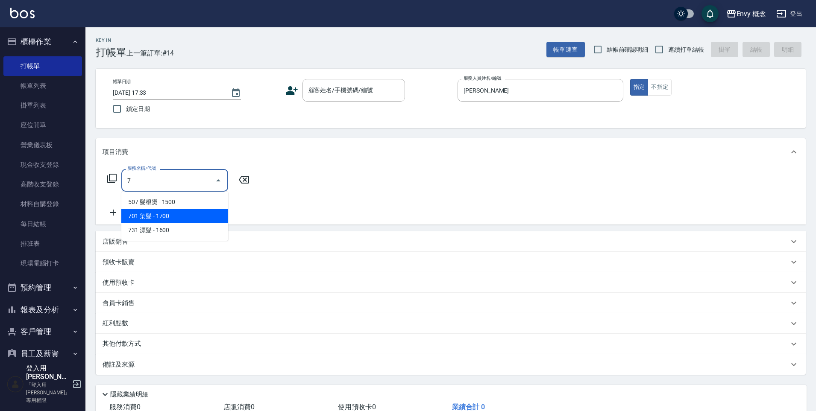
click at [170, 219] on span "701 染髮 - 1700" at bounding box center [174, 216] width 107 height 14
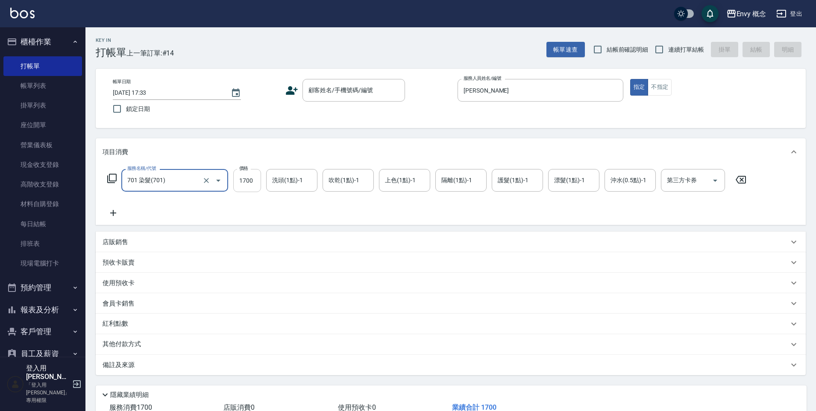
type input "701 染髮(701)"
click at [255, 184] on input "1700" at bounding box center [247, 180] width 28 height 23
type input "5000"
drag, startPoint x: 138, startPoint y: 346, endPoint x: 134, endPoint y: 349, distance: 5.0
click at [139, 347] on p "其他付款方式" at bounding box center [124, 344] width 43 height 9
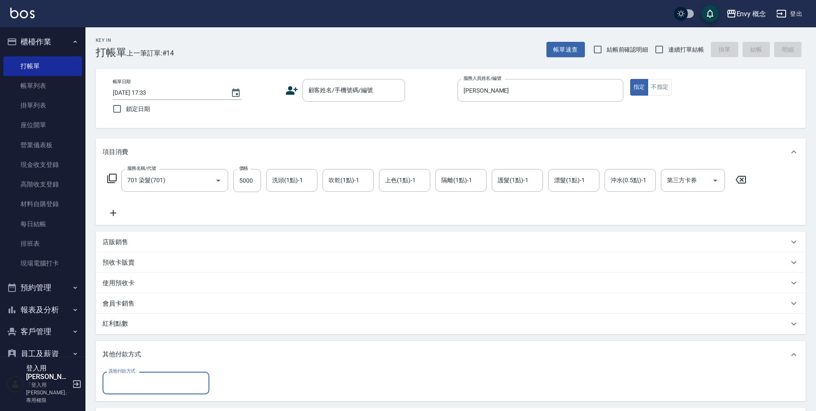
click at [147, 379] on input "其他付款方式" at bounding box center [155, 383] width 99 height 15
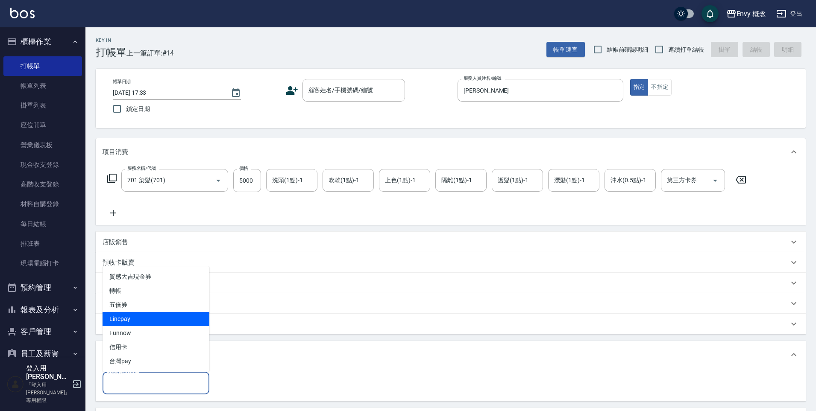
click at [167, 318] on span "Linepay" at bounding box center [156, 319] width 107 height 14
type input "Linepay"
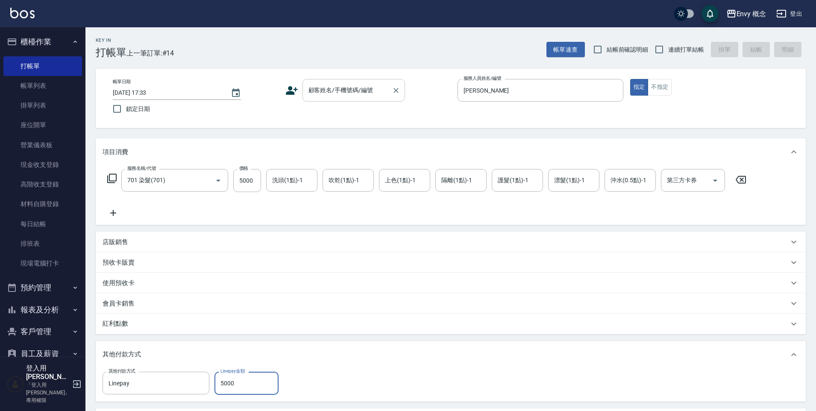
type input "5000"
click at [322, 95] on input "顧客姓名/手機號碼/編號" at bounding box center [347, 90] width 82 height 15
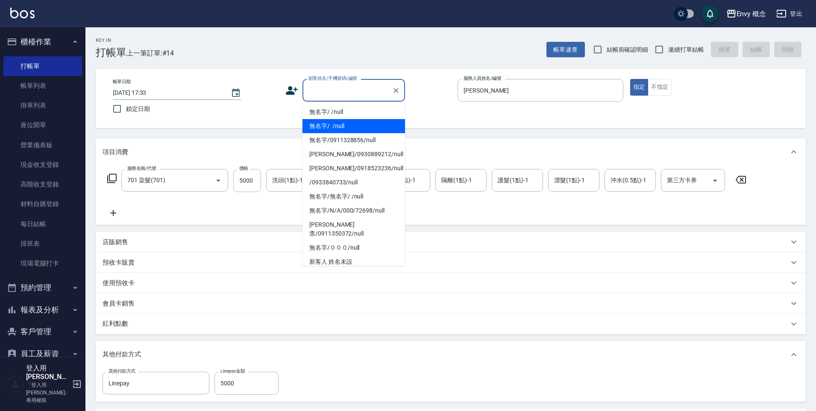
click at [331, 125] on li "無名字/ /null" at bounding box center [353, 126] width 103 height 14
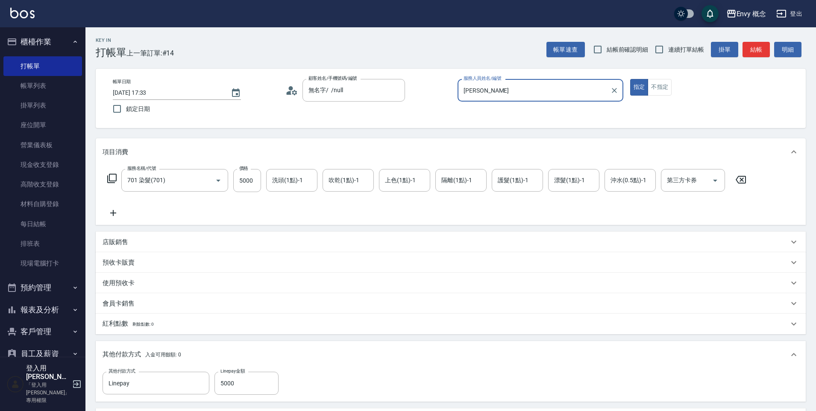
type input "無名字/ /null"
type input "0"
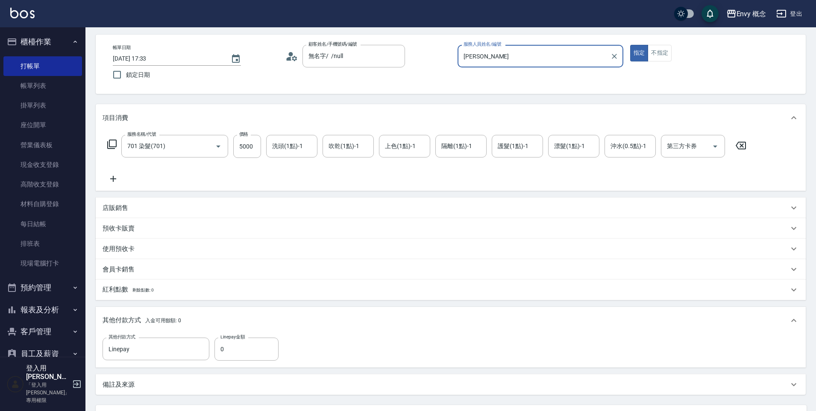
scroll to position [114, 0]
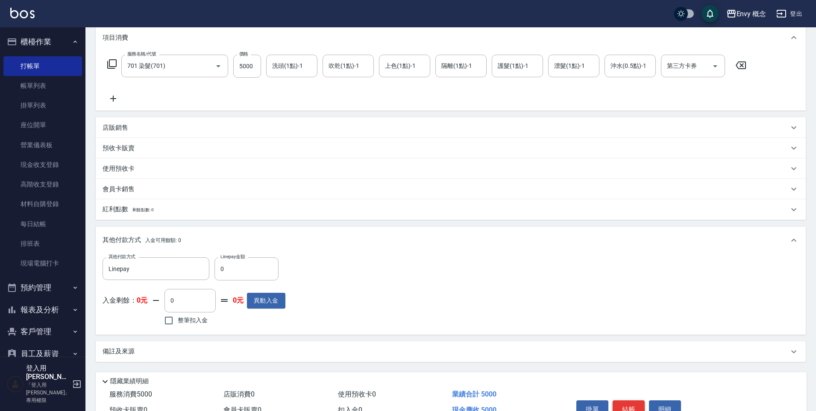
click at [626, 390] on button "結帳" at bounding box center [629, 410] width 32 height 18
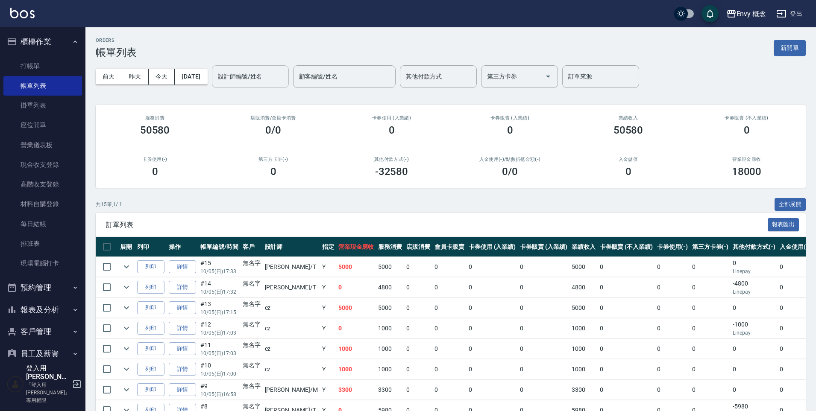
click at [275, 76] on input "設計師編號/姓名" at bounding box center [250, 76] width 69 height 15
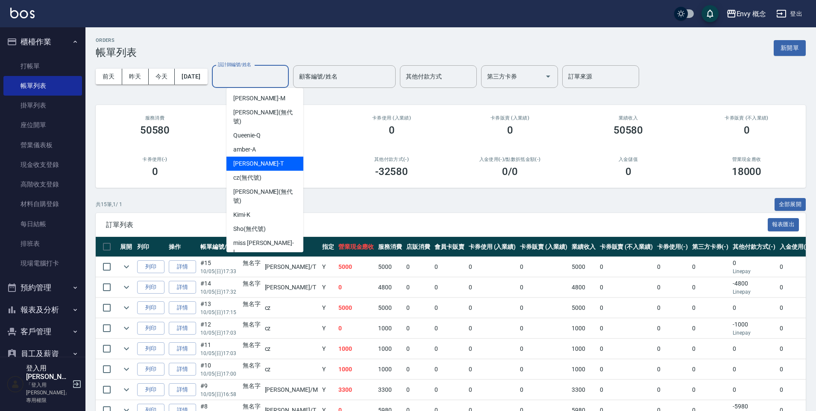
click at [282, 159] on div "[PERSON_NAME]" at bounding box center [264, 164] width 77 height 14
type input "[PERSON_NAME]"
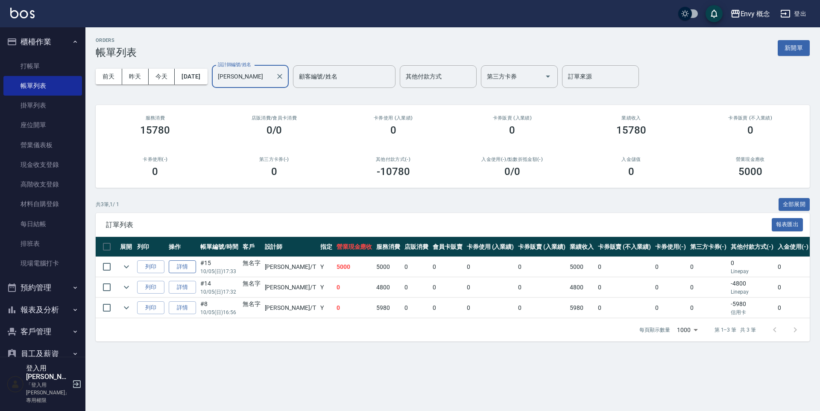
click at [179, 271] on link "詳情" at bounding box center [182, 267] width 27 height 13
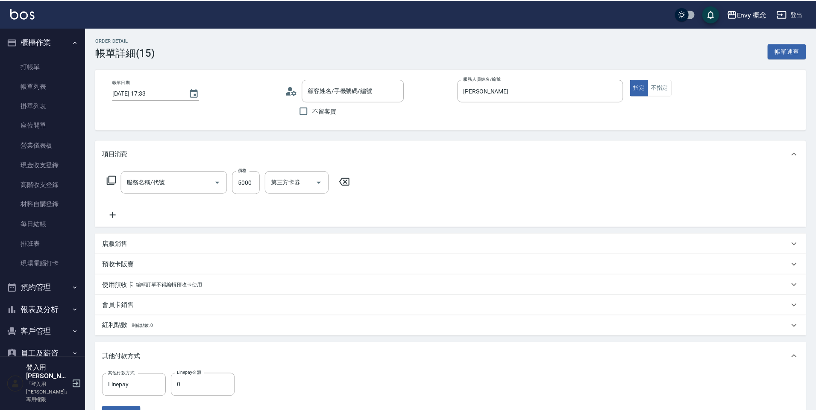
scroll to position [17, 0]
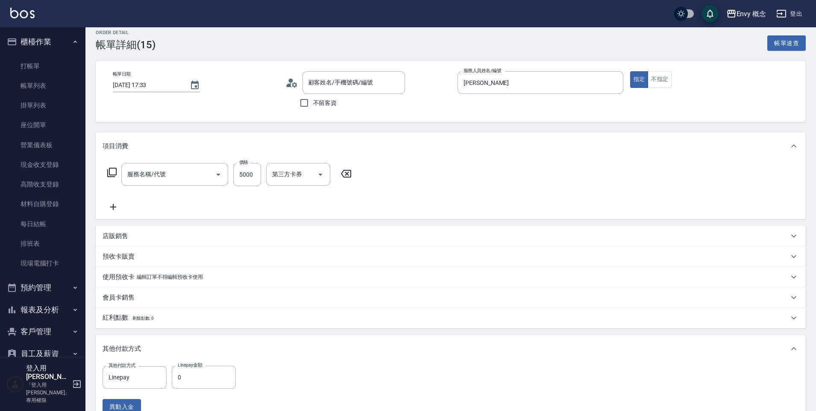
type input "[DATE] 17:33"
type input "[PERSON_NAME]"
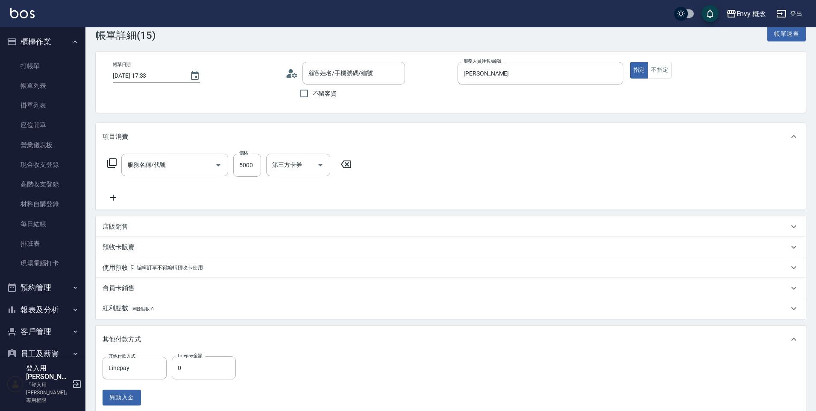
type input "701 染髮(701)"
type input "無名字/ /null"
click at [207, 373] on input "0" at bounding box center [204, 368] width 64 height 23
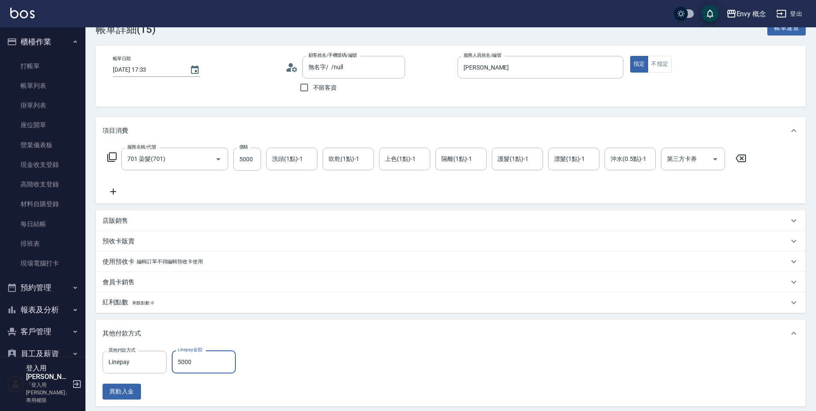
scroll to position [138, 0]
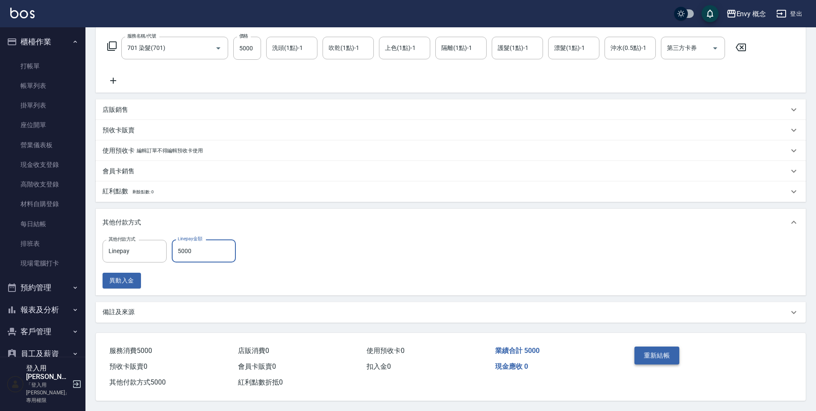
type input "5000"
click at [645, 358] on button "重新結帳" at bounding box center [656, 356] width 45 height 18
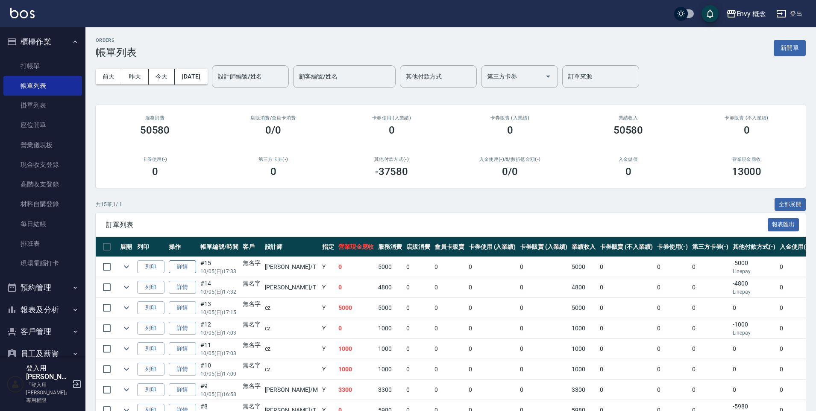
click at [184, 271] on link "詳情" at bounding box center [182, 267] width 27 height 13
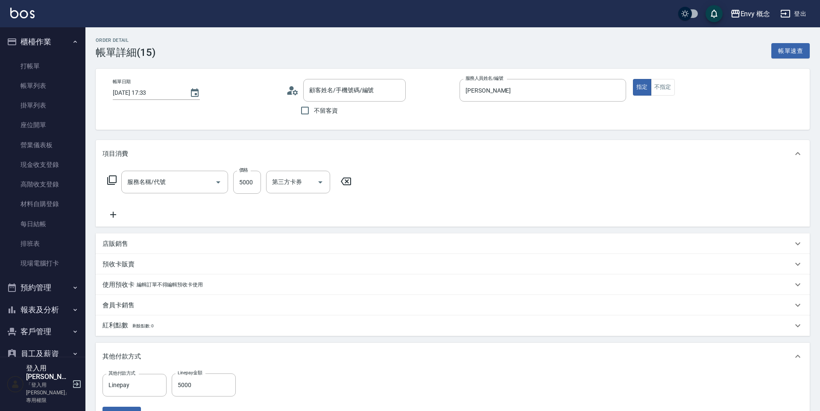
type input "[DATE] 17:33"
type input "[PERSON_NAME]"
type input "701 染髮(701)"
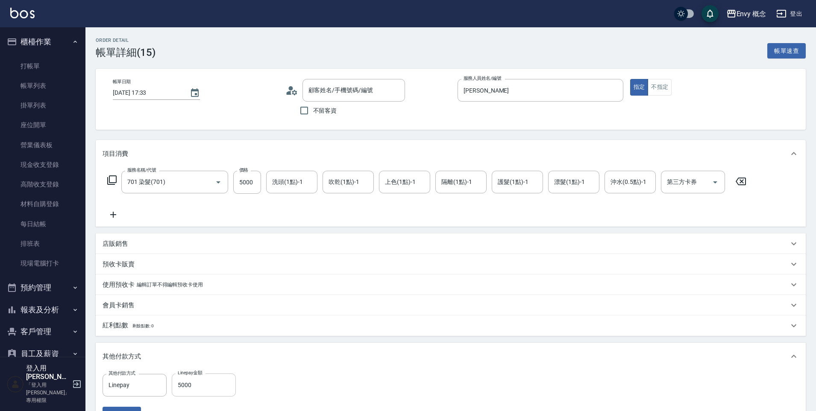
type input "無名字/ /null"
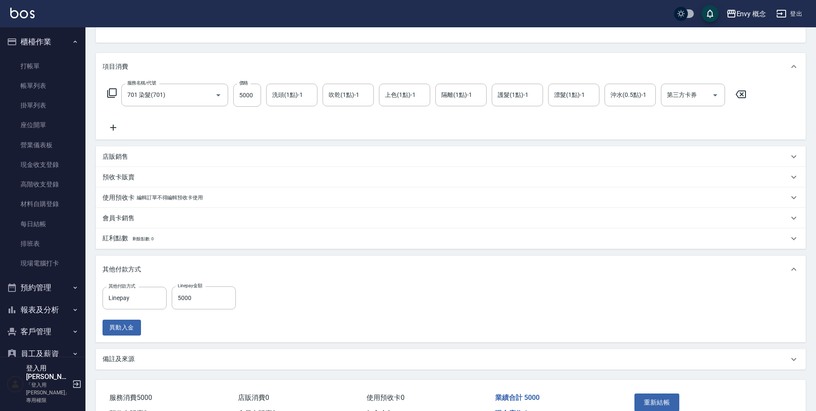
scroll to position [138, 0]
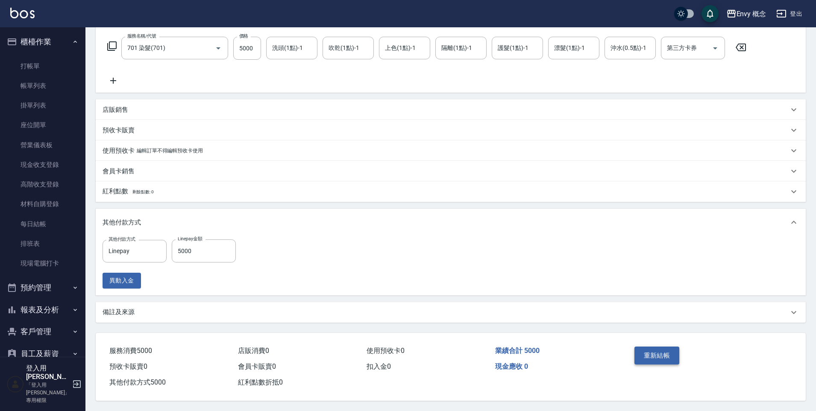
click at [673, 354] on button "重新結帳" at bounding box center [656, 356] width 45 height 18
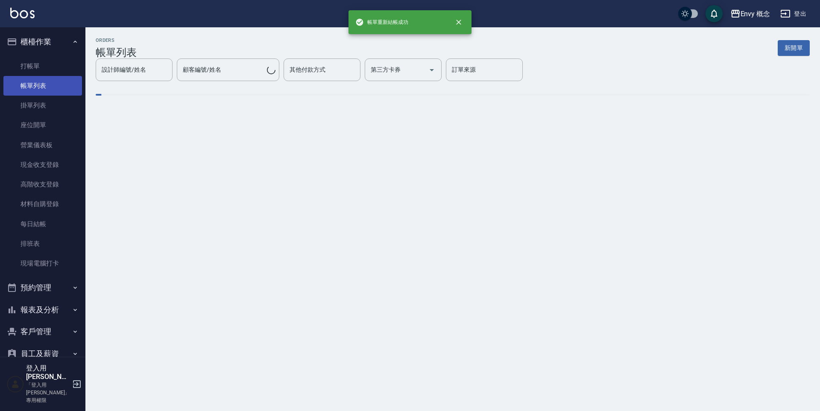
click at [30, 88] on link "帳單列表" at bounding box center [42, 86] width 79 height 20
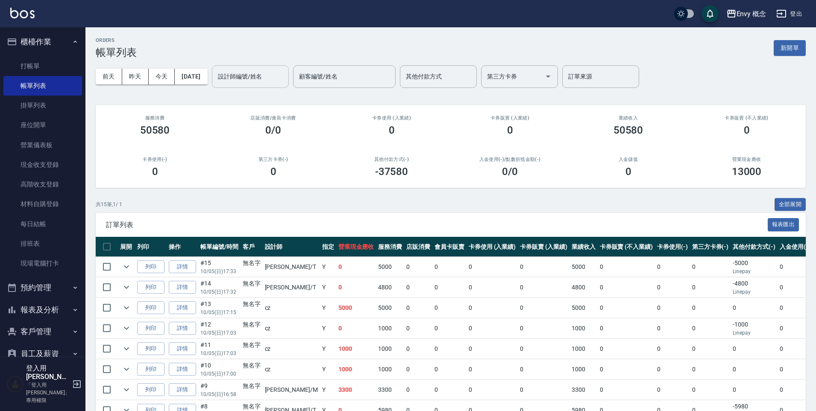
click at [261, 79] on input "設計師編號/姓名" at bounding box center [250, 76] width 69 height 15
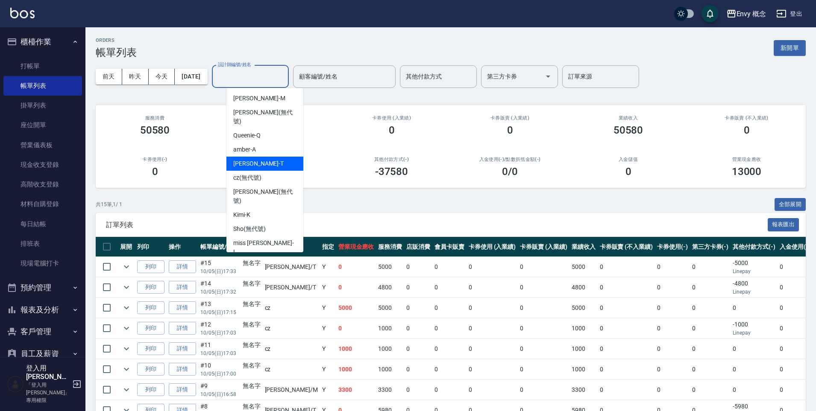
click at [274, 158] on div "[PERSON_NAME]" at bounding box center [264, 164] width 77 height 14
type input "[PERSON_NAME]"
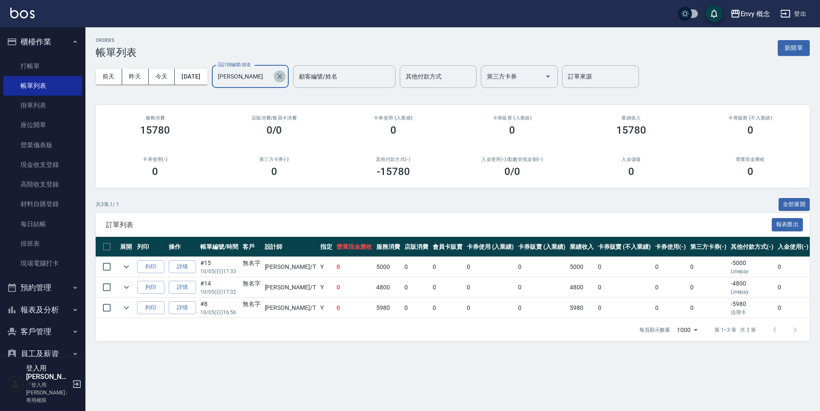
click at [282, 75] on icon "Clear" at bounding box center [279, 76] width 5 height 5
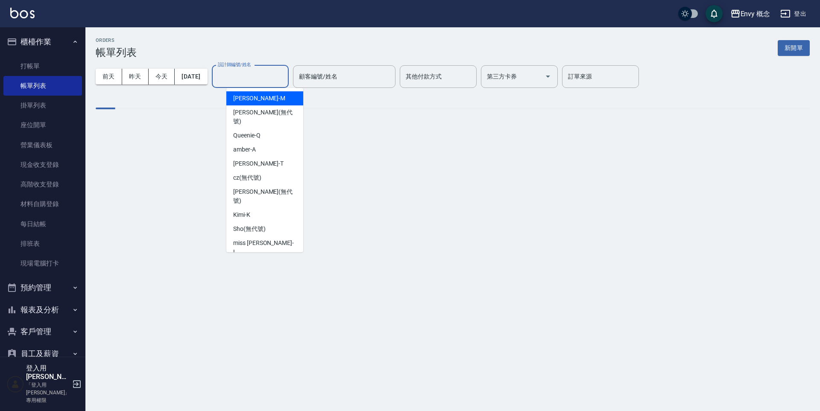
click at [270, 77] on input "設計師編號/姓名" at bounding box center [250, 76] width 69 height 15
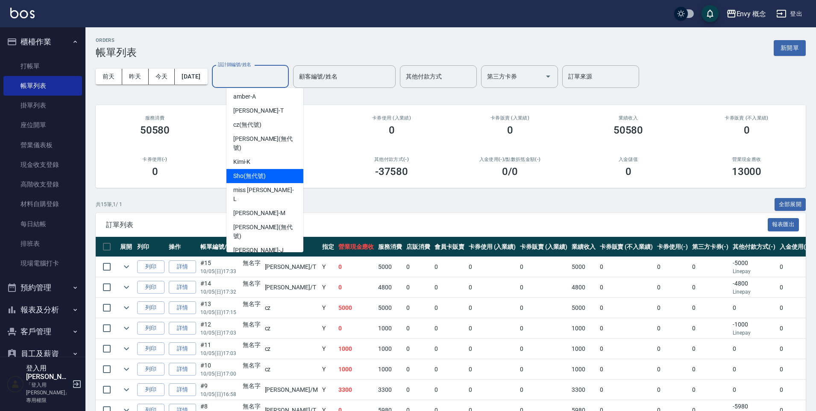
scroll to position [54, 0]
click at [246, 245] on span "[PERSON_NAME]" at bounding box center [258, 249] width 50 height 9
type input "[PERSON_NAME]"
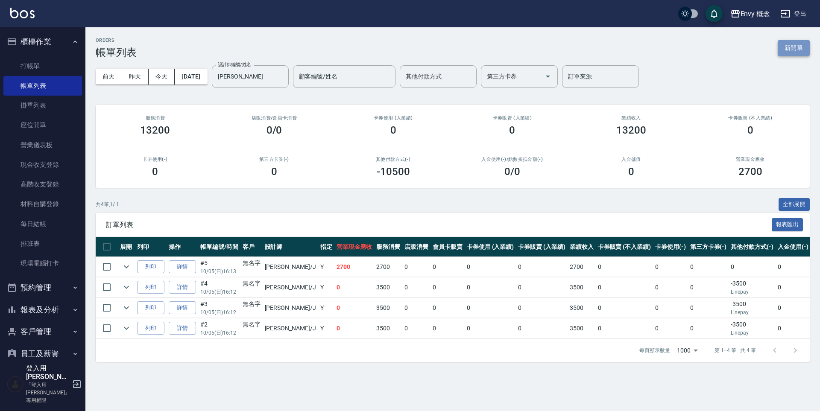
click at [798, 49] on button "新開單" at bounding box center [794, 48] width 32 height 16
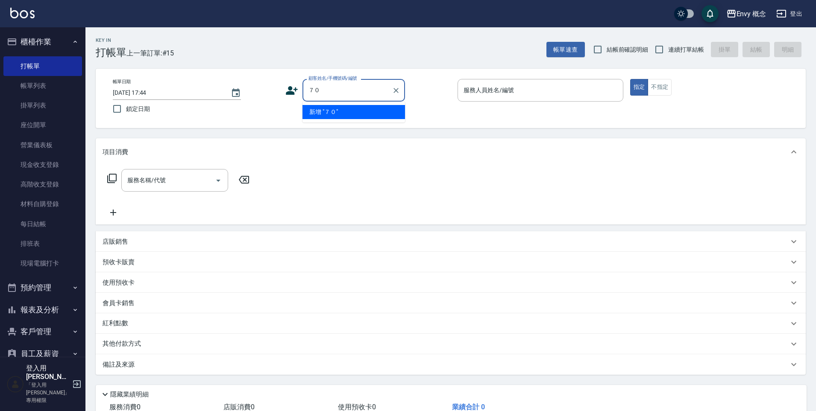
type input "７"
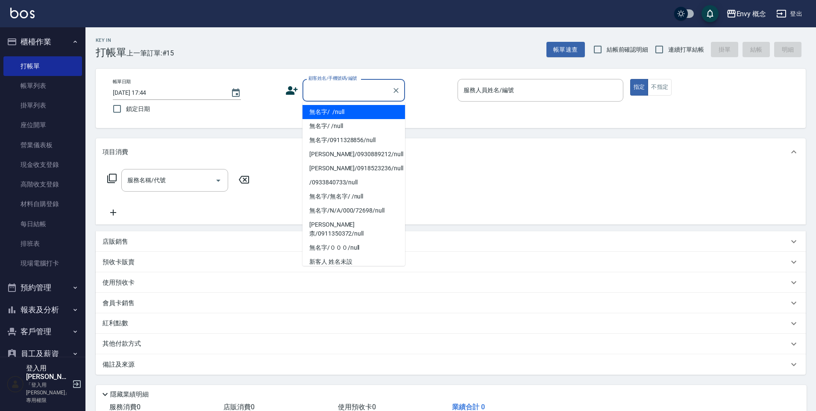
click at [352, 111] on li "無名字/ /null" at bounding box center [353, 112] width 103 height 14
type input "無名字/ /null"
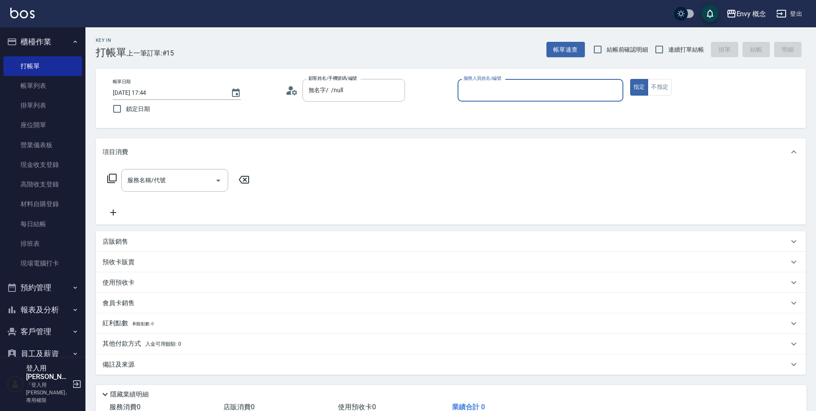
click at [501, 92] on input "服務人員姓名/編號" at bounding box center [540, 90] width 158 height 15
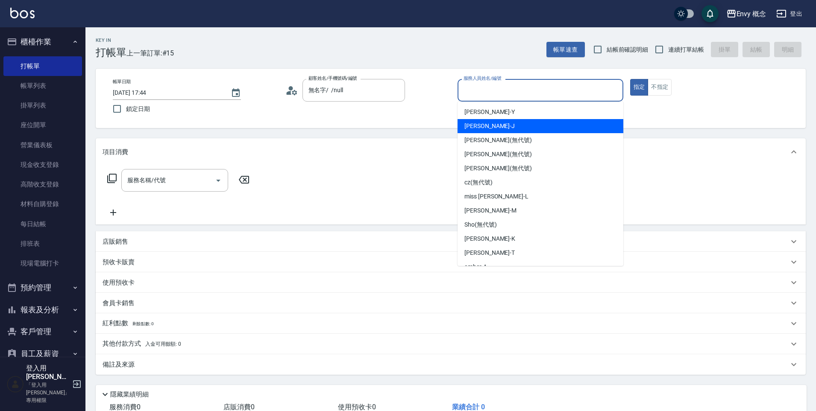
click at [507, 122] on div "[PERSON_NAME]" at bounding box center [540, 126] width 166 height 14
type input "[PERSON_NAME]"
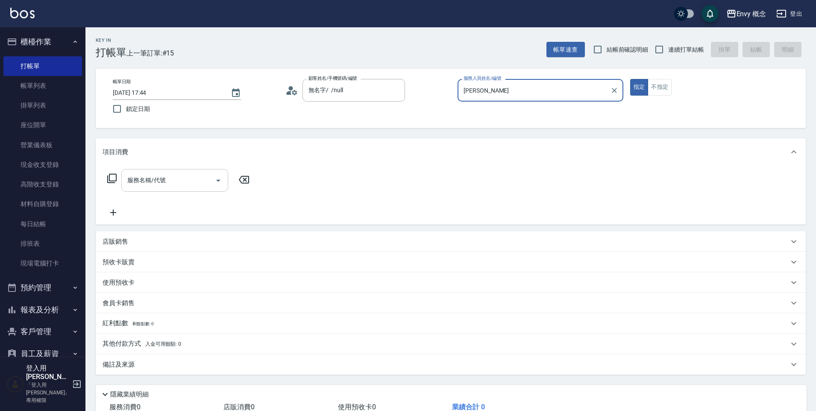
click at [173, 182] on input "服務名稱/代號" at bounding box center [168, 180] width 86 height 15
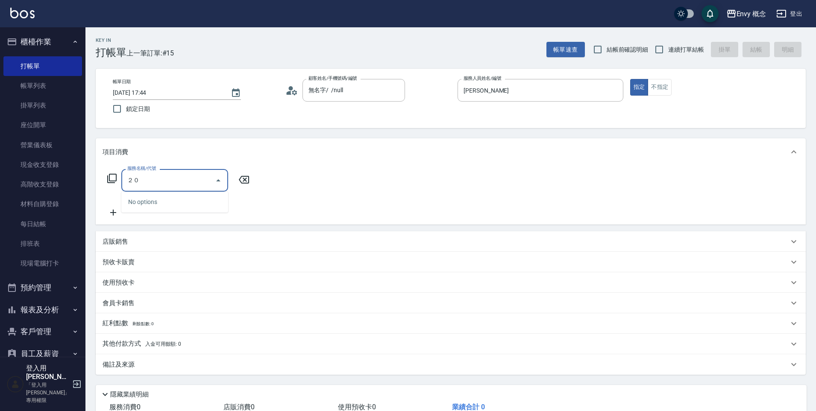
type input "２"
type input "201 剪髮(201)"
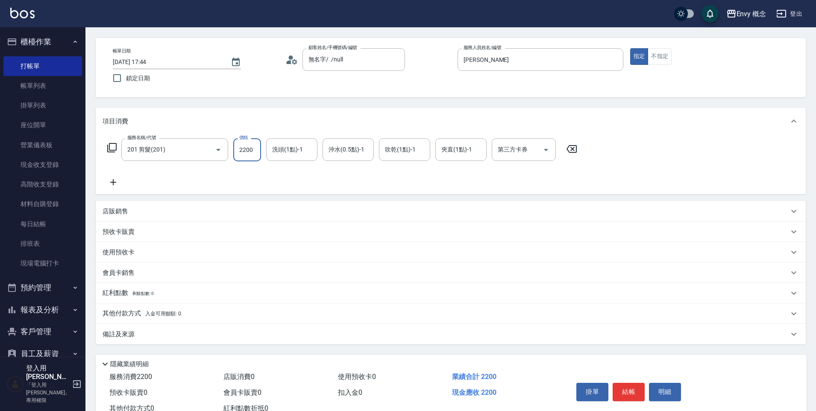
scroll to position [61, 0]
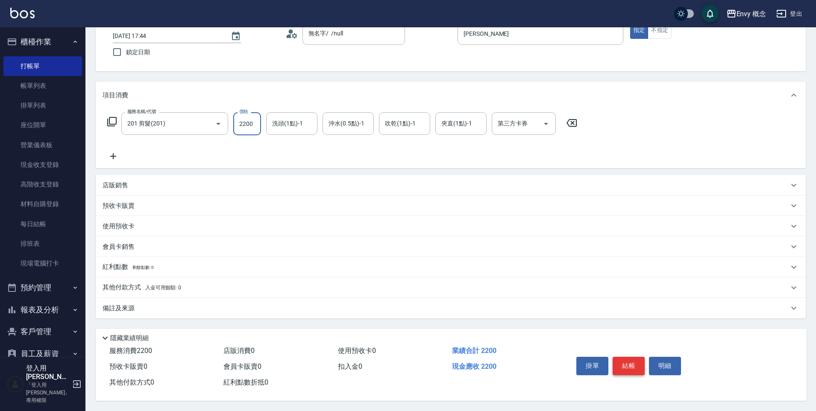
type input "2200"
click at [630, 360] on button "結帳" at bounding box center [629, 366] width 32 height 18
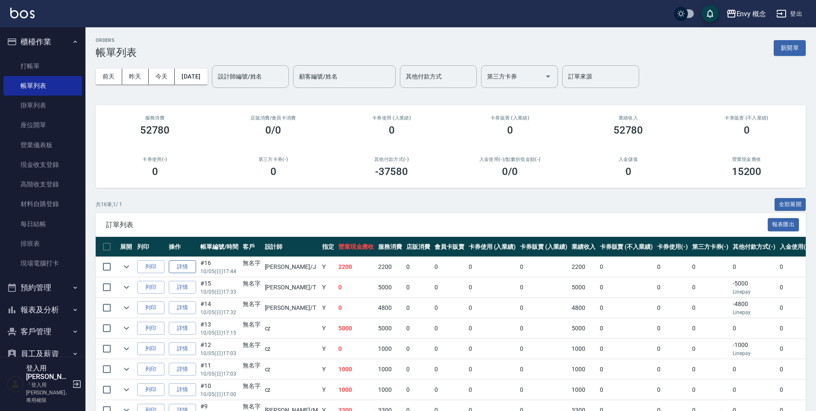
click at [186, 267] on link "詳情" at bounding box center [182, 267] width 27 height 13
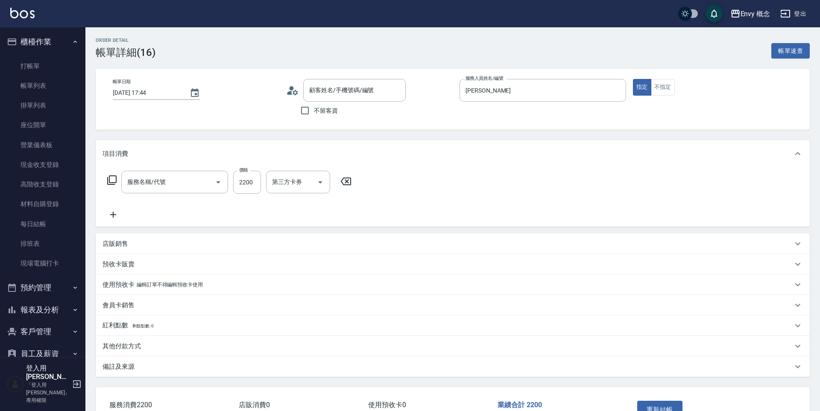
type input "[DATE] 17:44"
type input "[PERSON_NAME]"
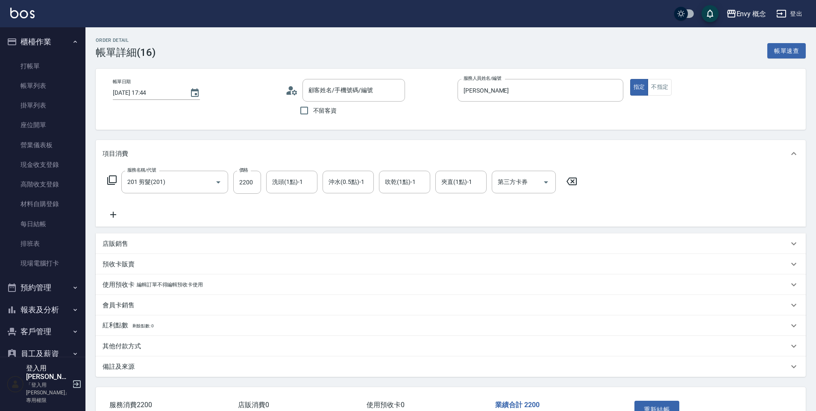
type input "201 剪髮(201)"
type input "無名字/ /null"
click at [219, 182] on icon "Open" at bounding box center [218, 183] width 4 height 2
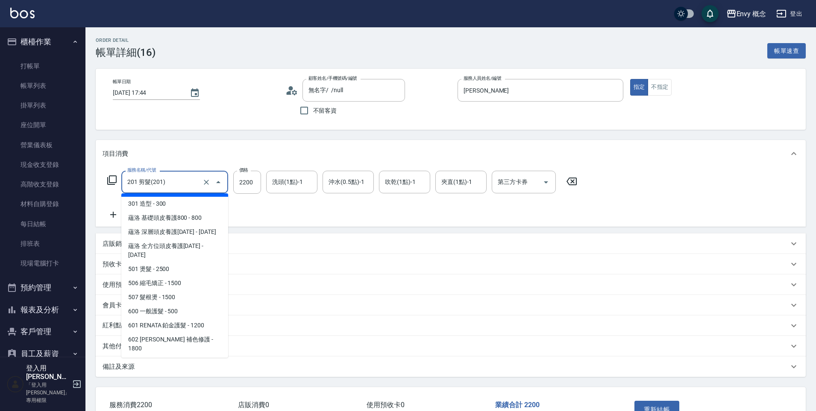
scroll to position [287, 0]
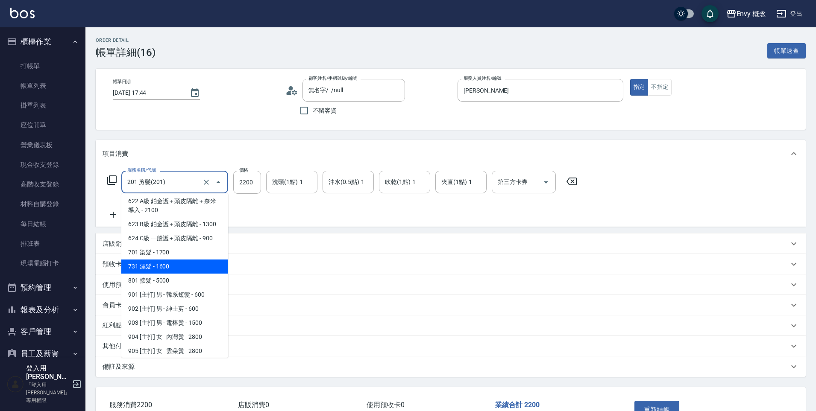
click at [155, 260] on span "731 漂髮 - 1600" at bounding box center [174, 267] width 107 height 14
type input "731 漂髮(731)"
type input "1600"
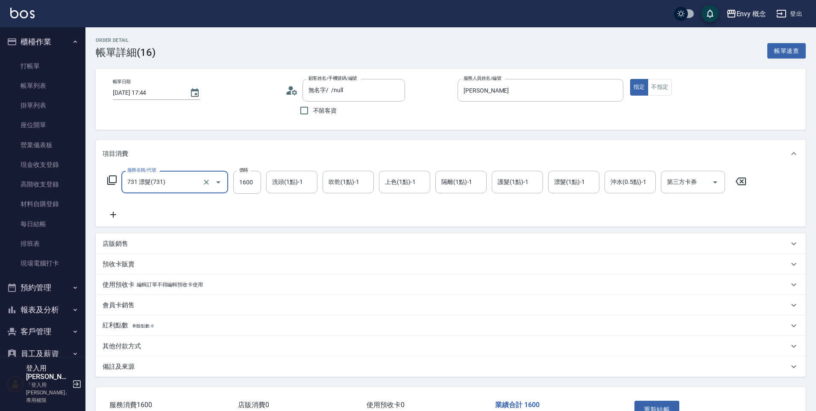
click at [220, 180] on icon "Open" at bounding box center [218, 182] width 10 height 10
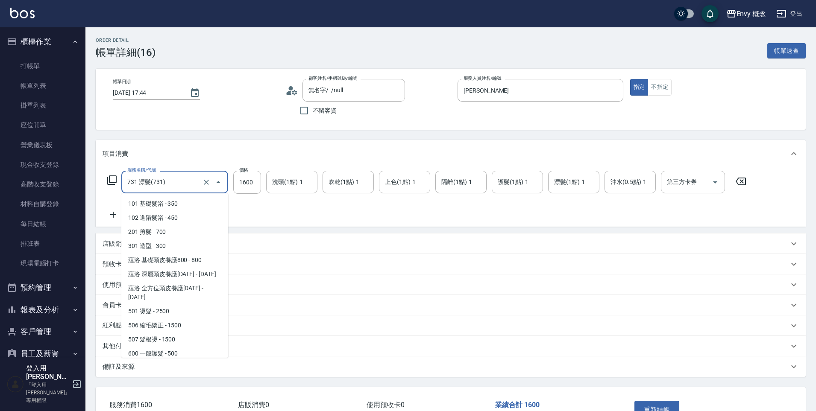
scroll to position [185, 0]
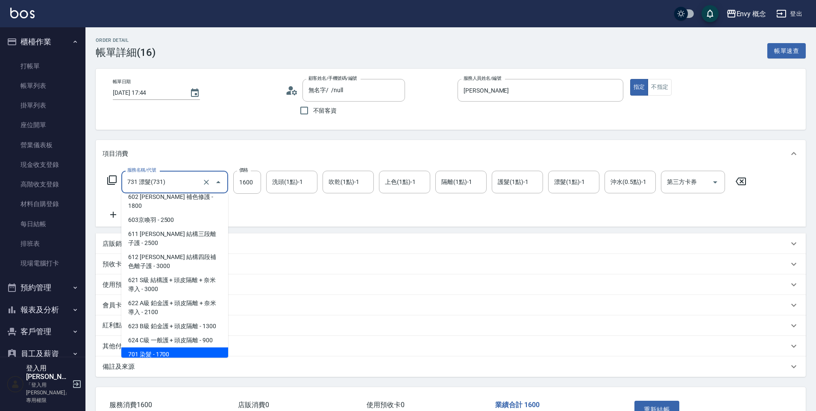
click at [162, 348] on span "701 染髮 - 1700" at bounding box center [174, 355] width 107 height 14
type input "701 染髮(701)"
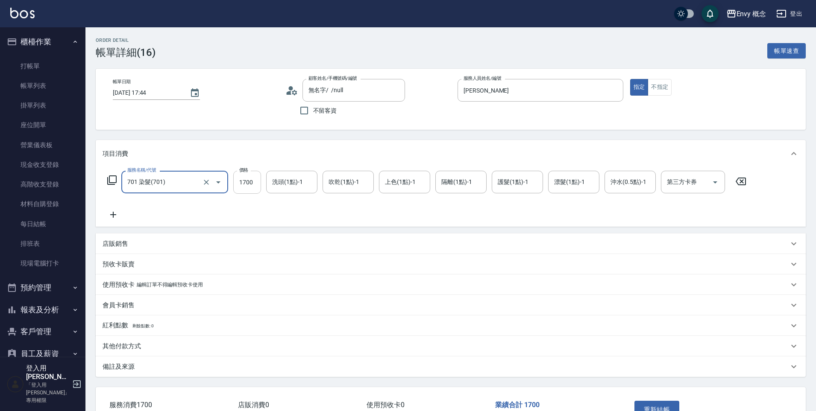
click at [256, 183] on input "1700" at bounding box center [247, 182] width 28 height 23
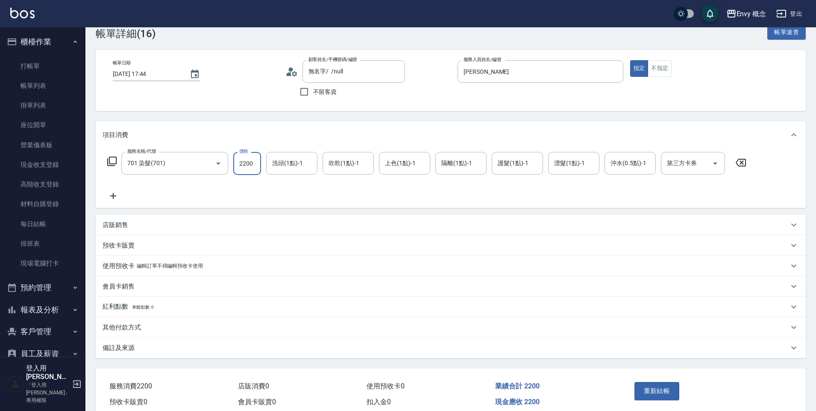
scroll to position [58, 0]
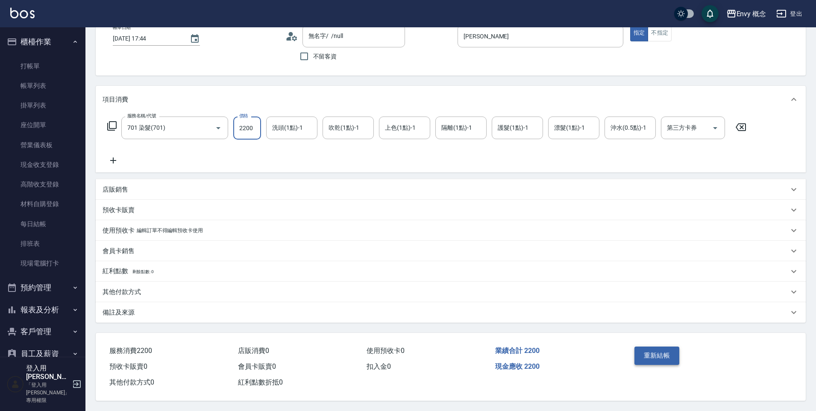
type input "2200"
click at [660, 350] on button "重新結帳" at bounding box center [656, 356] width 45 height 18
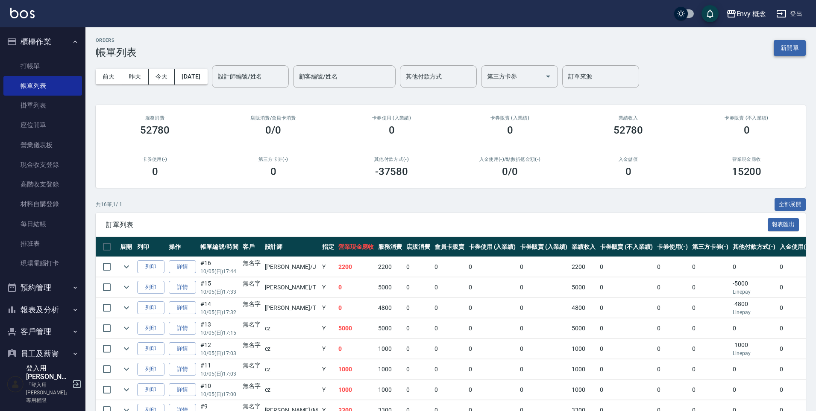
click at [782, 47] on button "新開單" at bounding box center [790, 48] width 32 height 16
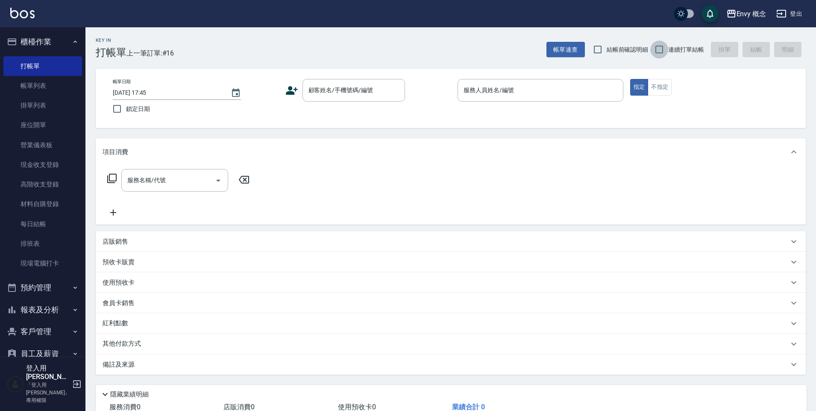
click at [665, 49] on input "連續打單結帳" at bounding box center [659, 50] width 18 height 18
checkbox input "true"
click at [340, 89] on input "顧客姓名/手機號碼/編號" at bounding box center [347, 90] width 82 height 15
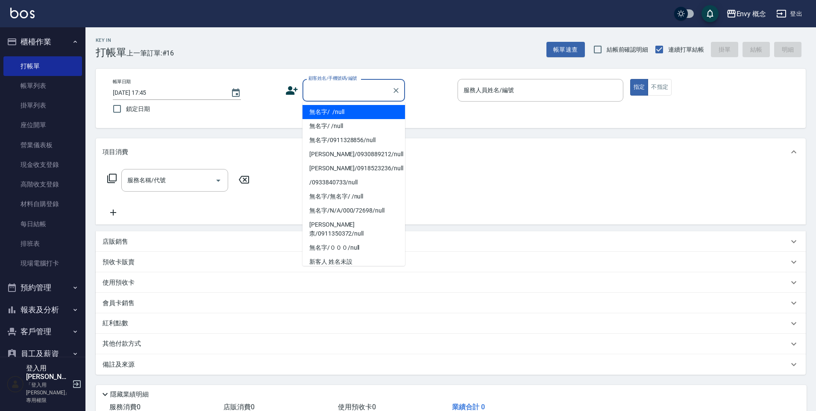
drag, startPoint x: 341, startPoint y: 110, endPoint x: 463, endPoint y: 108, distance: 121.3
click at [341, 110] on li "無名字/ /null" at bounding box center [353, 112] width 103 height 14
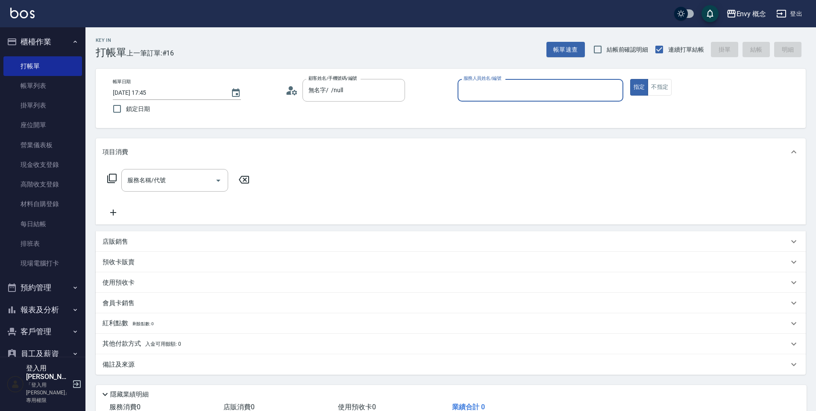
type input "無名字/ /null"
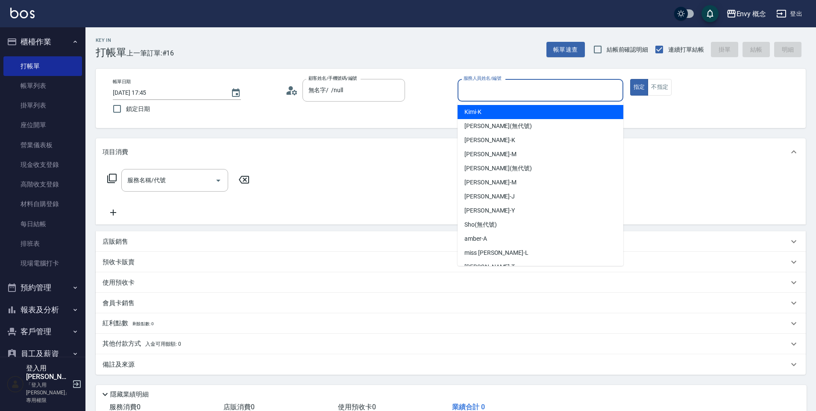
click at [486, 88] on input "服務人員姓名/編號" at bounding box center [540, 90] width 158 height 15
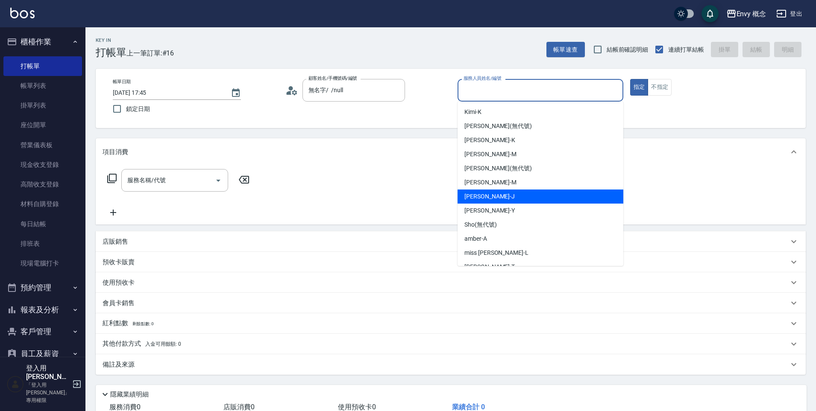
drag, startPoint x: 509, startPoint y: 193, endPoint x: 491, endPoint y: 203, distance: 20.9
click at [510, 193] on div "[PERSON_NAME]" at bounding box center [540, 197] width 166 height 14
type input "[PERSON_NAME]"
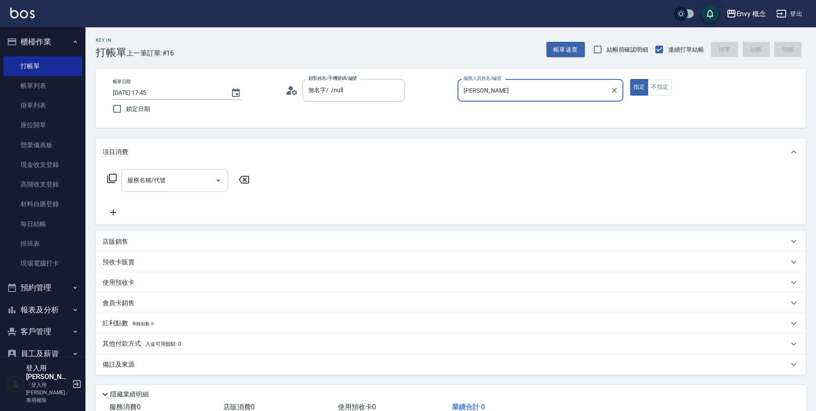
click at [172, 186] on input "服務名稱/代號" at bounding box center [168, 180] width 86 height 15
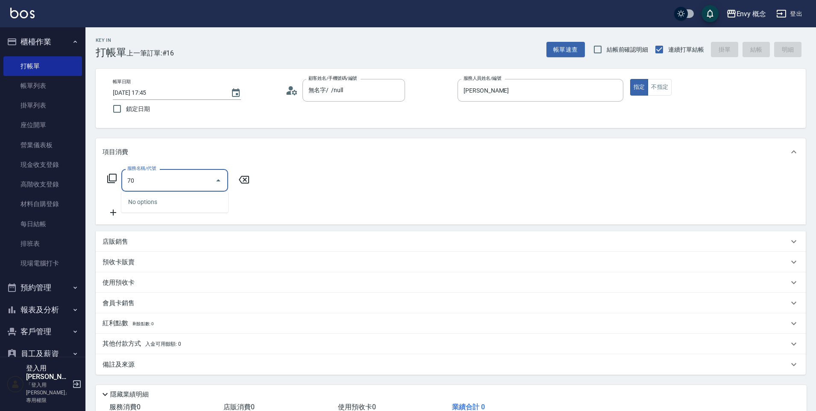
type input "7"
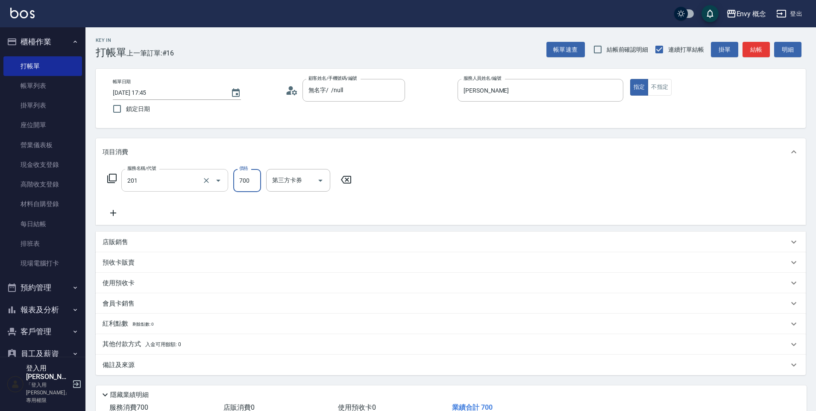
type input "201 剪髮(201)"
type input "1100"
click at [126, 348] on p "其他付款方式 入金可用餘額: 0" at bounding box center [142, 344] width 79 height 9
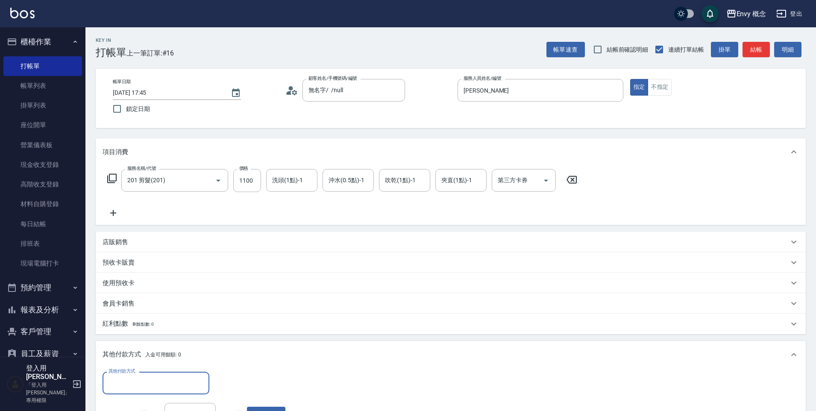
click at [137, 373] on div "其他付款方式" at bounding box center [156, 383] width 107 height 23
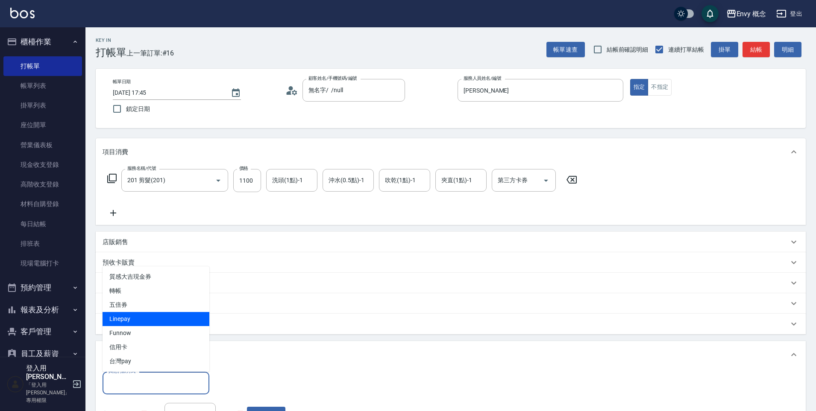
click at [149, 315] on span "Linepay" at bounding box center [156, 319] width 107 height 14
type input "Linepay"
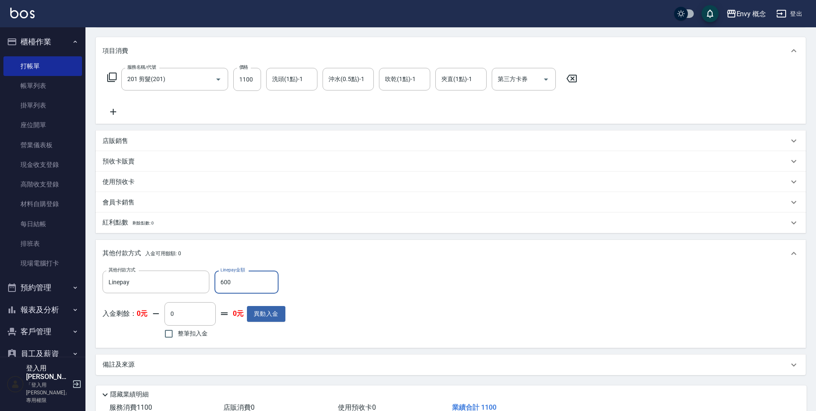
scroll to position [162, 0]
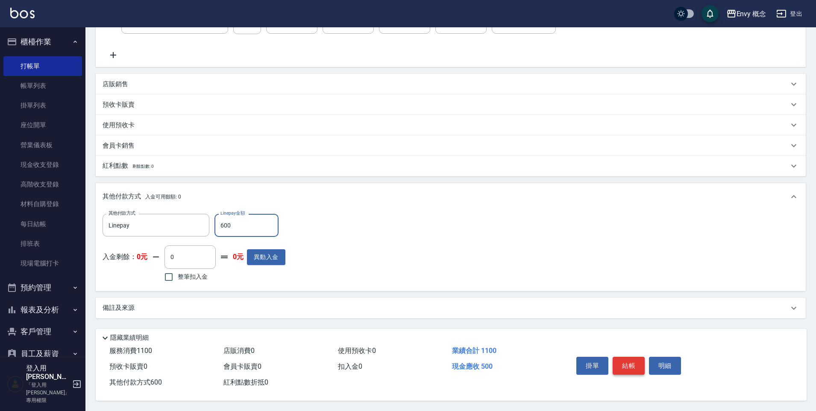
type input "600"
click at [634, 363] on button "結帳" at bounding box center [629, 366] width 32 height 18
type input "[DATE] 17:46"
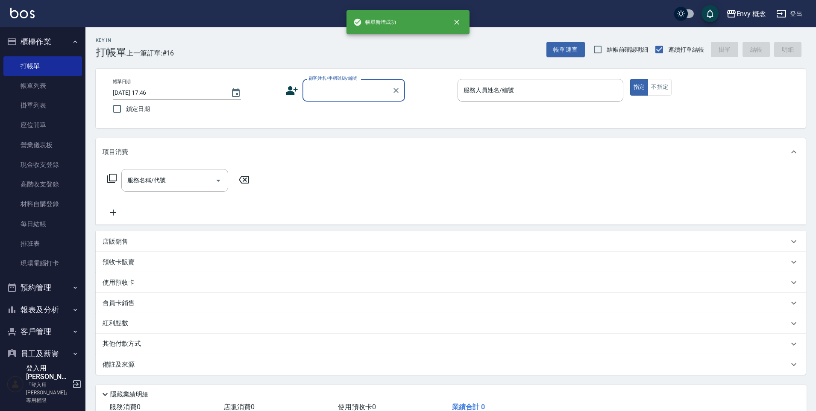
scroll to position [0, 0]
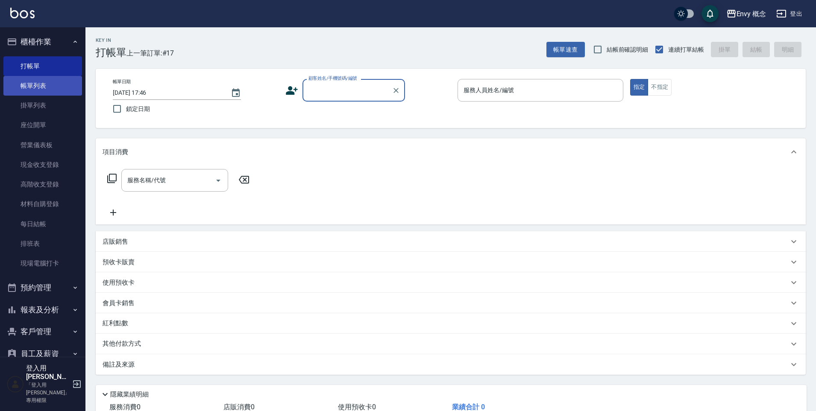
click at [41, 82] on link "帳單列表" at bounding box center [42, 86] width 79 height 20
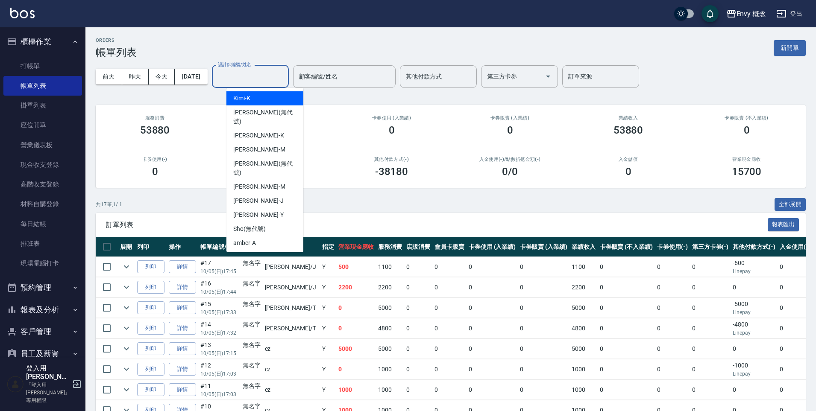
click at [258, 75] on input "設計師編號/姓名" at bounding box center [250, 76] width 69 height 15
click at [256, 180] on div "[PERSON_NAME]" at bounding box center [264, 187] width 77 height 14
type input "[PERSON_NAME]"
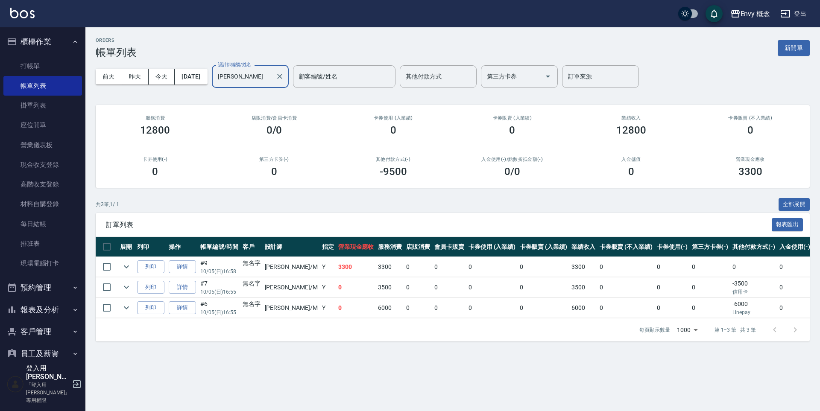
click at [284, 78] on icon "Clear" at bounding box center [280, 76] width 9 height 9
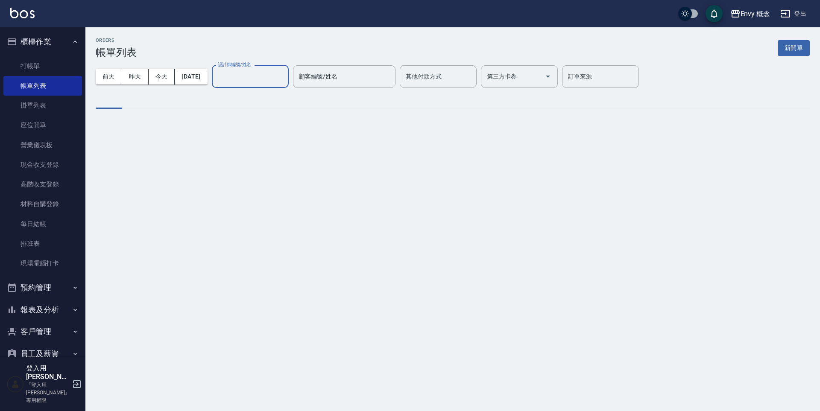
click at [270, 79] on input "設計師編號/姓名" at bounding box center [250, 76] width 69 height 15
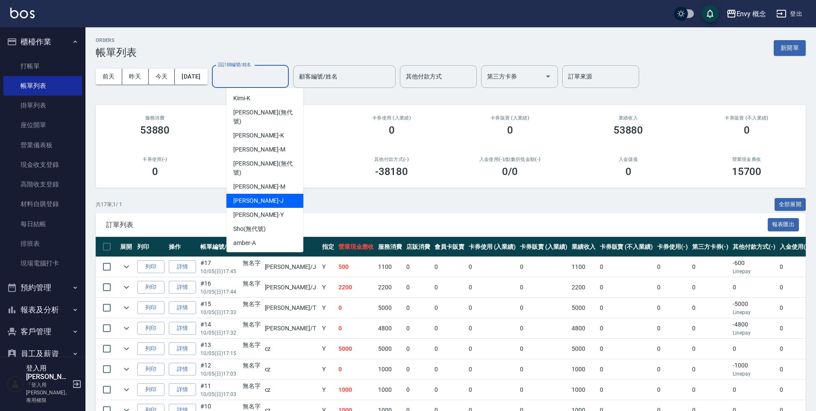
click at [266, 194] on div "[PERSON_NAME]" at bounding box center [264, 201] width 77 height 14
type input "[PERSON_NAME]"
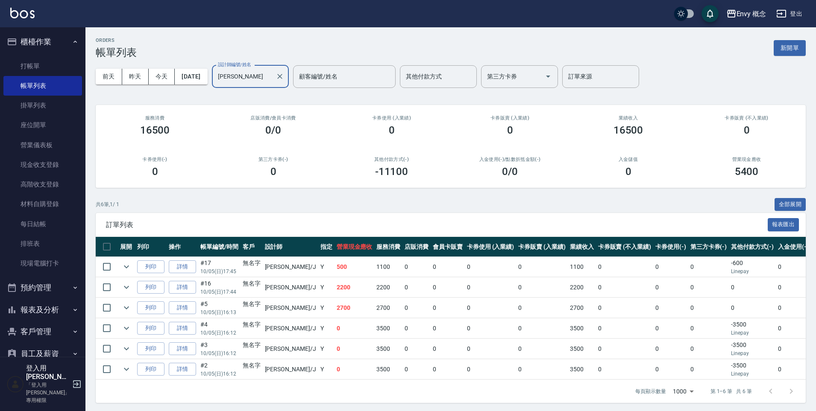
click at [284, 79] on icon "Clear" at bounding box center [280, 76] width 9 height 9
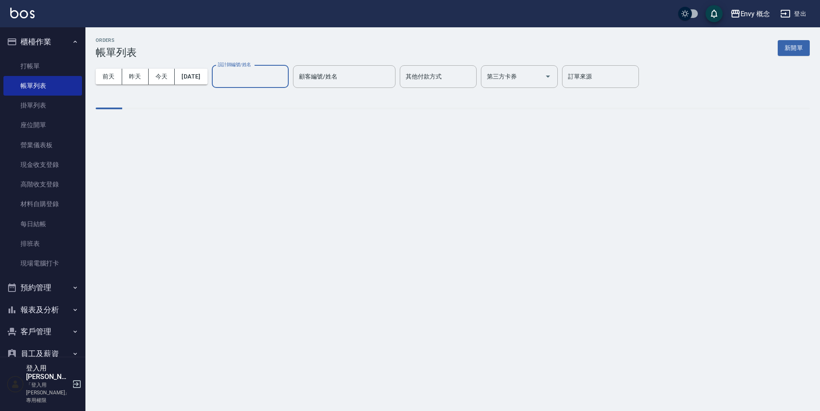
click at [280, 80] on input "設計師編號/姓名" at bounding box center [250, 76] width 69 height 15
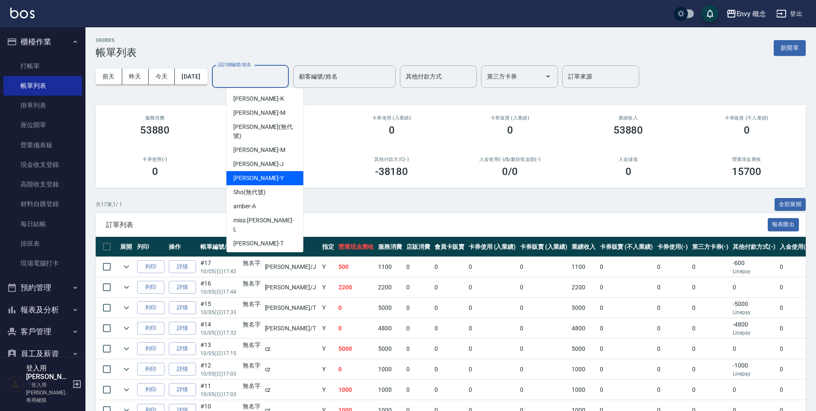
scroll to position [43, 0]
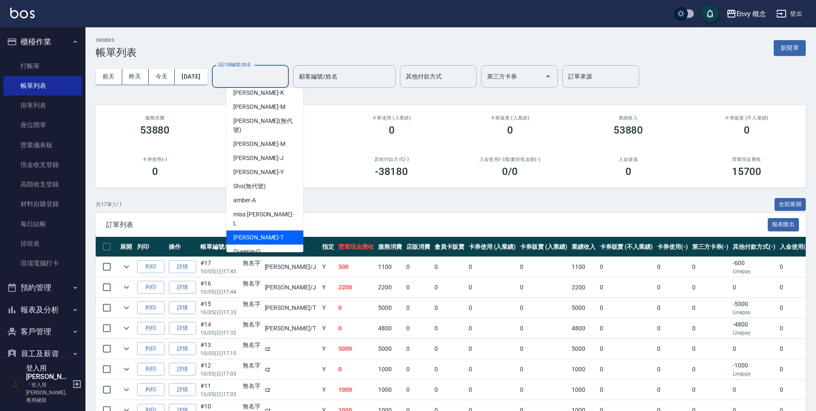
click at [255, 231] on div "[PERSON_NAME]" at bounding box center [264, 238] width 77 height 14
type input "[PERSON_NAME]"
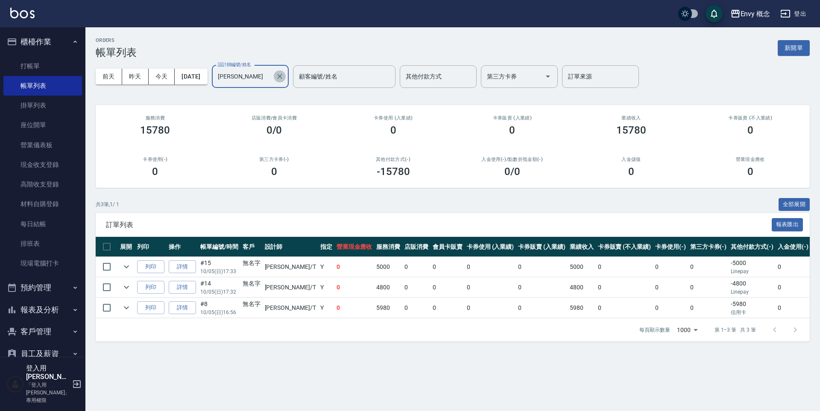
click at [284, 76] on icon "Clear" at bounding box center [280, 76] width 9 height 9
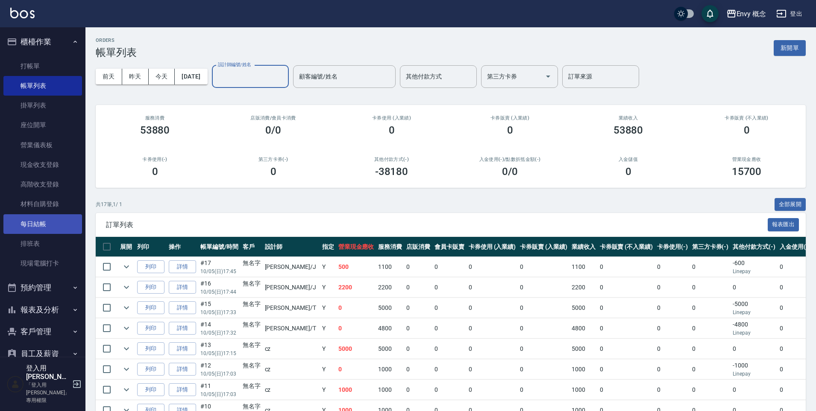
click at [37, 220] on link "每日結帳" at bounding box center [42, 224] width 79 height 20
